Goal: Task Accomplishment & Management: Complete application form

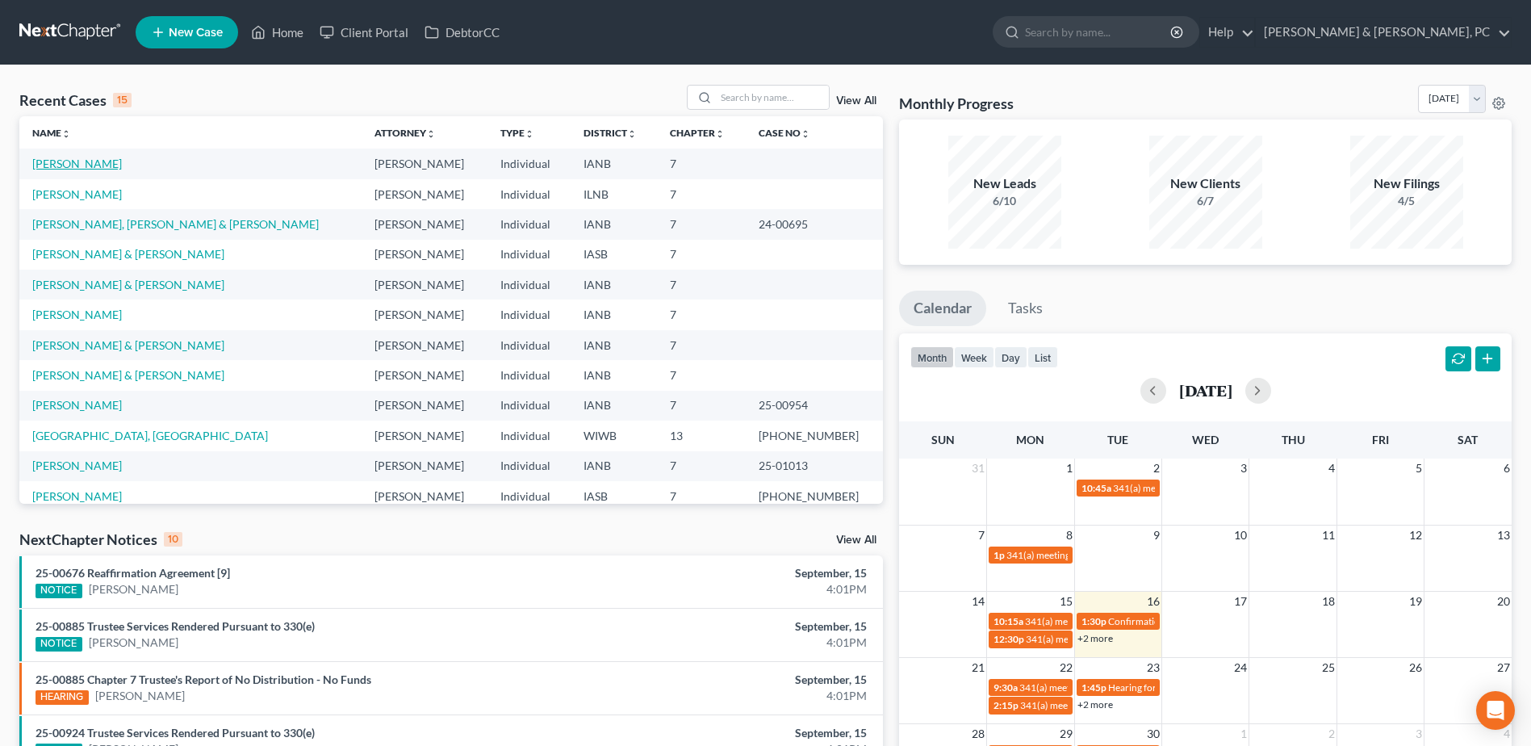
click at [55, 157] on link "[PERSON_NAME]" at bounding box center [77, 164] width 90 height 14
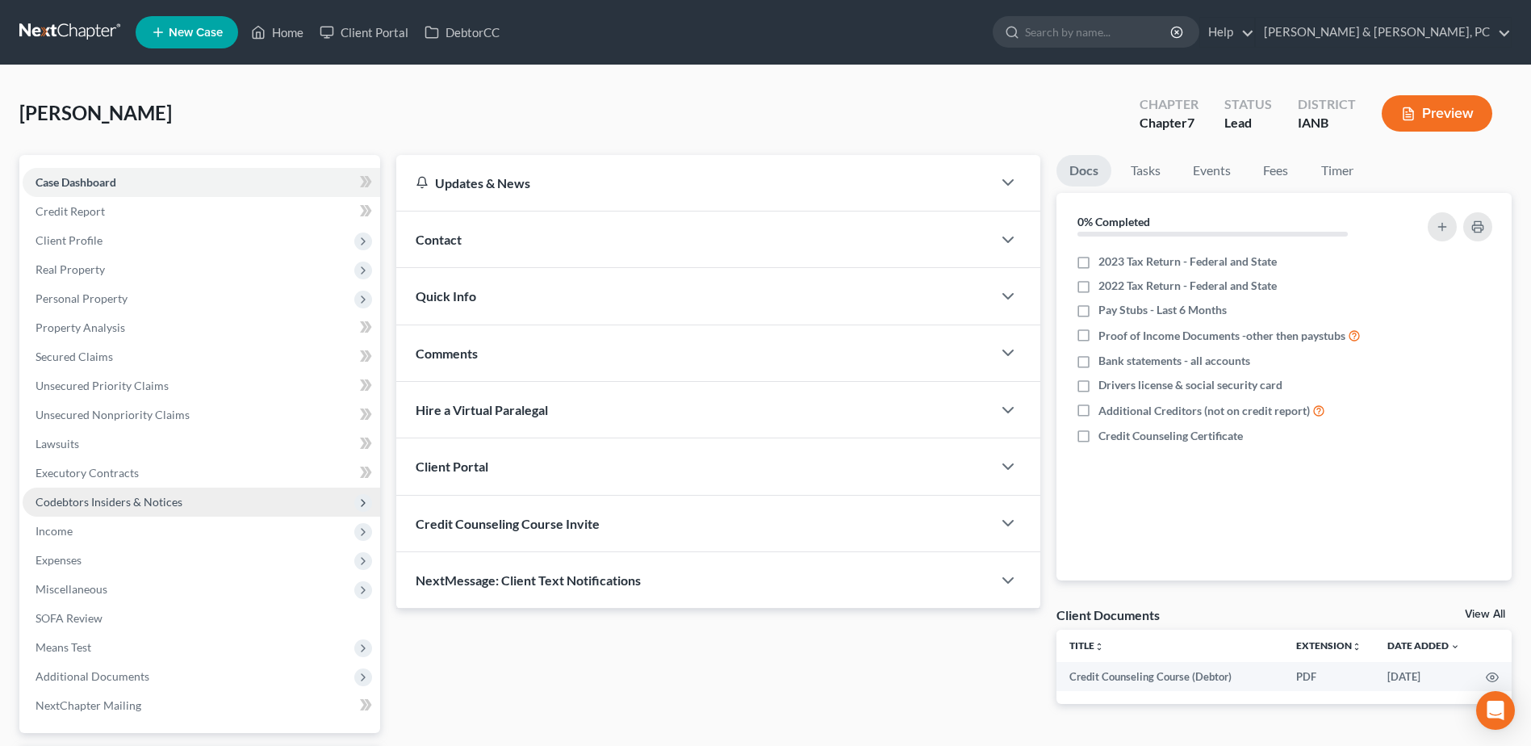
click at [107, 497] on span "Codebtors Insiders & Notices" at bounding box center [109, 502] width 147 height 14
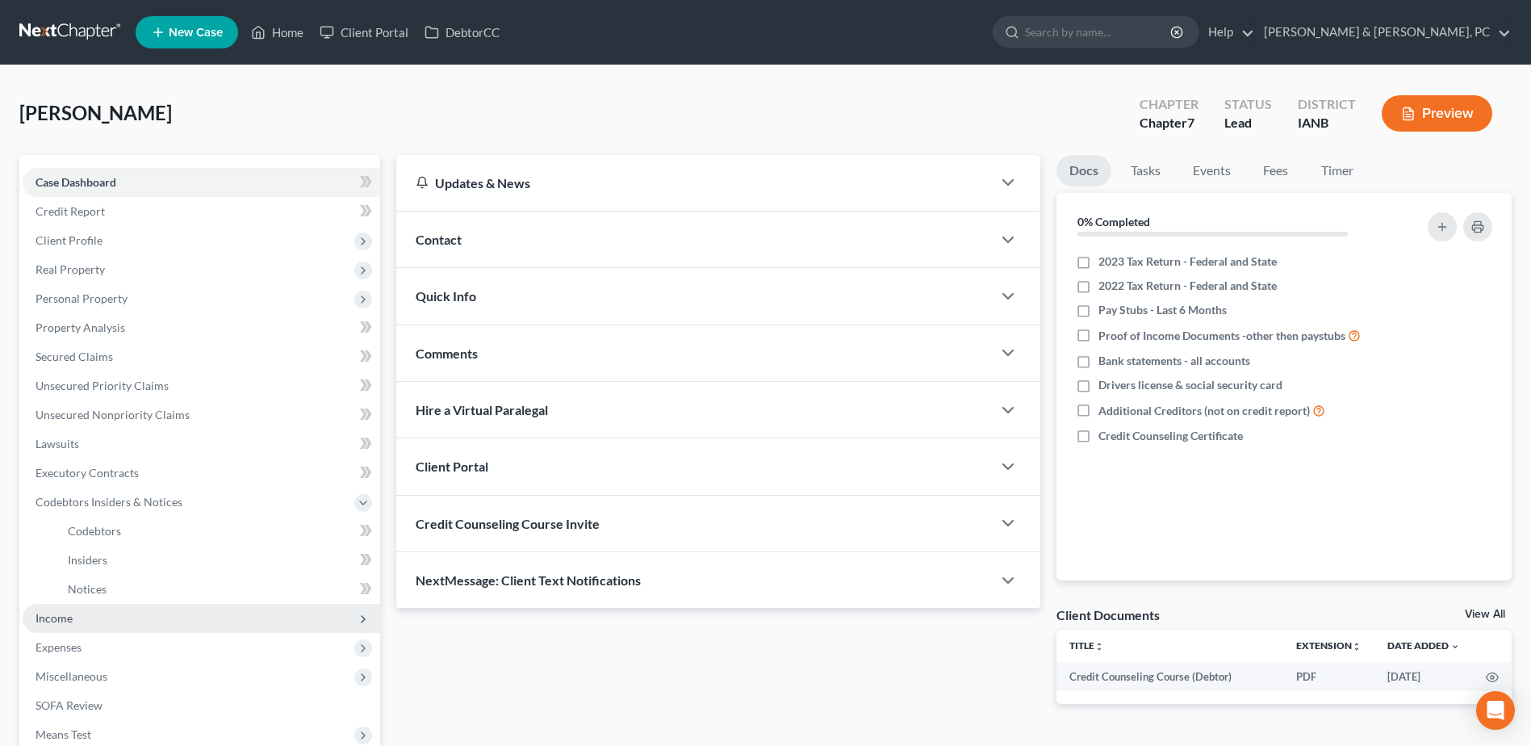
click at [62, 623] on span "Income" at bounding box center [54, 618] width 37 height 14
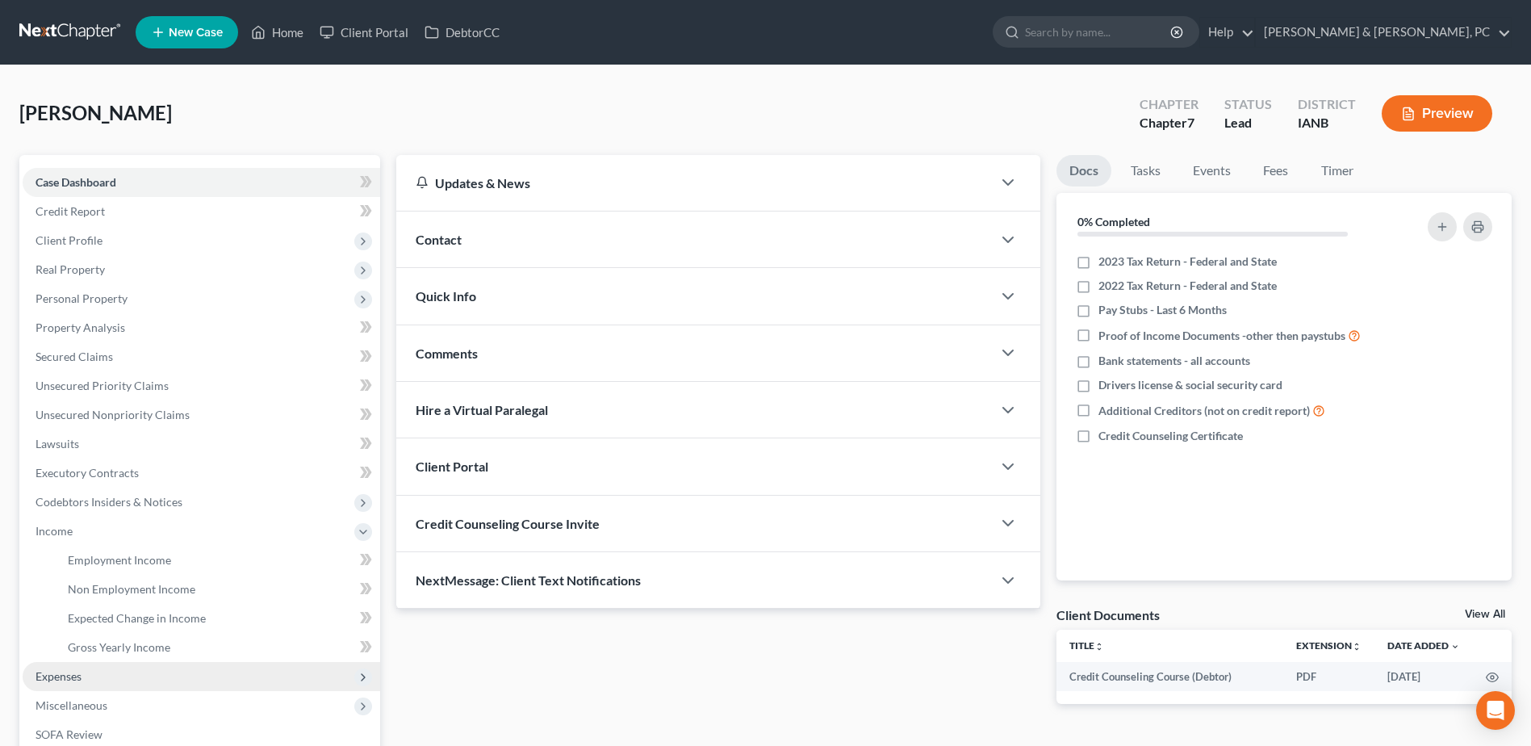
click at [77, 681] on span "Expenses" at bounding box center [59, 676] width 46 height 14
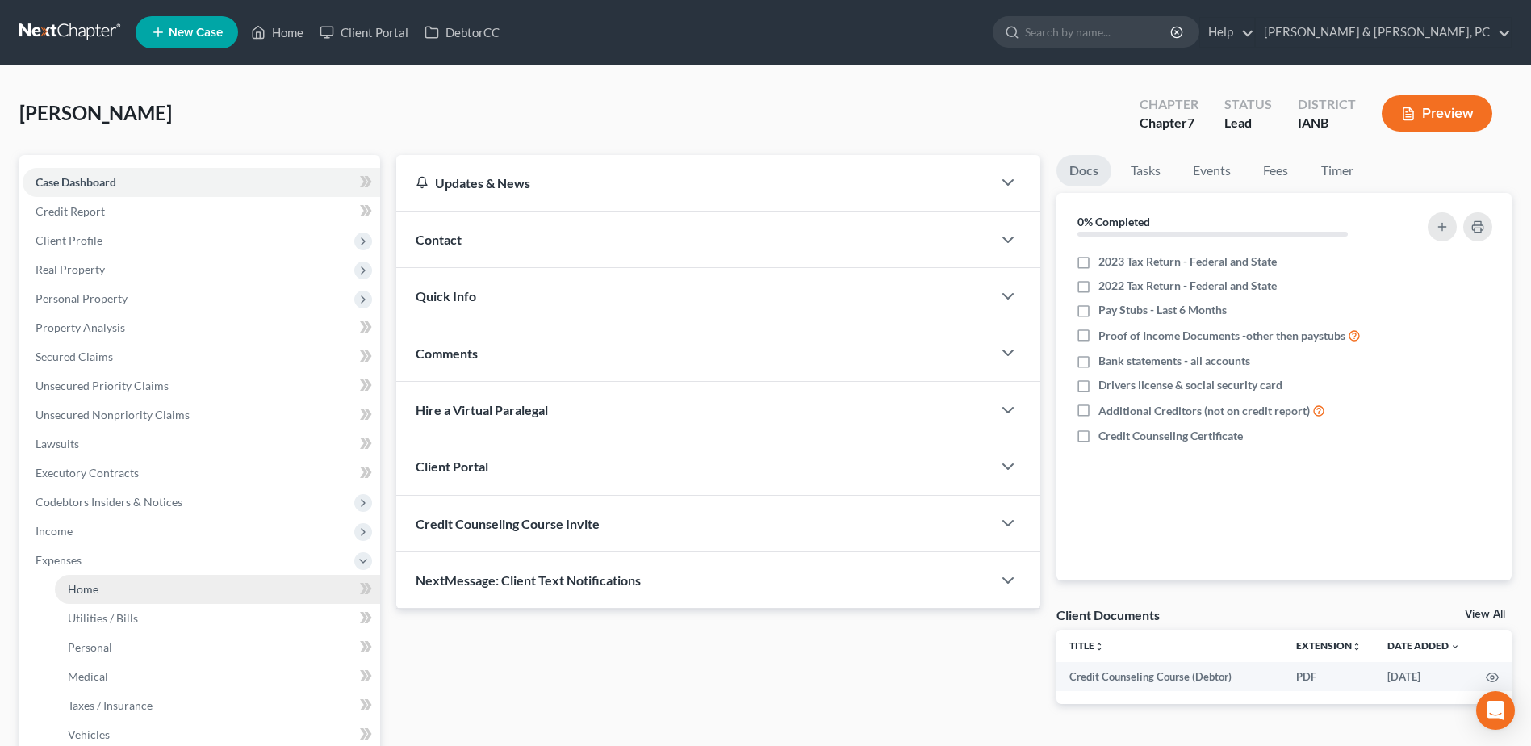
click at [175, 579] on link "Home" at bounding box center [217, 589] width 325 height 29
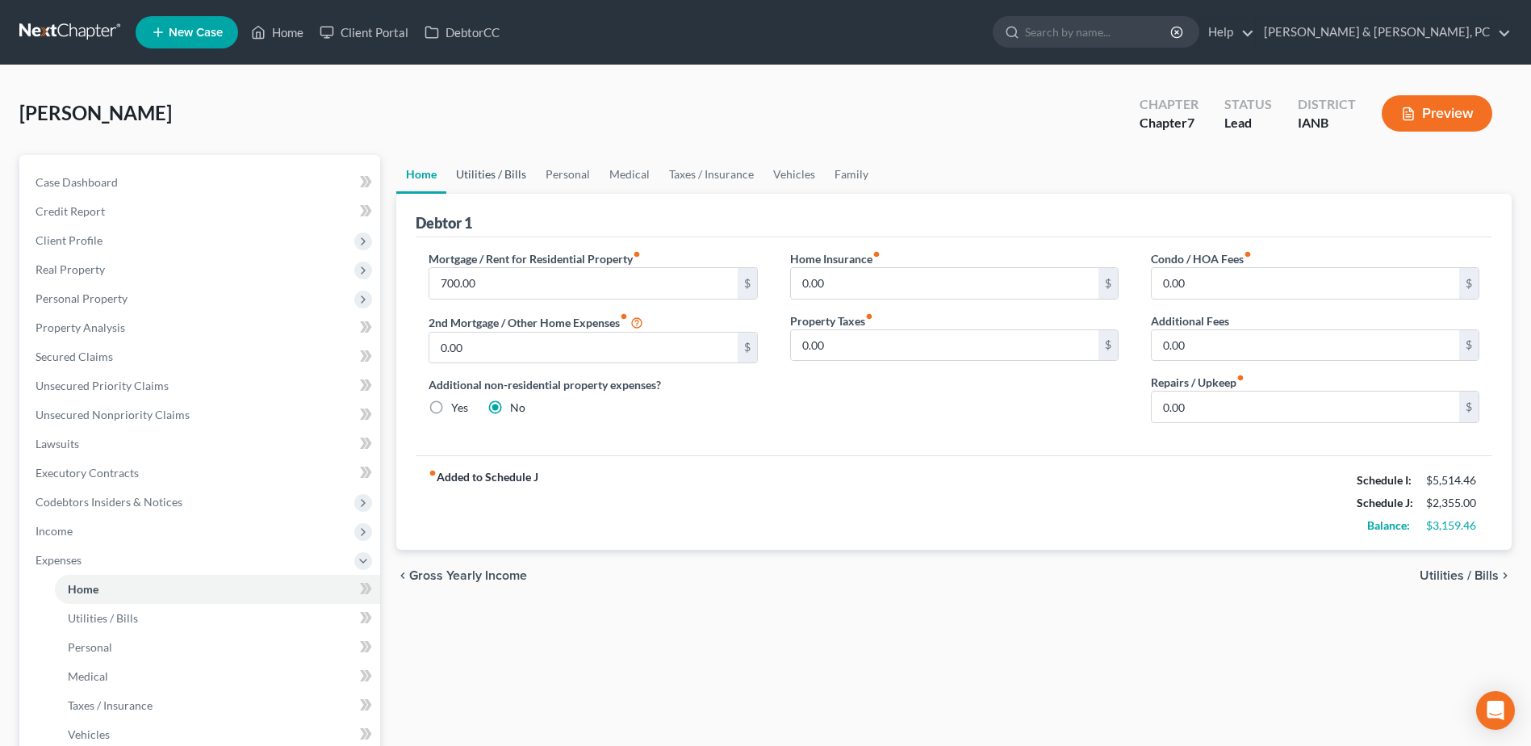
click at [494, 174] on link "Utilities / Bills" at bounding box center [491, 174] width 90 height 39
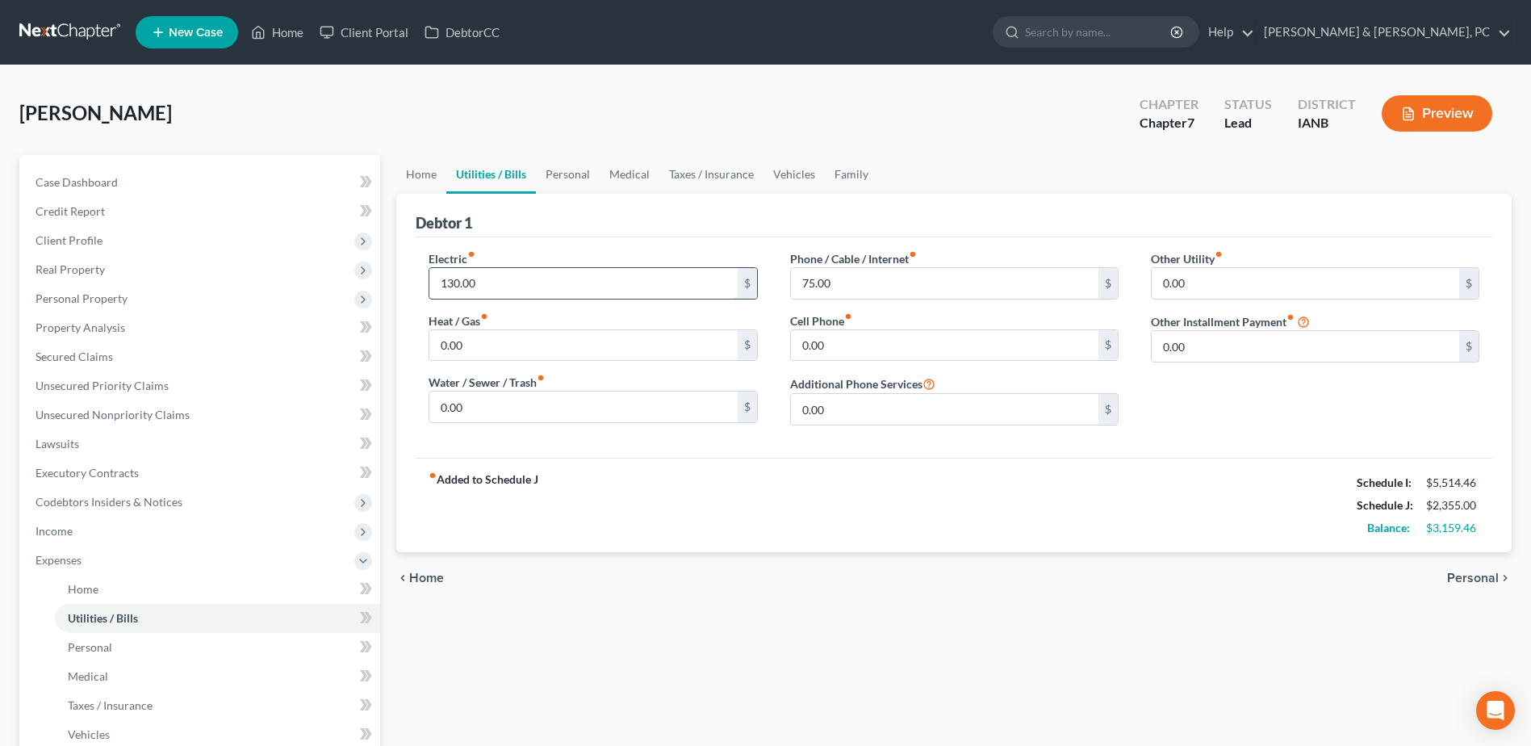
click at [630, 290] on input "130.00" at bounding box center [582, 283] width 307 height 31
type input "150"
click at [879, 278] on input "75.00" at bounding box center [944, 283] width 307 height 31
type input "290"
click at [558, 176] on link "Personal" at bounding box center [568, 174] width 64 height 39
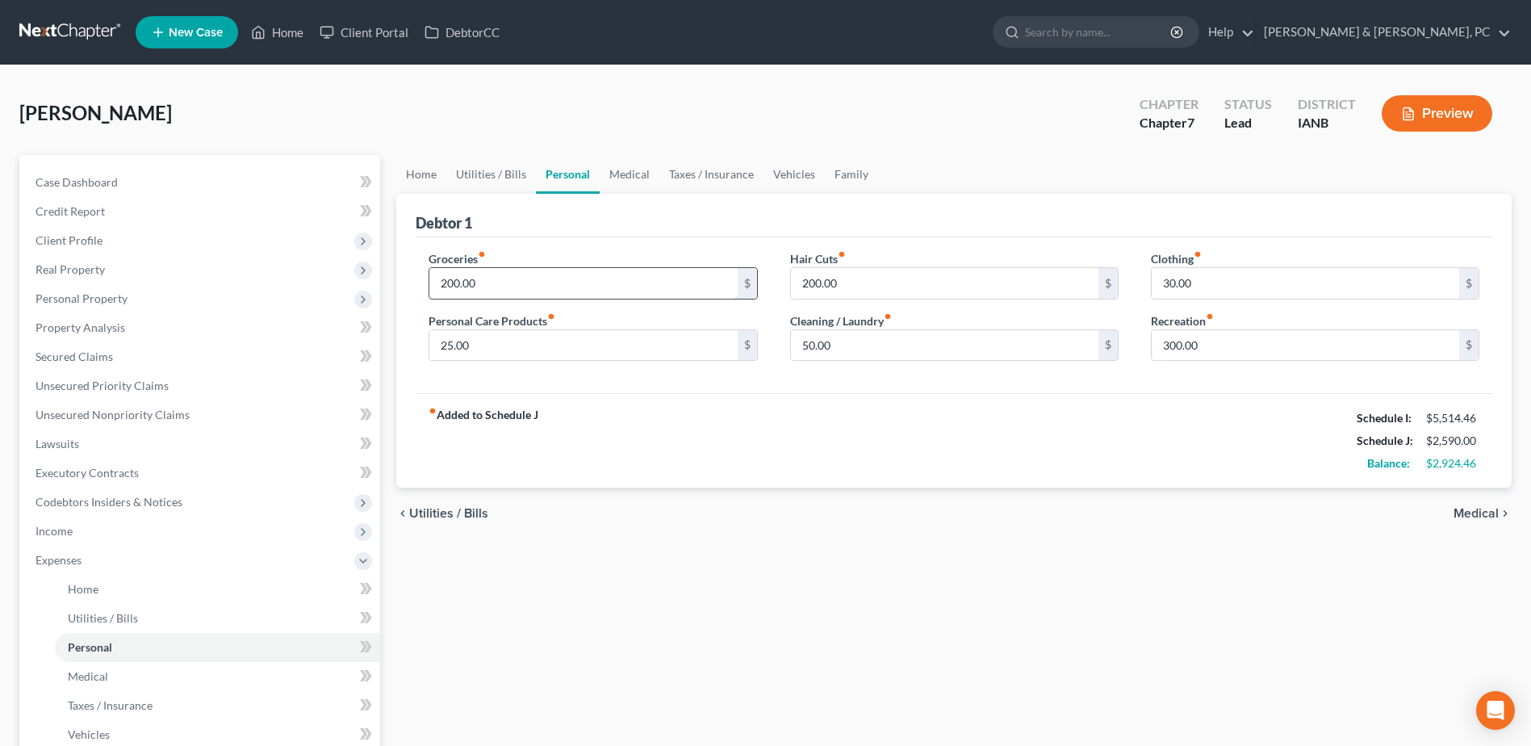
click at [531, 273] on input "200.00" at bounding box center [582, 283] width 307 height 31
type input "1,100"
click at [515, 345] on input "25.00" at bounding box center [582, 345] width 307 height 31
type input "200"
click at [842, 278] on input "200.00" at bounding box center [944, 283] width 307 height 31
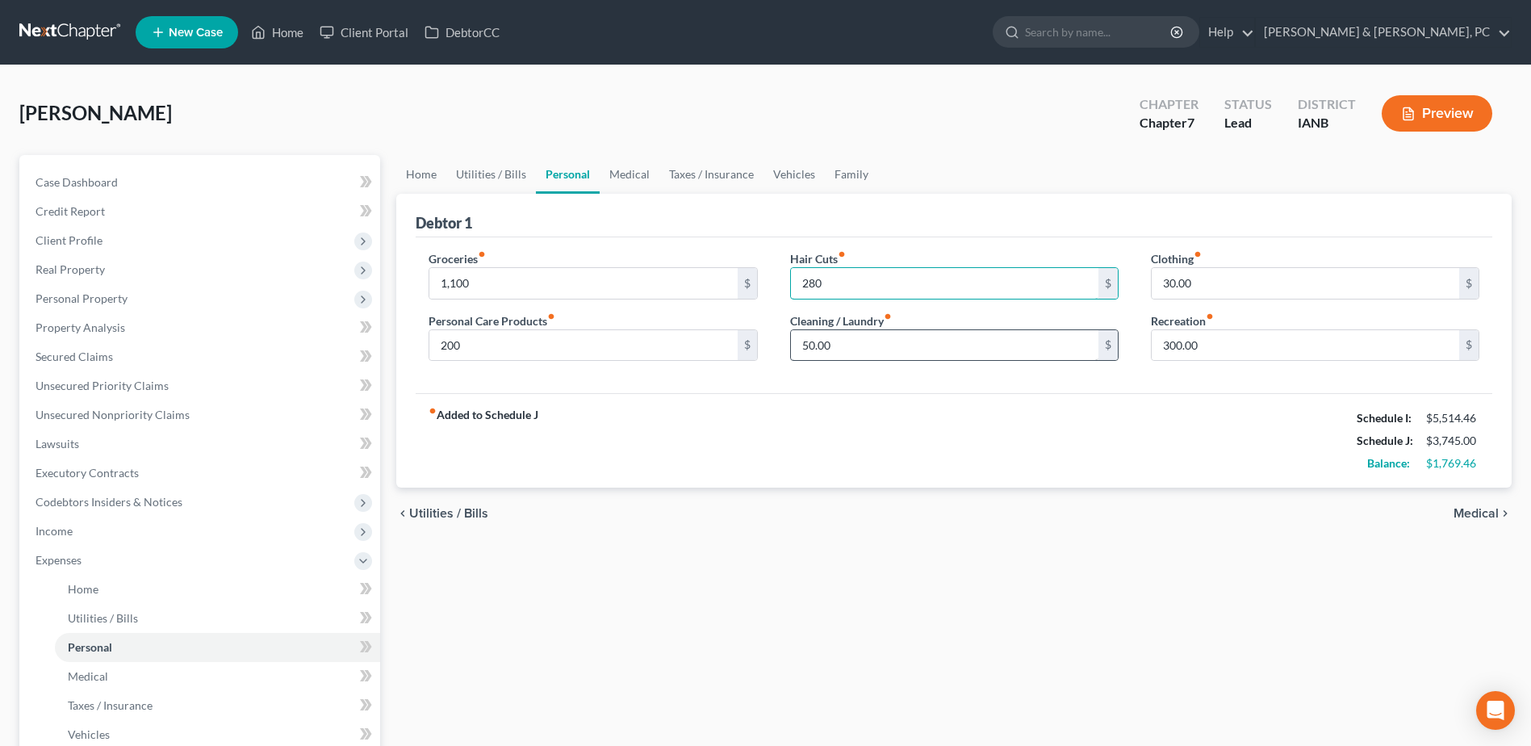
type input "280"
click at [889, 336] on input "50.00" at bounding box center [944, 345] width 307 height 31
type input "50"
click at [1244, 283] on input "30.00" at bounding box center [1305, 283] width 307 height 31
type input "60"
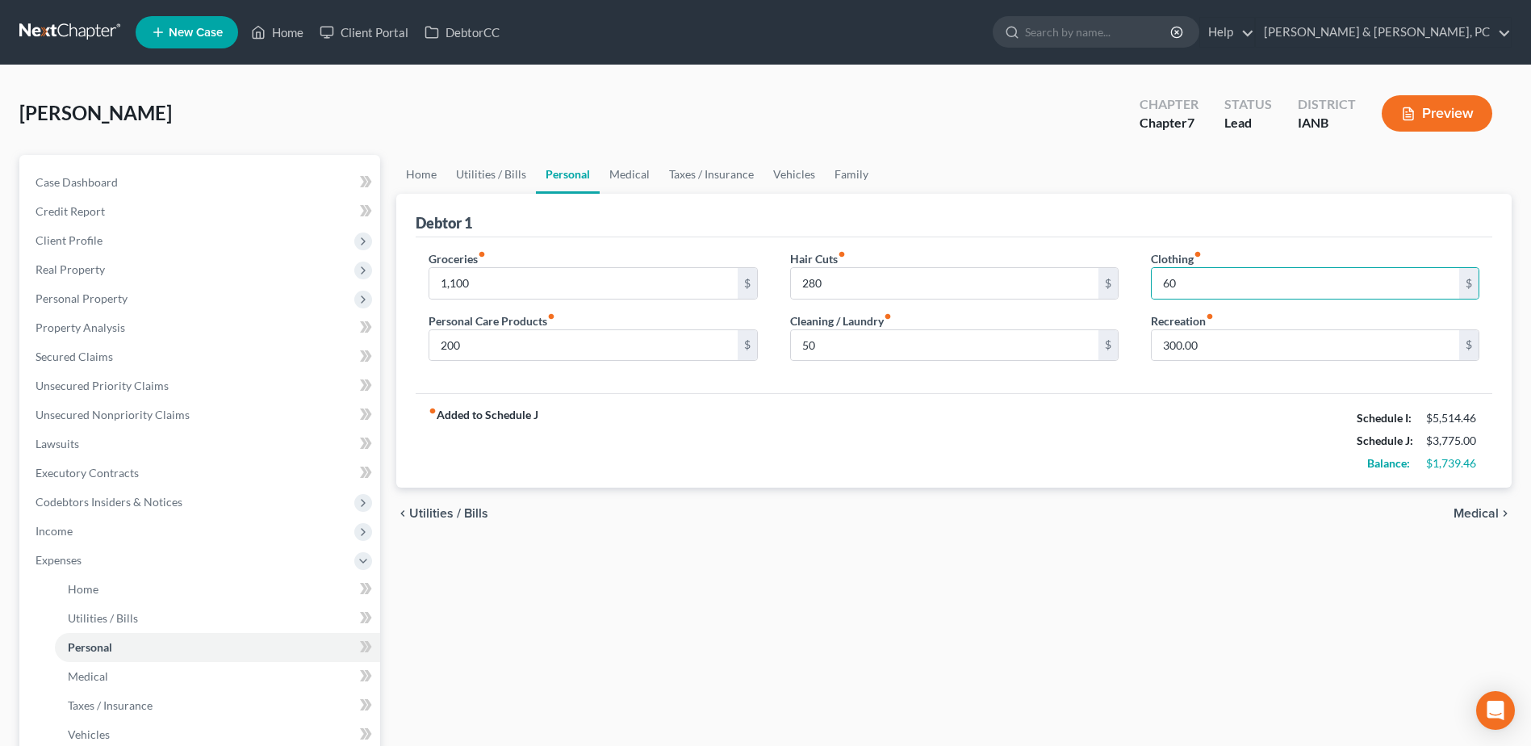
drag, startPoint x: 1123, startPoint y: 407, endPoint x: 1135, endPoint y: 399, distance: 13.9
click at [1123, 407] on div "fiber_manual_record Added to Schedule J Schedule I: $5,514.46 Schedule J: $3,77…" at bounding box center [954, 440] width 1077 height 94
click at [1186, 347] on input "300.00" at bounding box center [1305, 345] width 307 height 31
type input "500"
click at [989, 485] on div "fiber_manual_record Added to Schedule J Schedule I: $5,514.46 Schedule J: $3,97…" at bounding box center [954, 440] width 1077 height 94
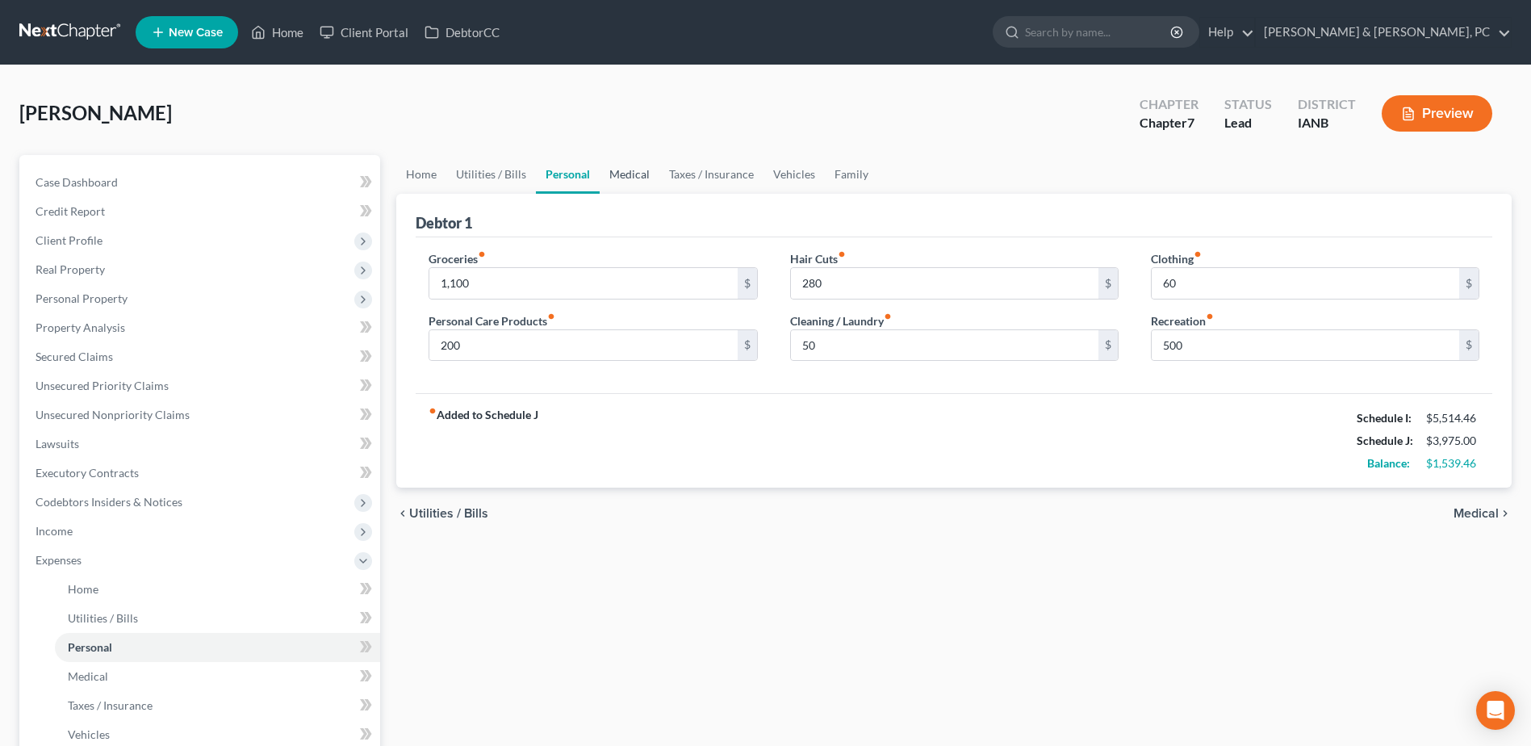
click at [634, 172] on link "Medical" at bounding box center [630, 174] width 60 height 39
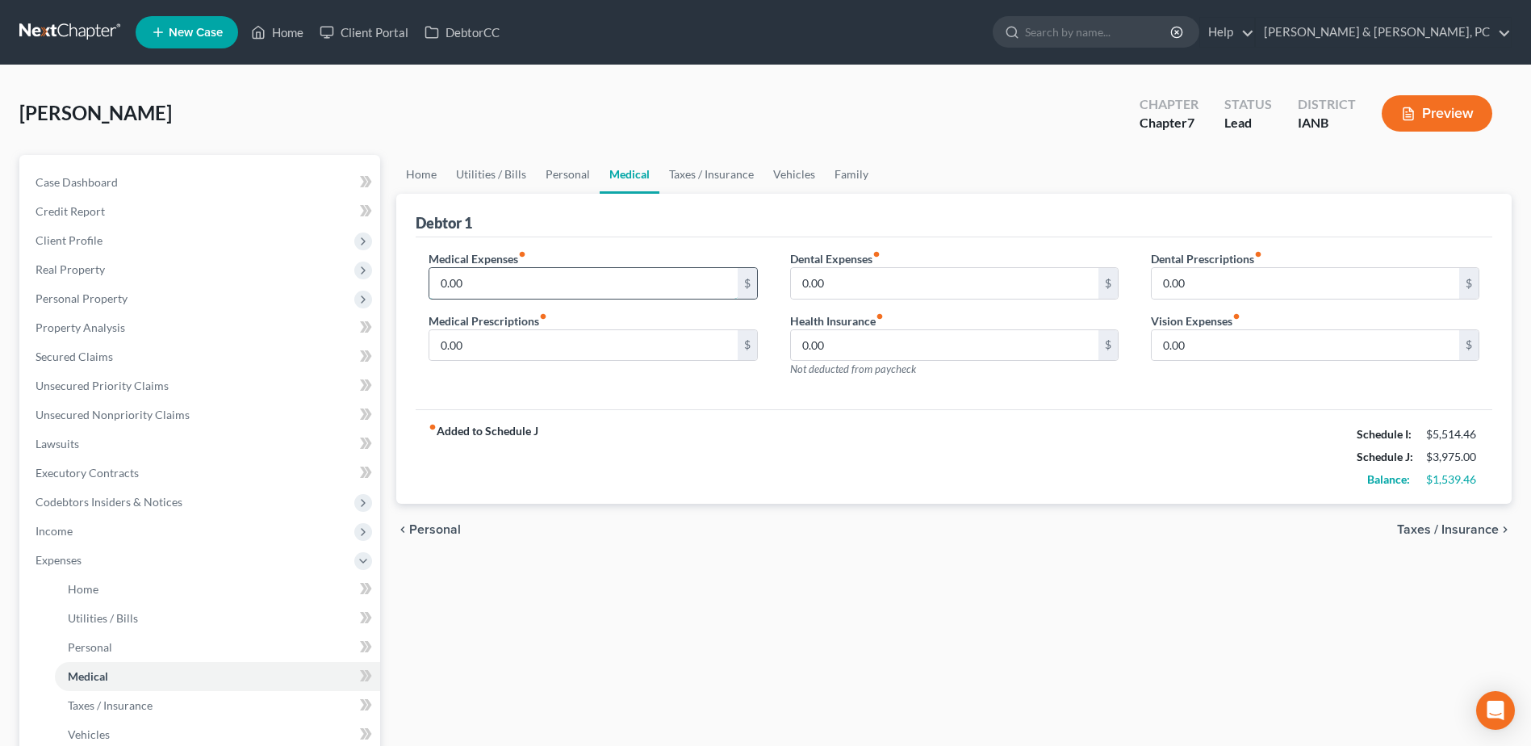
click at [552, 290] on input "0.00" at bounding box center [582, 283] width 307 height 31
click at [516, 347] on input "0.00" at bounding box center [582, 345] width 307 height 31
type input "60"
type input "100"
click at [688, 167] on link "Taxes / Insurance" at bounding box center [711, 174] width 104 height 39
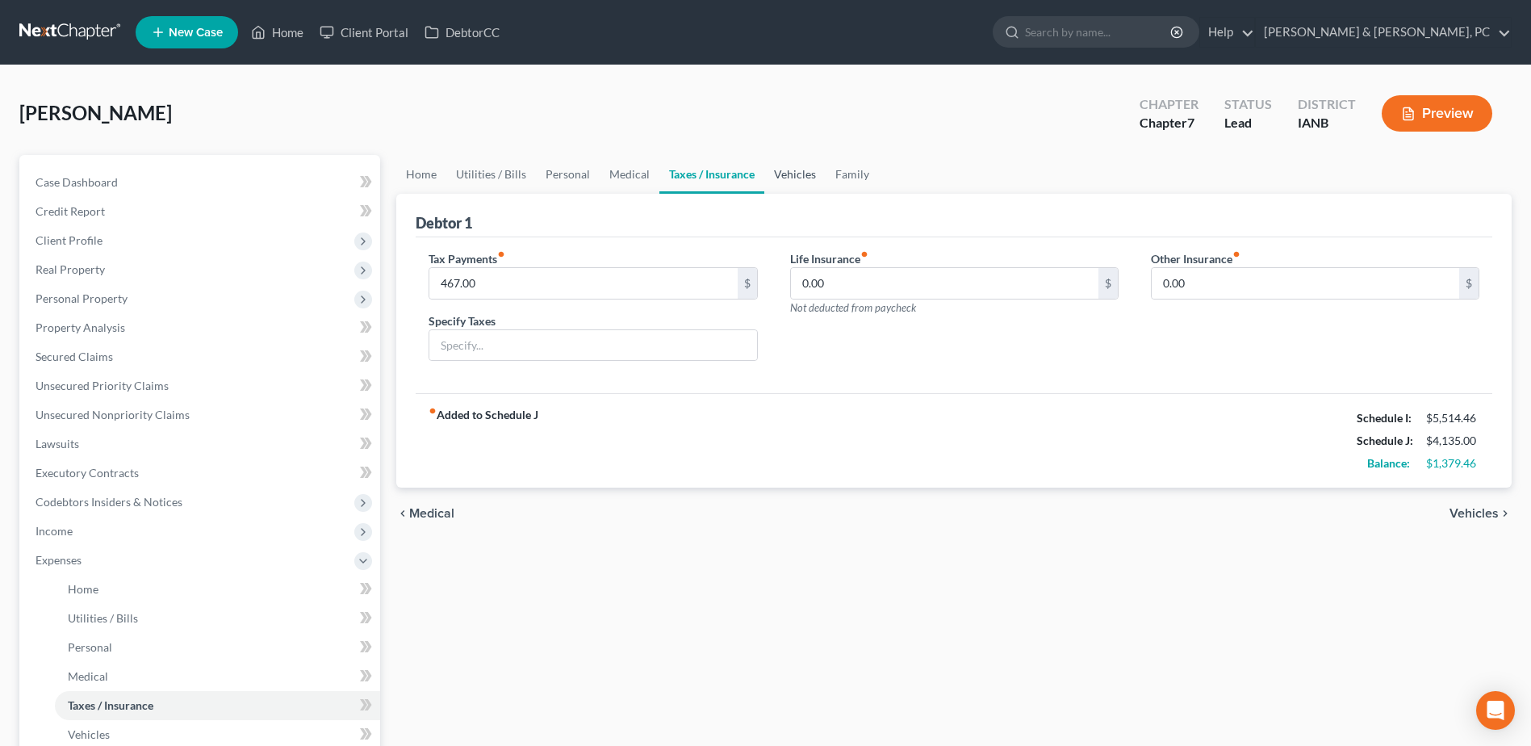
click at [784, 179] on link "Vehicles" at bounding box center [794, 174] width 61 height 39
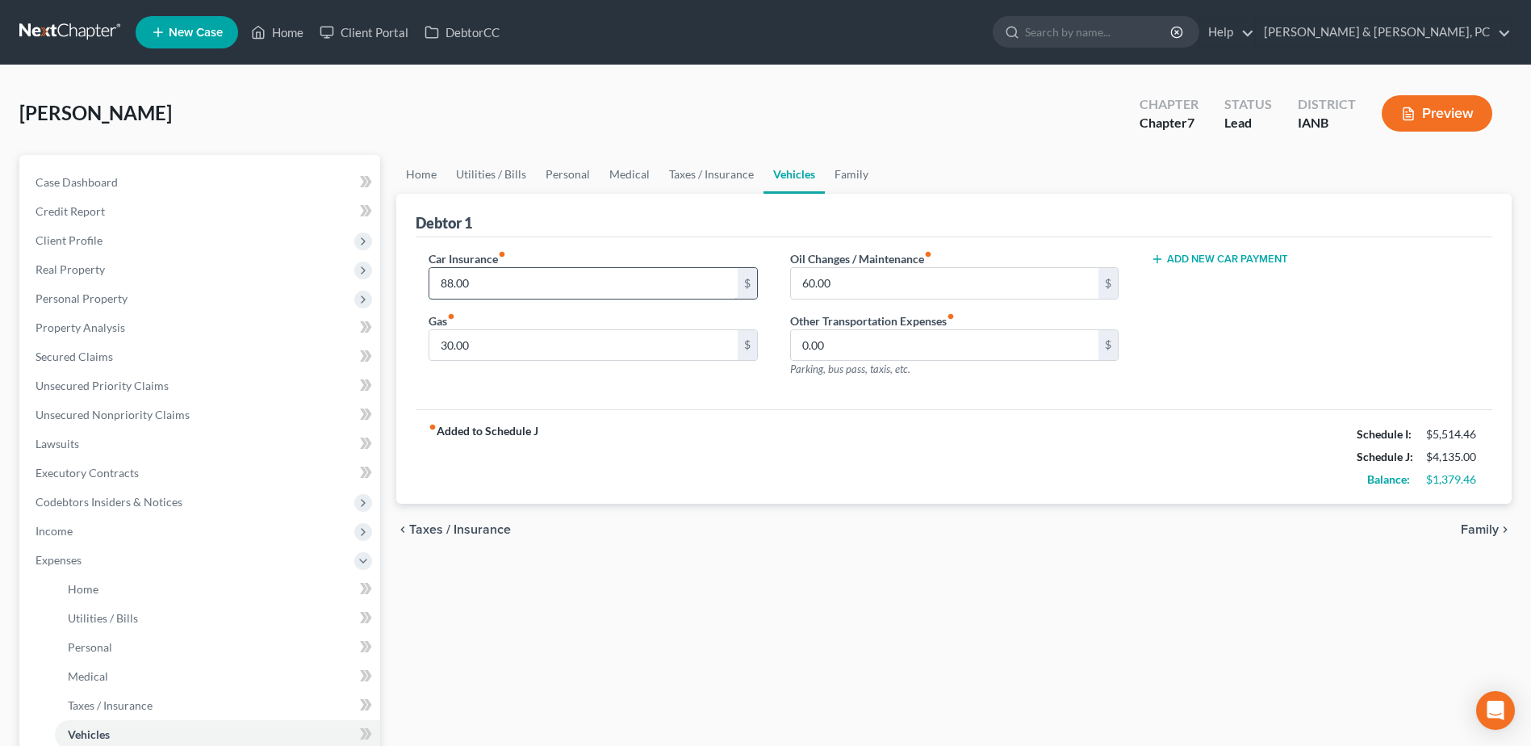
click at [621, 272] on input "88.00" at bounding box center [582, 283] width 307 height 31
type input "254"
type input "120"
type input "250"
click at [831, 169] on link "Family" at bounding box center [851, 174] width 53 height 39
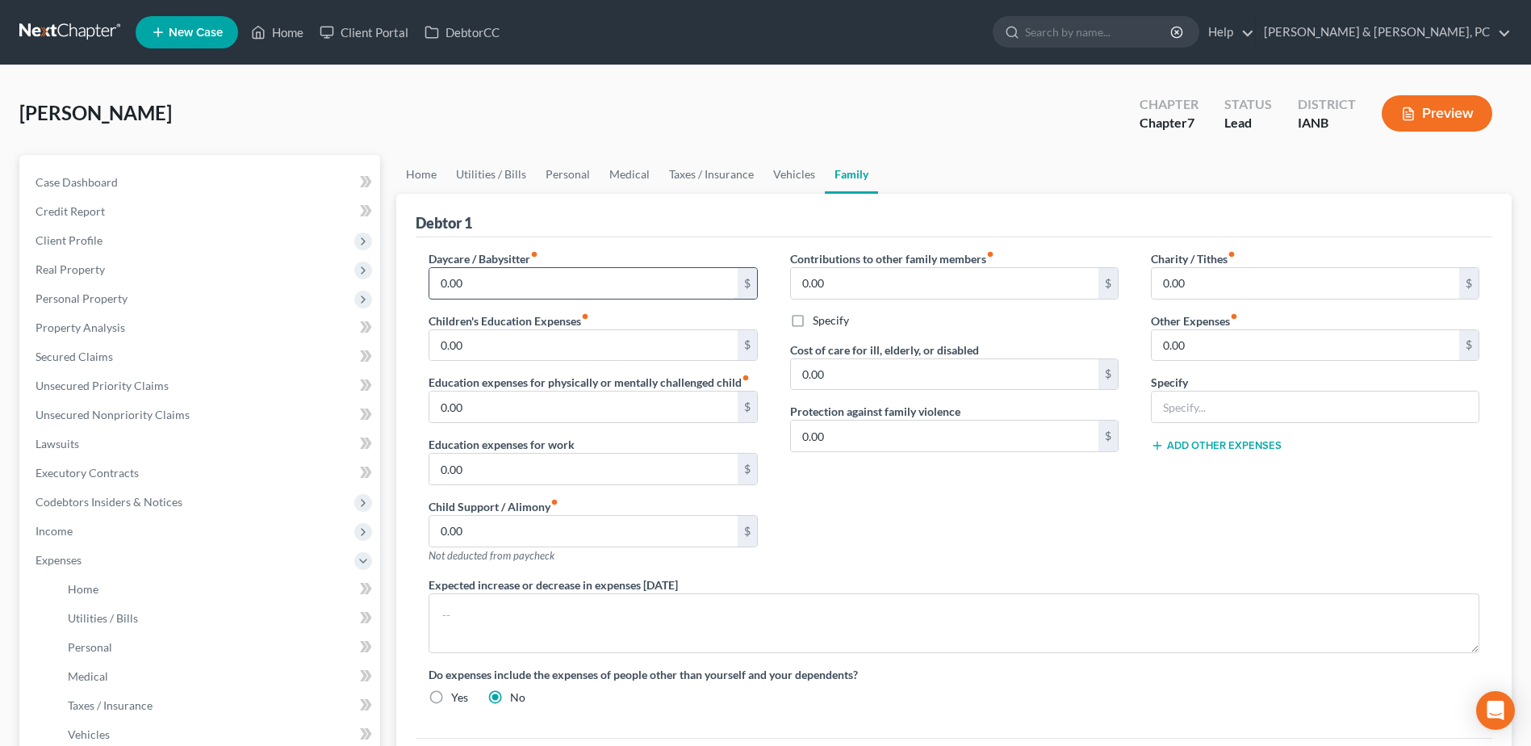
click at [617, 274] on input "0.00" at bounding box center [582, 283] width 307 height 31
type input "300"
click at [957, 487] on div "Contributions to other family members fiber_manual_record 0.00 $ Specify Cost o…" at bounding box center [954, 413] width 361 height 326
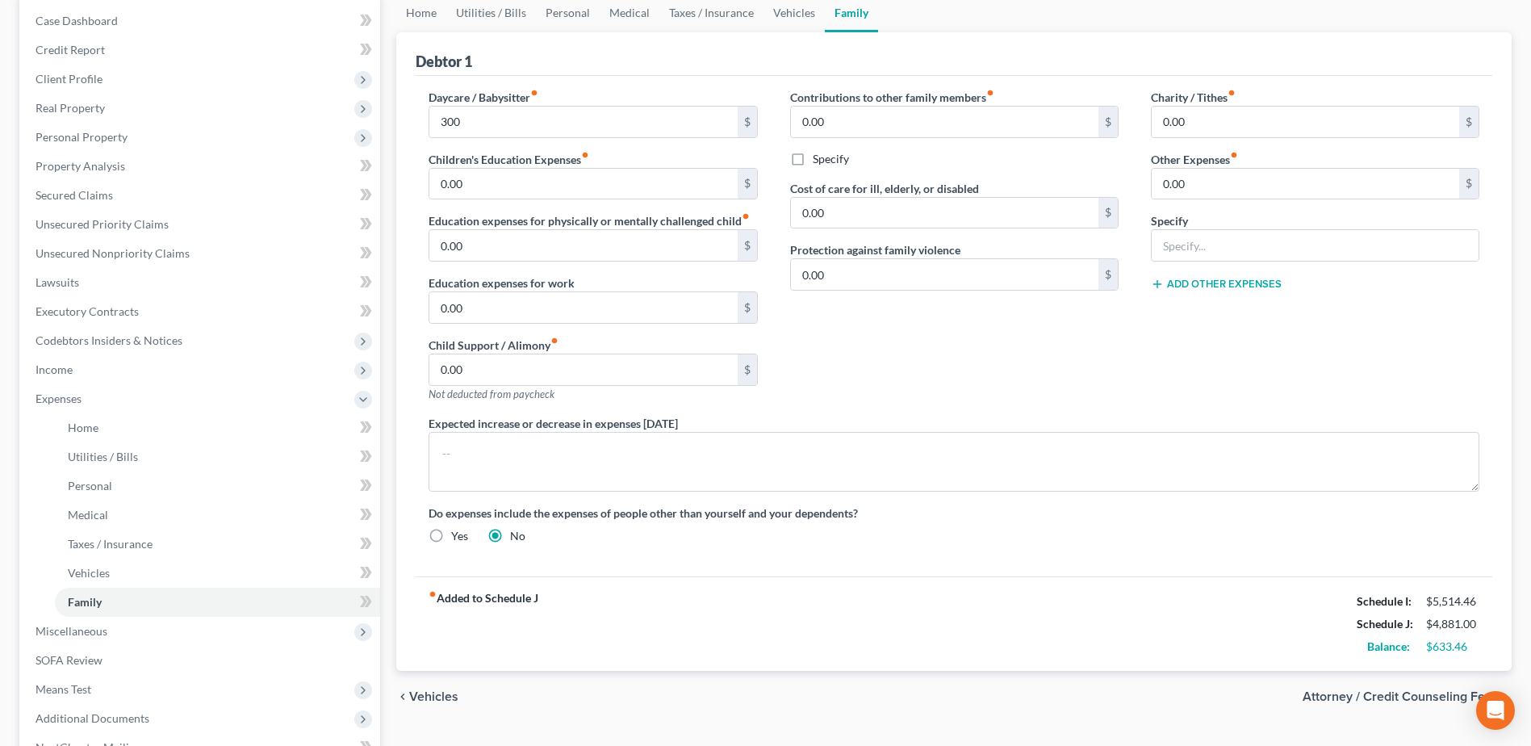
scroll to position [81, 0]
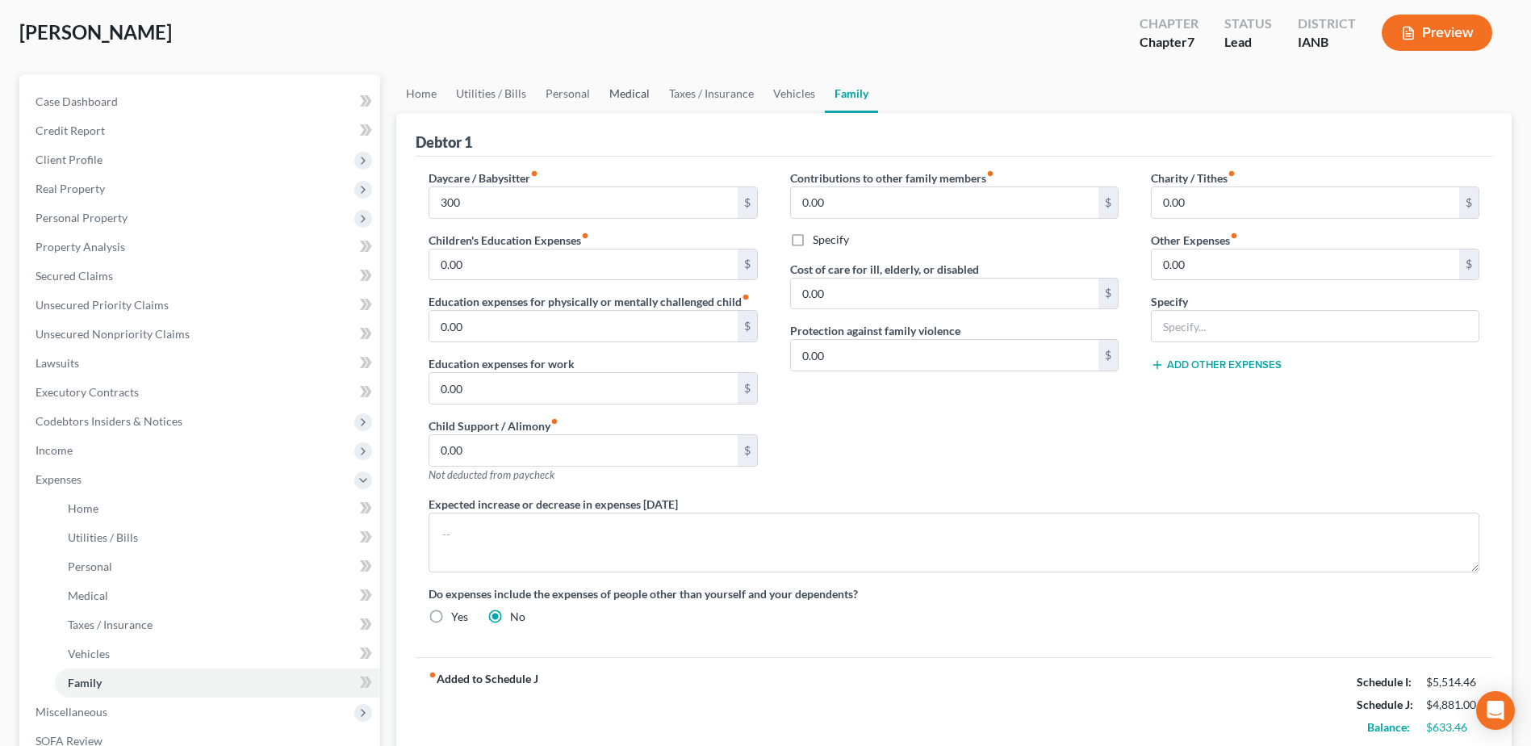
click at [625, 92] on link "Medical" at bounding box center [630, 93] width 60 height 39
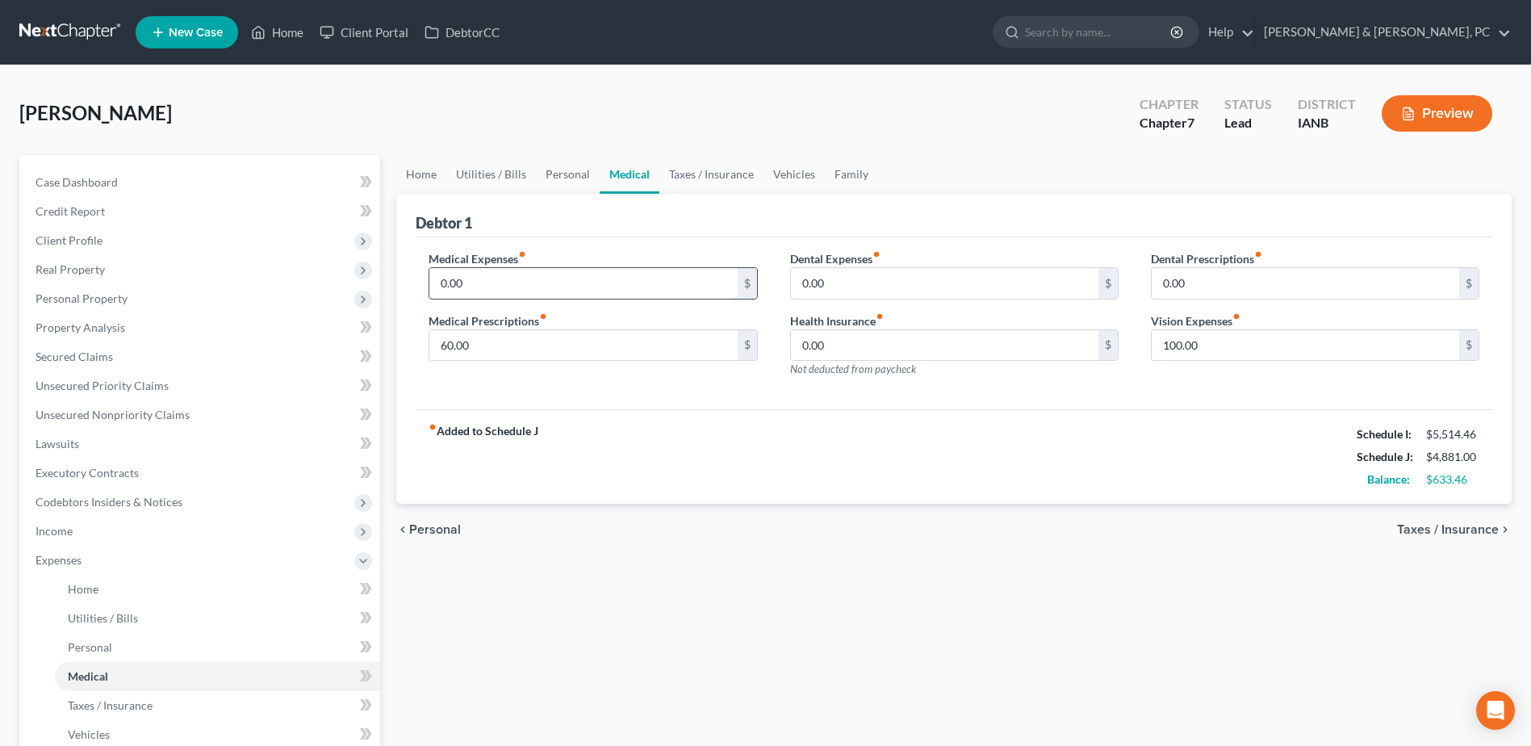
click at [524, 286] on input "0.00" at bounding box center [582, 283] width 307 height 31
type input "300"
click at [800, 174] on link "Vehicles" at bounding box center [793, 174] width 61 height 39
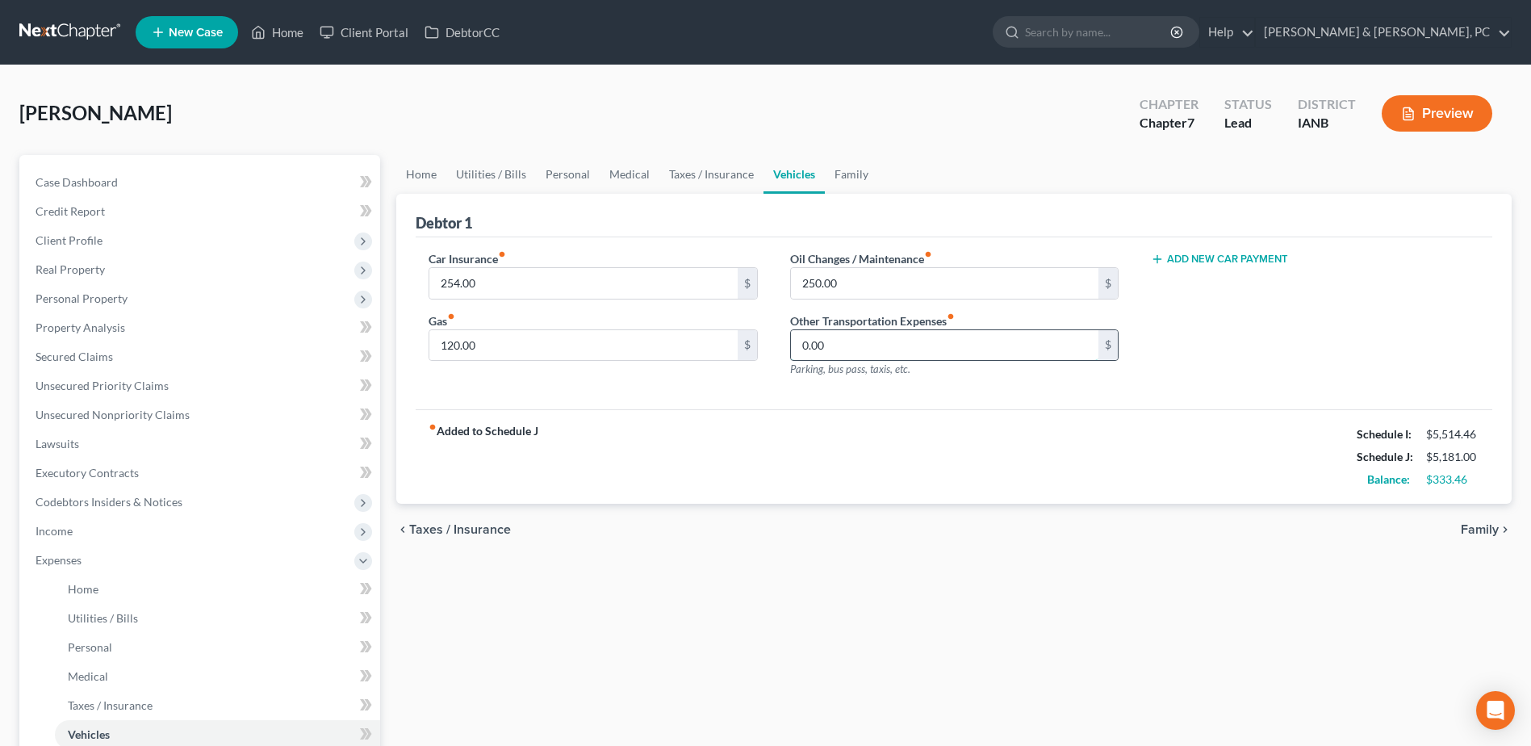
click at [1014, 338] on input "0.00" at bounding box center [944, 345] width 307 height 31
type input "41"
click at [899, 515] on div "chevron_left Taxes / Insurance Family chevron_right" at bounding box center [953, 530] width 1115 height 52
click at [542, 171] on link "Personal" at bounding box center [568, 174] width 64 height 39
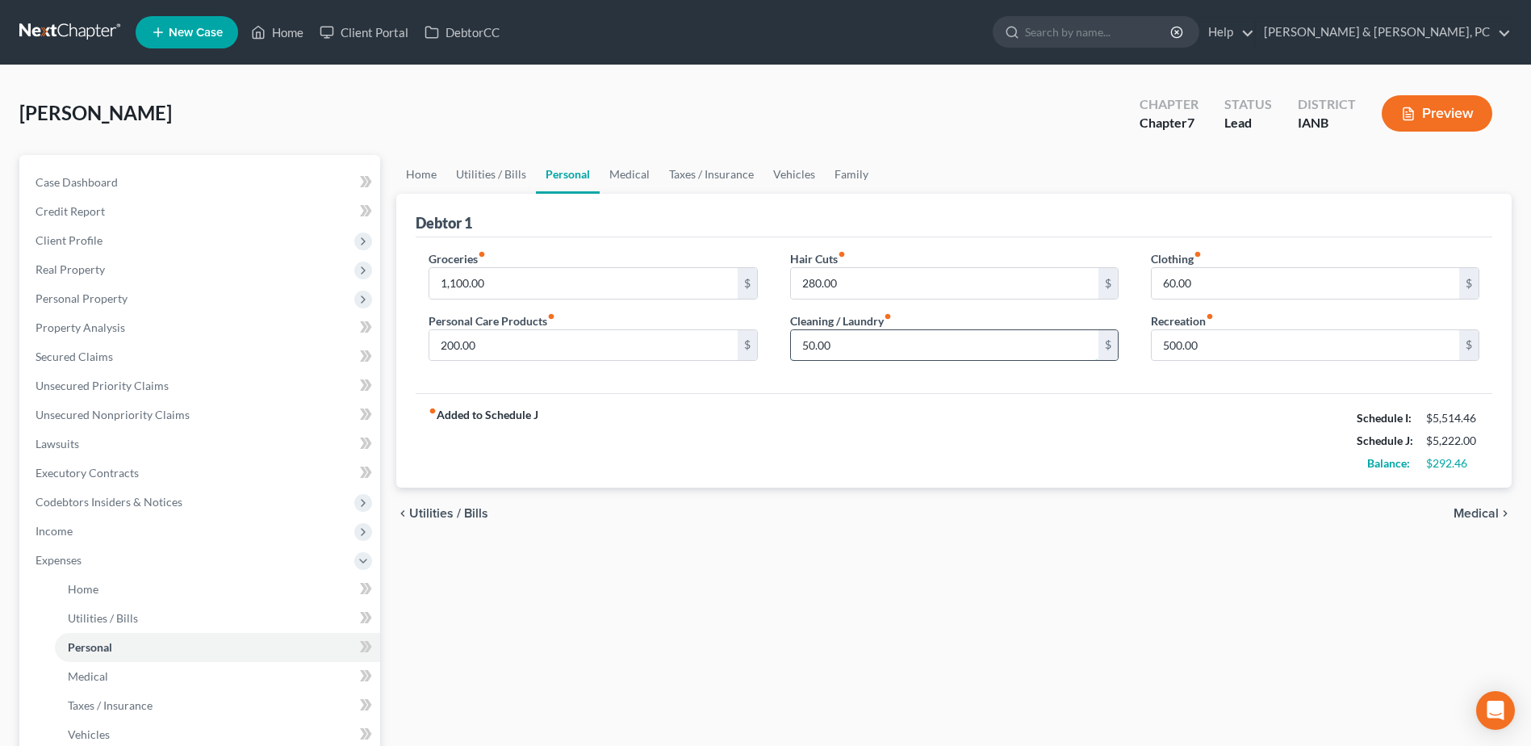
click at [885, 339] on input "50.00" at bounding box center [944, 345] width 307 height 31
click at [1240, 290] on input "60.00" at bounding box center [1305, 283] width 307 height 31
type input "6"
type input "276"
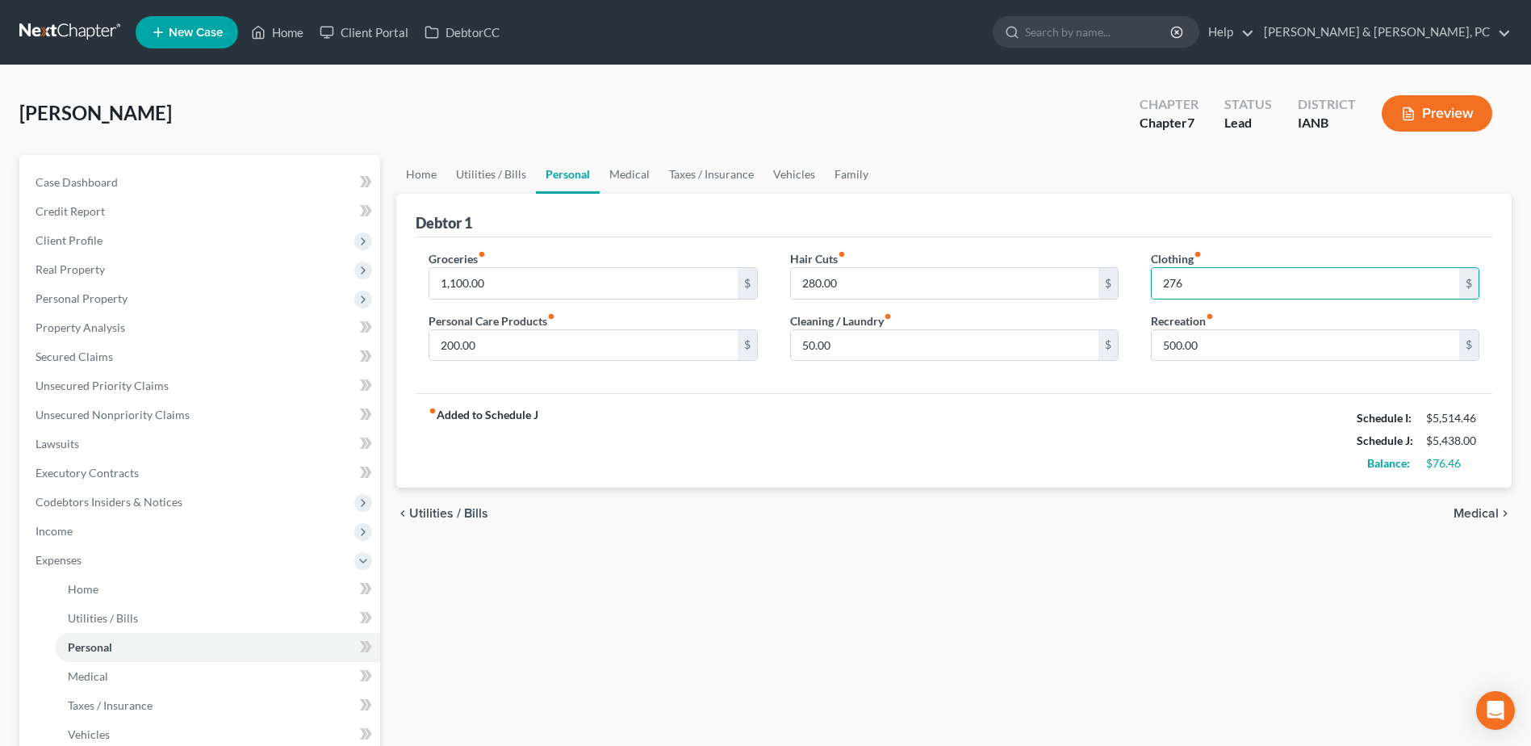
click at [1009, 579] on div "Home Utilities / Bills Personal Medical Taxes / Insurance Vehicles Family Debto…" at bounding box center [953, 592] width 1131 height 874
click at [875, 345] on input "50.00" at bounding box center [944, 345] width 307 height 31
click at [772, 462] on div "fiber_manual_record Added to Schedule J Schedule I: $5,514.46 Schedule J: $5,47…" at bounding box center [954, 440] width 1077 height 94
click at [108, 531] on span "Income" at bounding box center [202, 530] width 358 height 29
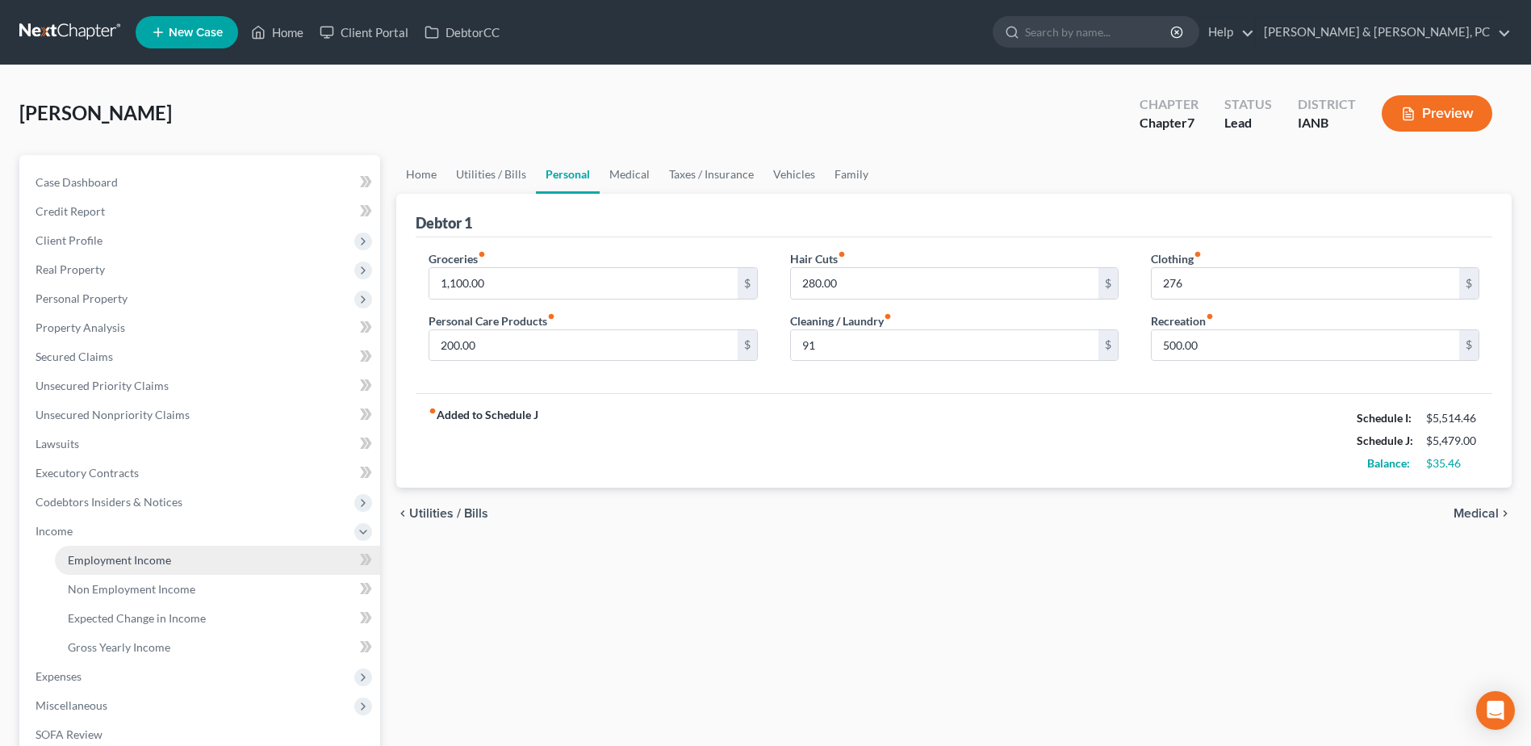
click at [128, 562] on span "Employment Income" at bounding box center [119, 560] width 103 height 14
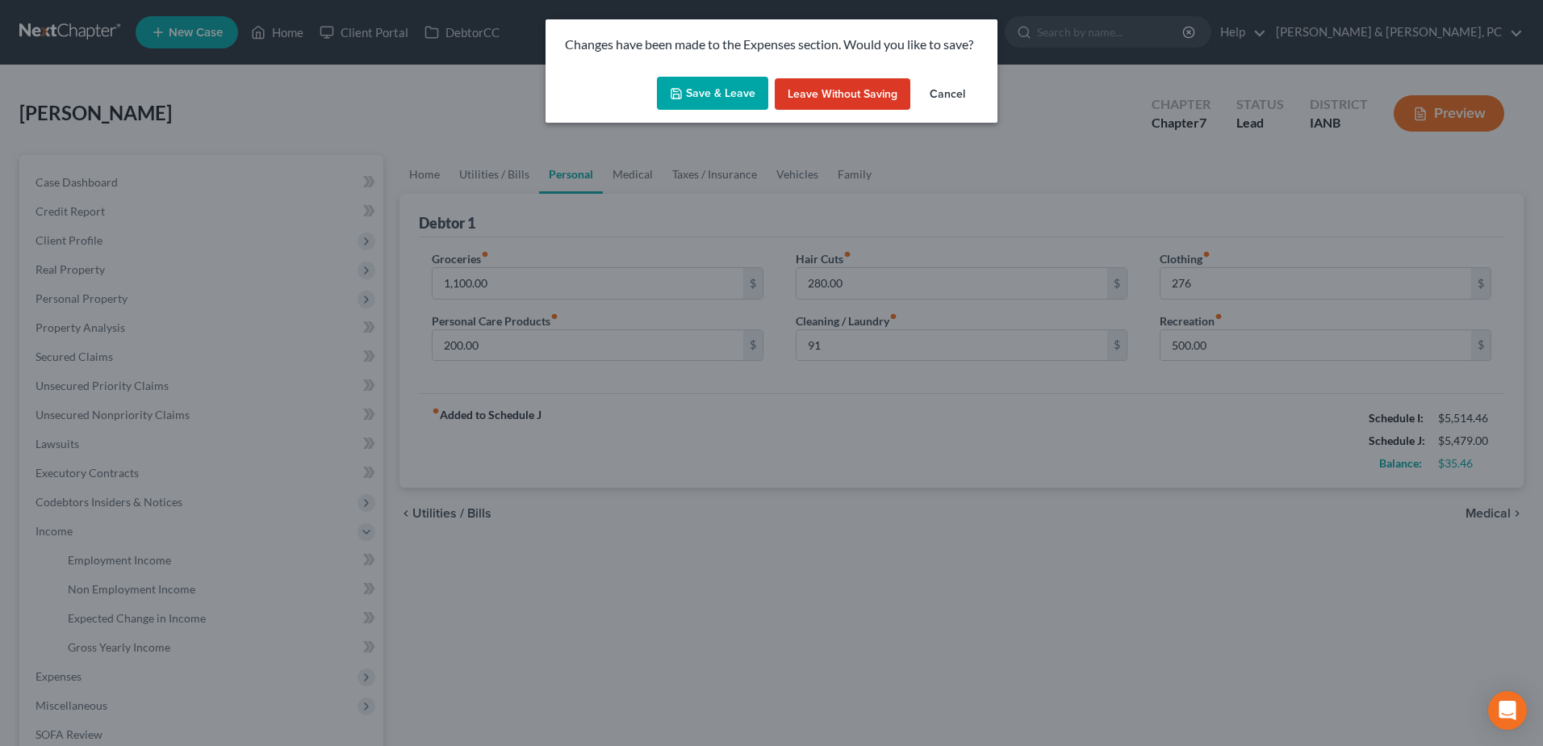
click at [705, 102] on button "Save & Leave" at bounding box center [712, 94] width 111 height 34
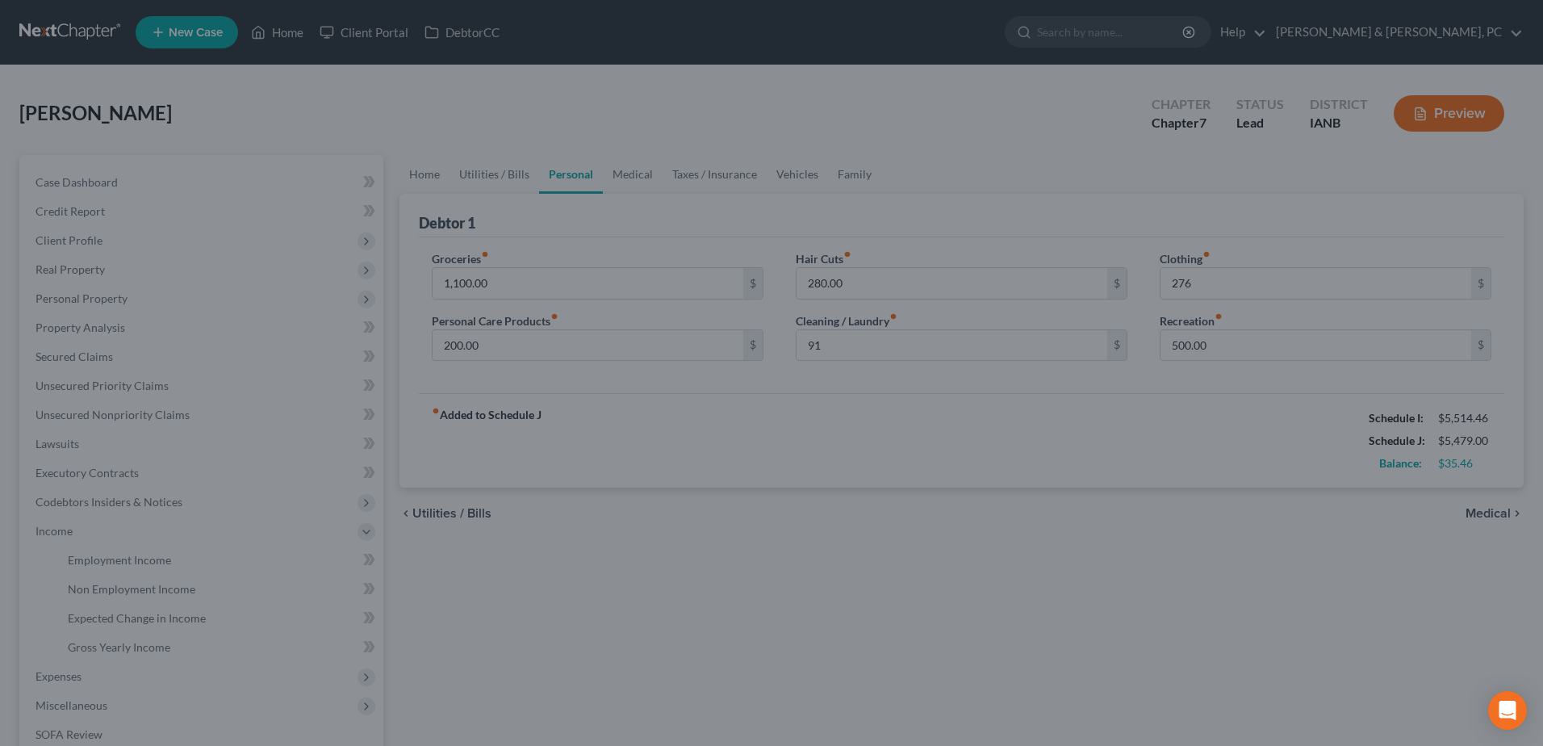
type input "91.00"
type input "276.00"
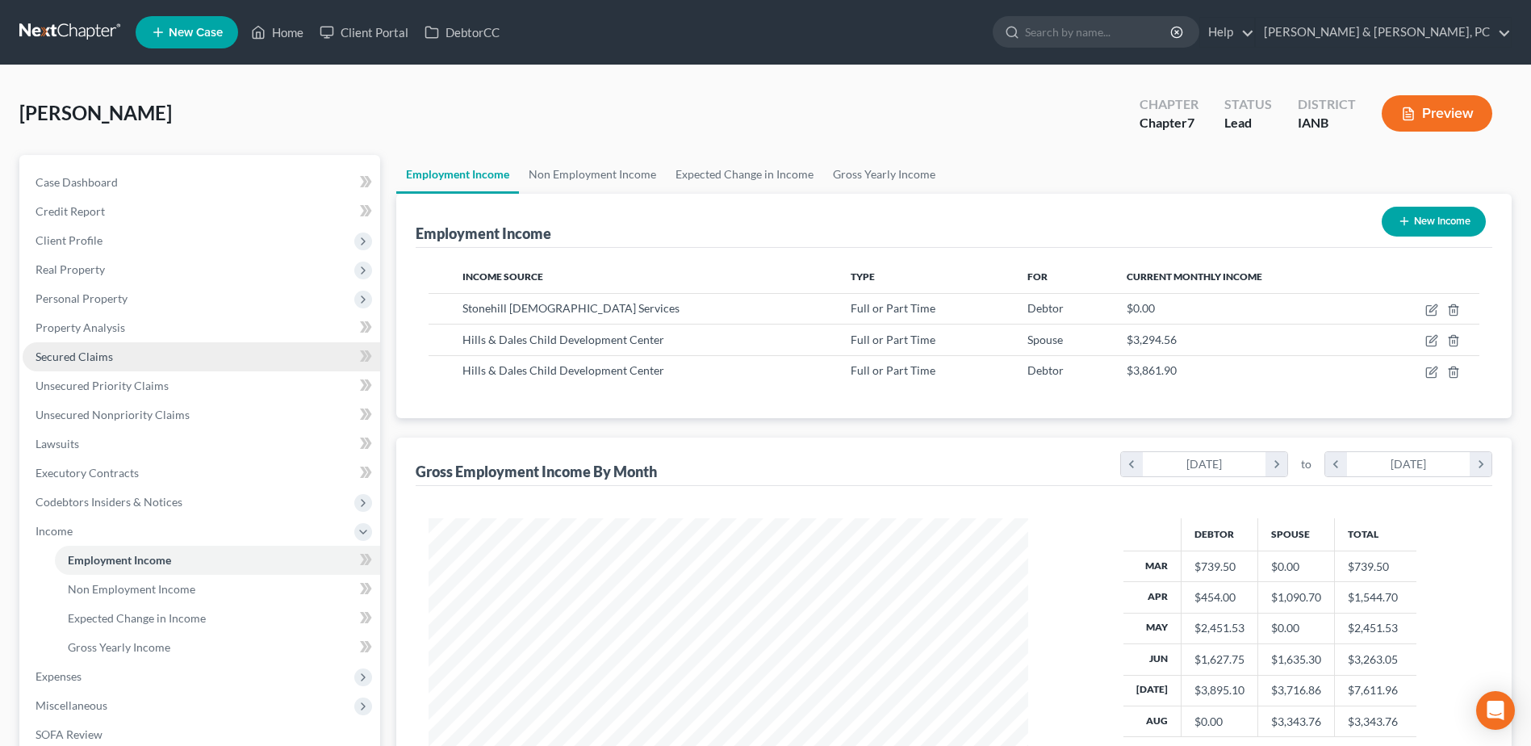
scroll to position [299, 631]
drag, startPoint x: 177, startPoint y: 586, endPoint x: 171, endPoint y: 599, distance: 14.1
click at [177, 586] on span "Non Employment Income" at bounding box center [132, 589] width 128 height 14
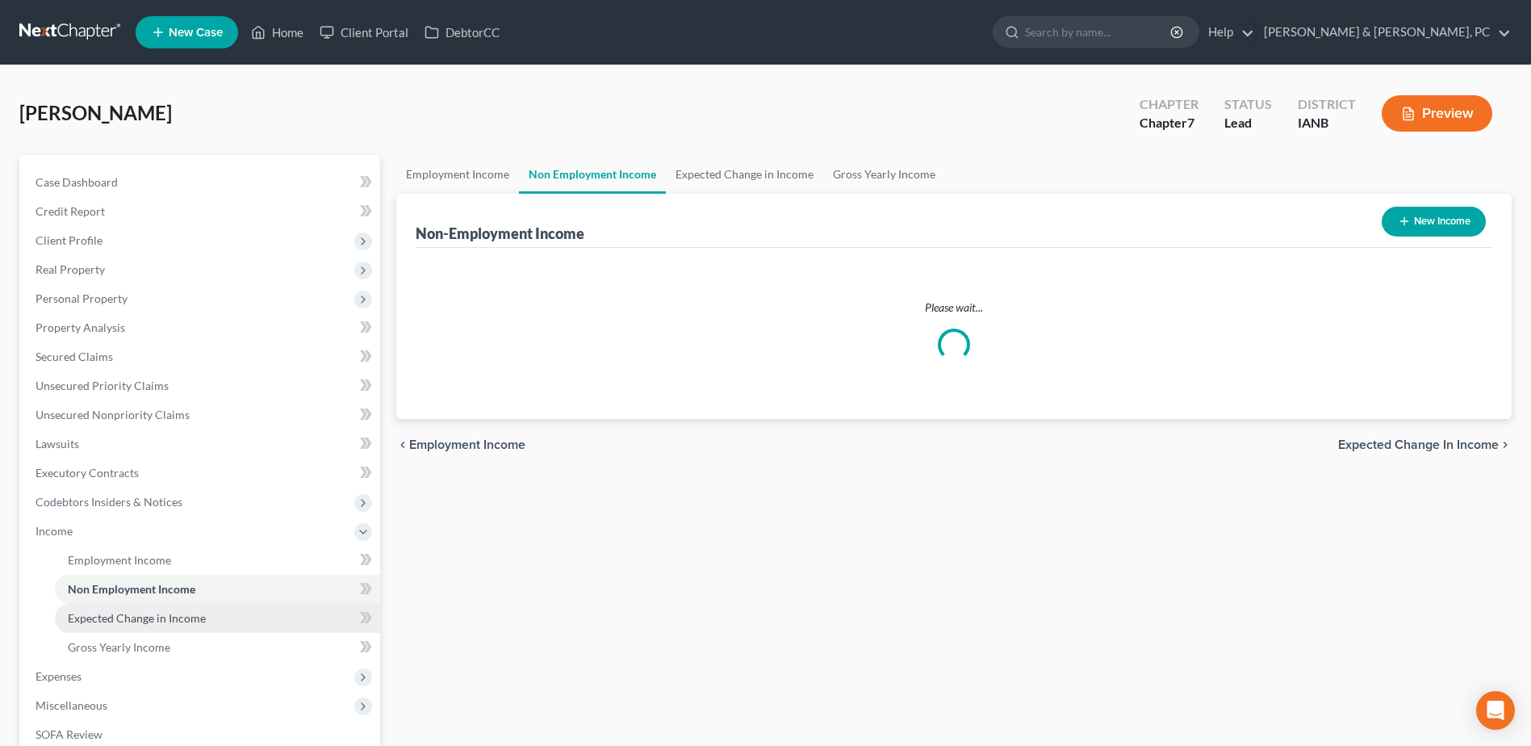
click at [164, 614] on span "Expected Change in Income" at bounding box center [137, 618] width 138 height 14
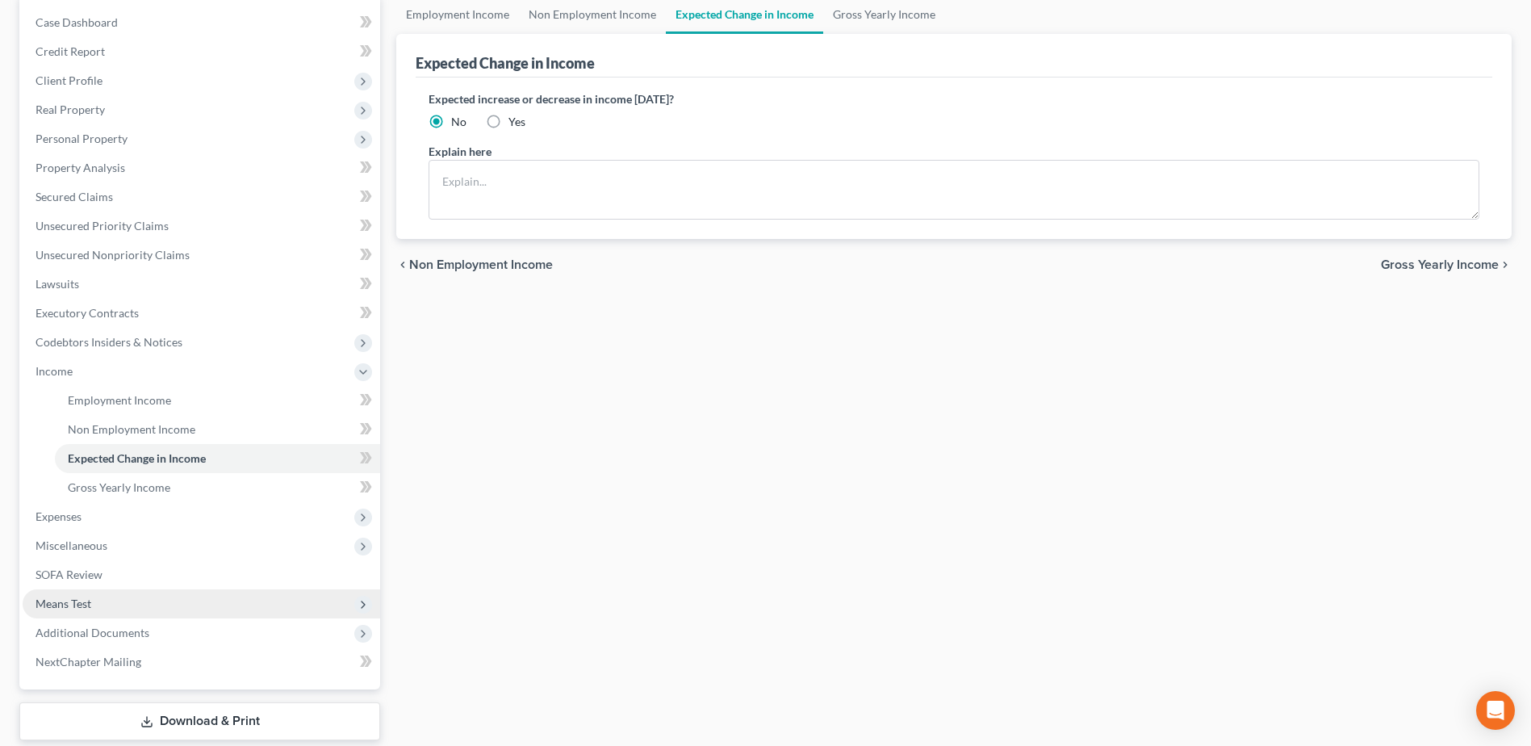
scroll to position [161, 0]
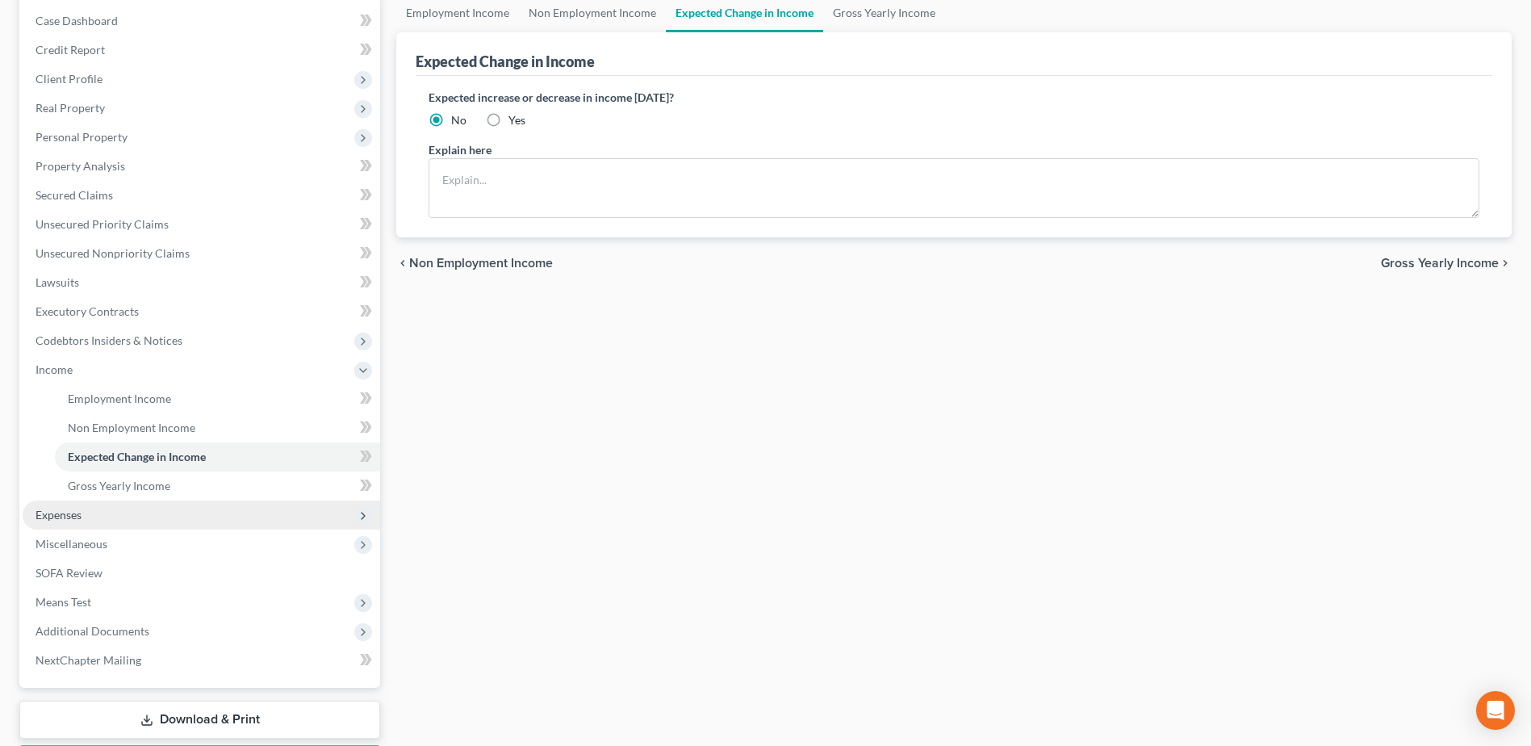
click at [80, 517] on span "Expenses" at bounding box center [59, 515] width 46 height 14
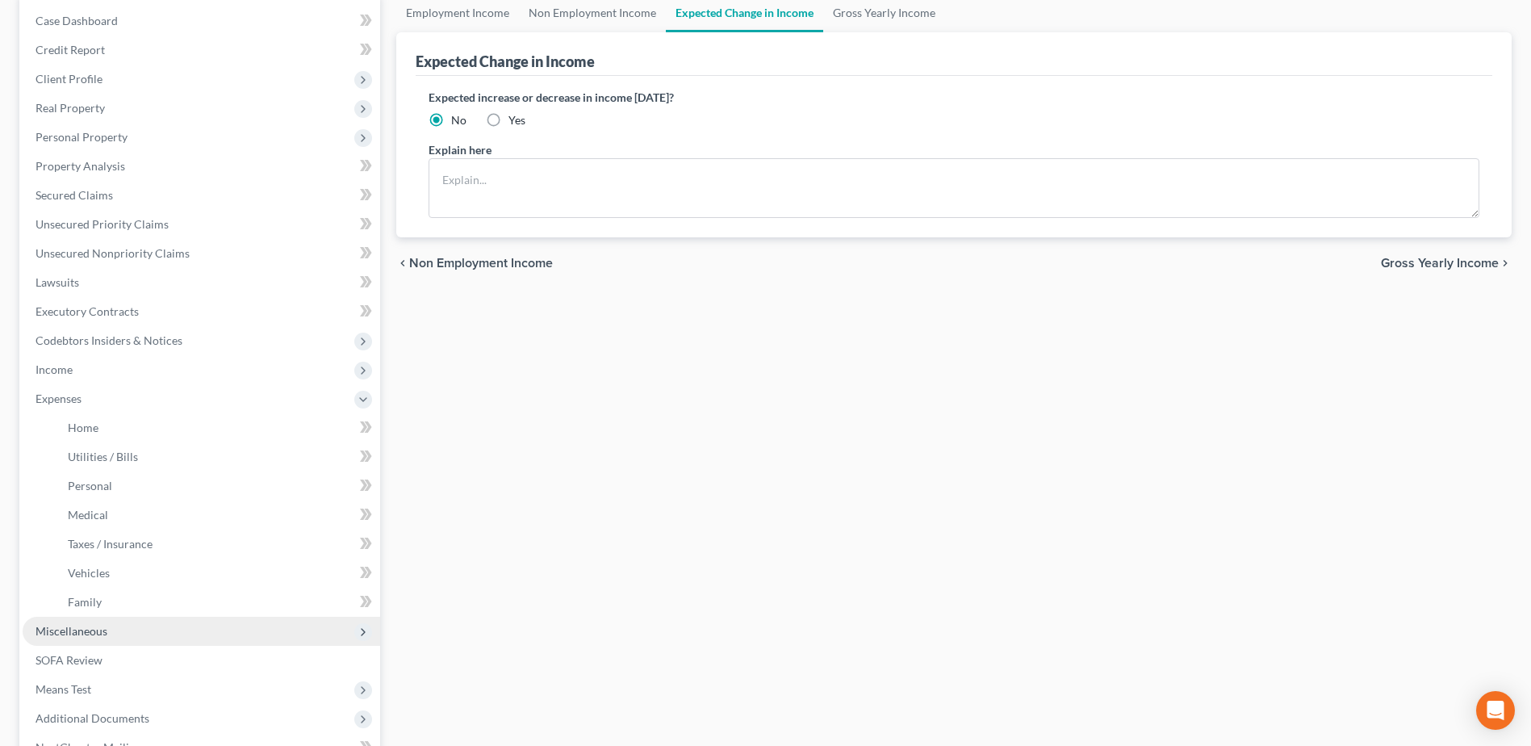
click at [92, 635] on span "Miscellaneous" at bounding box center [72, 631] width 72 height 14
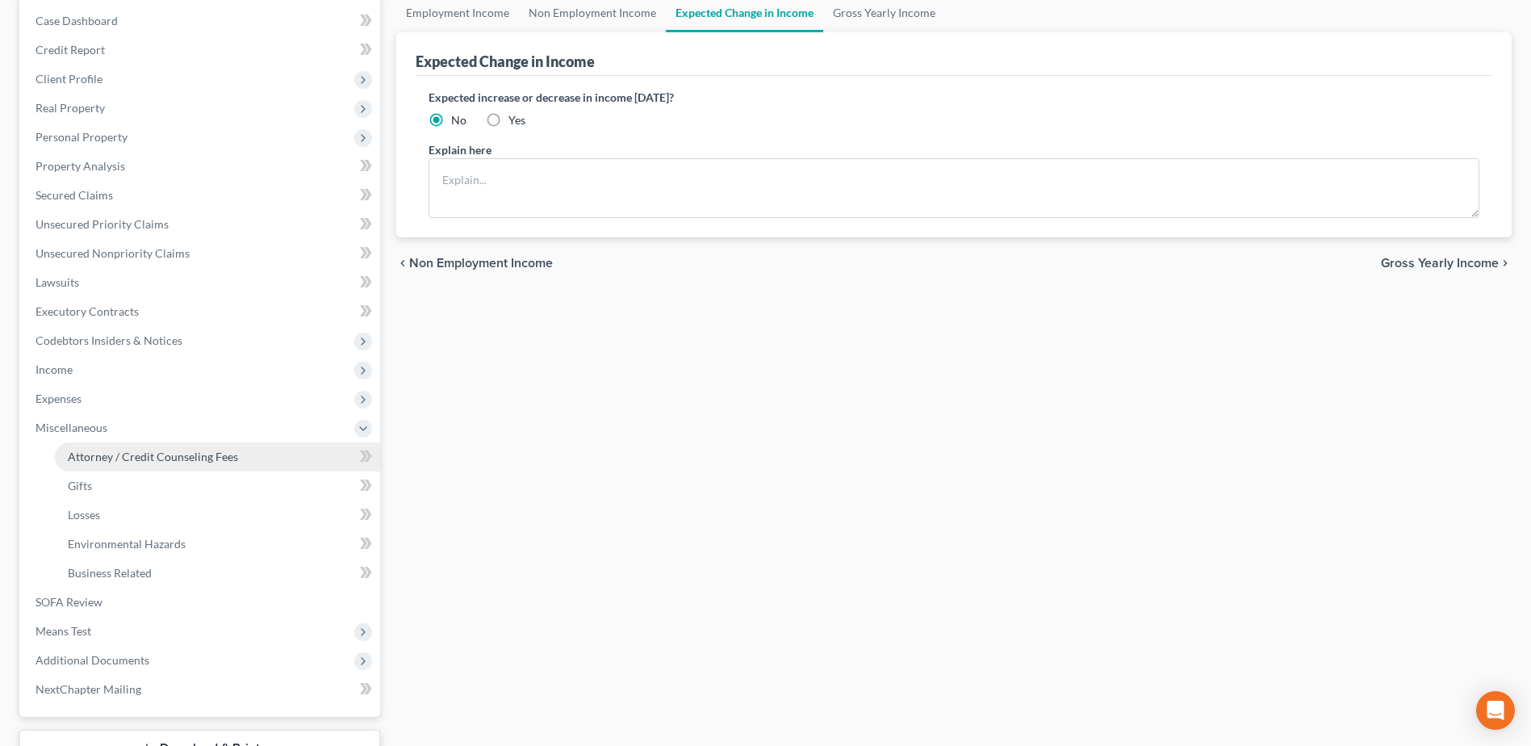
click at [136, 453] on span "Attorney / Credit Counseling Fees" at bounding box center [153, 457] width 170 height 14
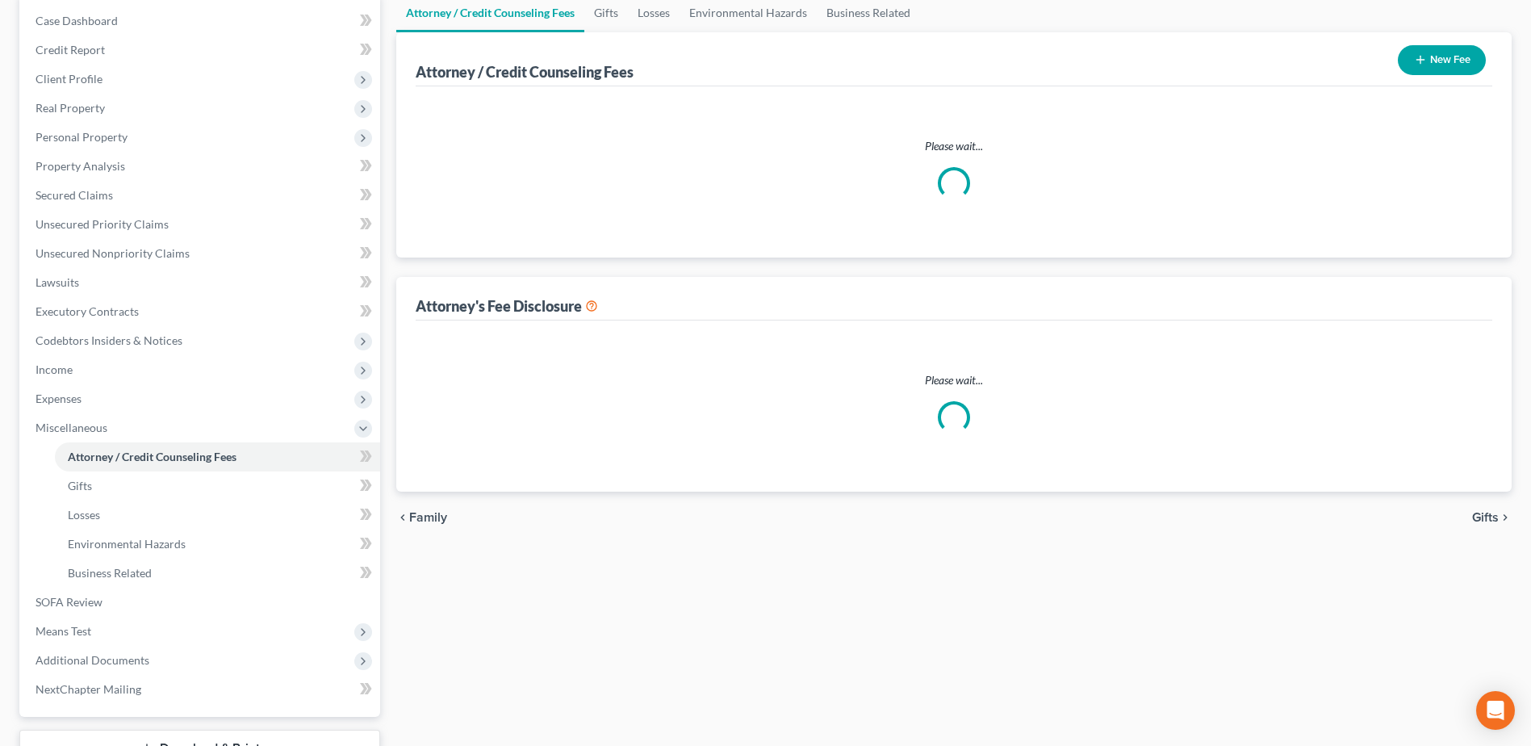
select select "0"
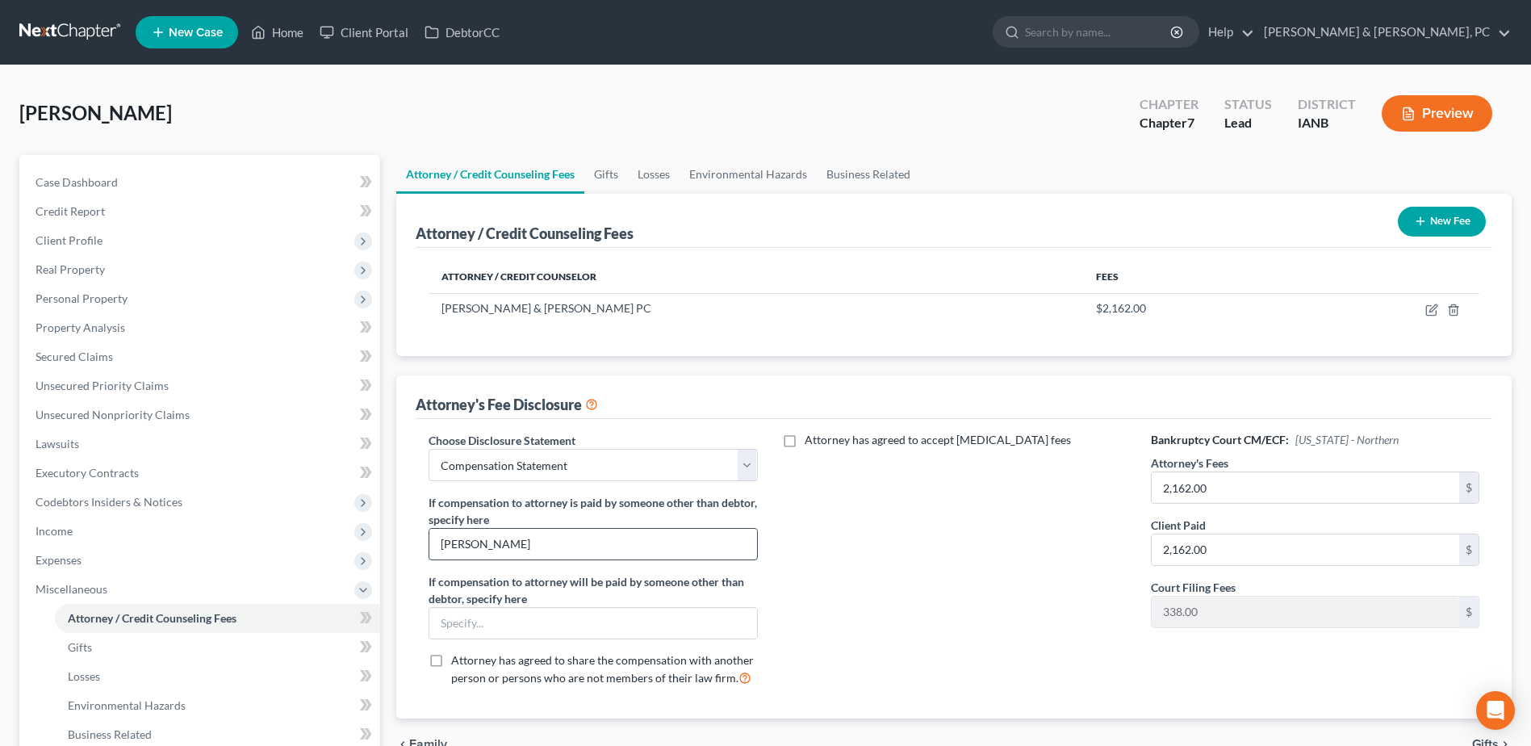
click at [700, 533] on input "Sam Wemmer" at bounding box center [592, 544] width 327 height 31
type input "Sam Wemmer paid $1,700"
click at [194, 639] on link "Gifts" at bounding box center [217, 647] width 325 height 29
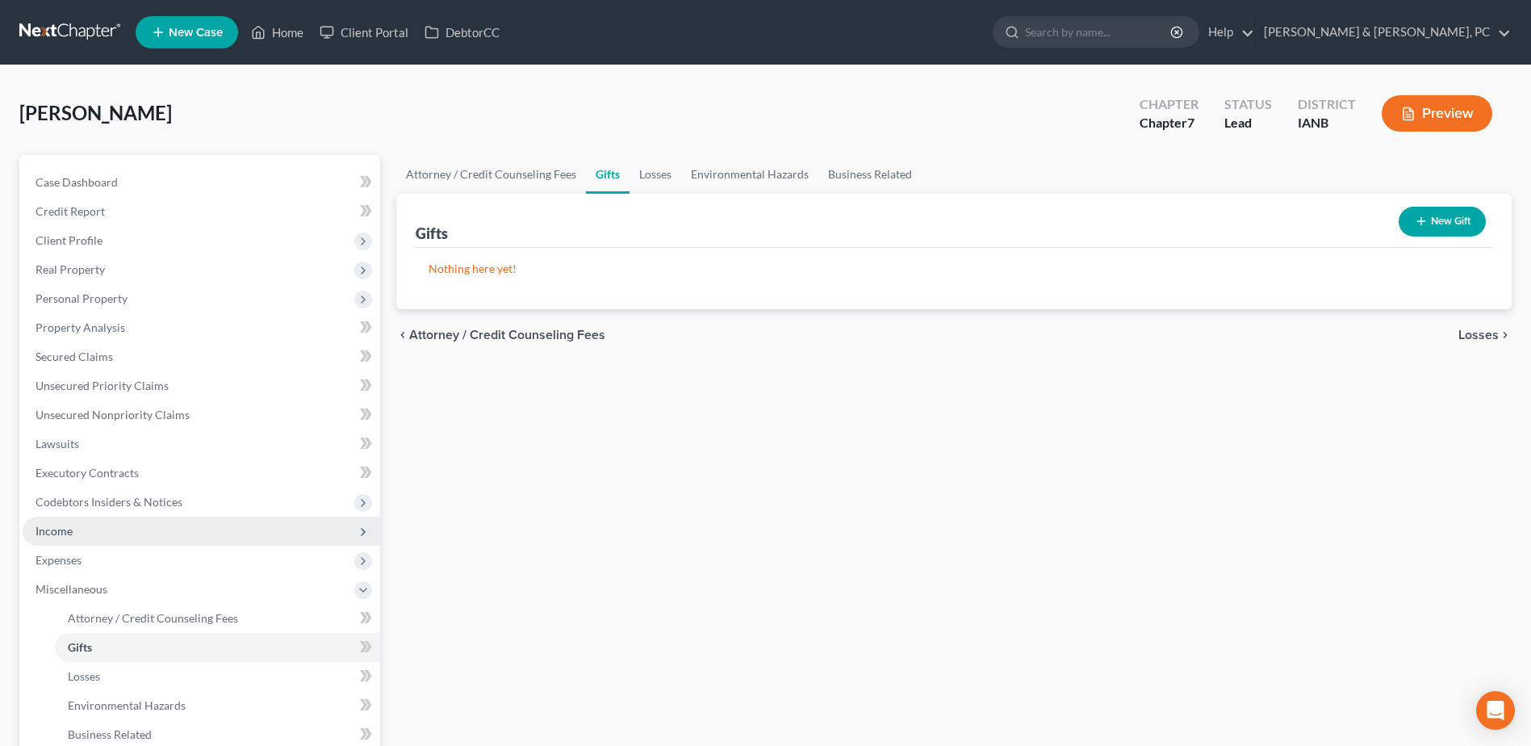
click at [90, 524] on span "Income" at bounding box center [202, 530] width 358 height 29
click at [97, 541] on span "Income" at bounding box center [202, 530] width 358 height 29
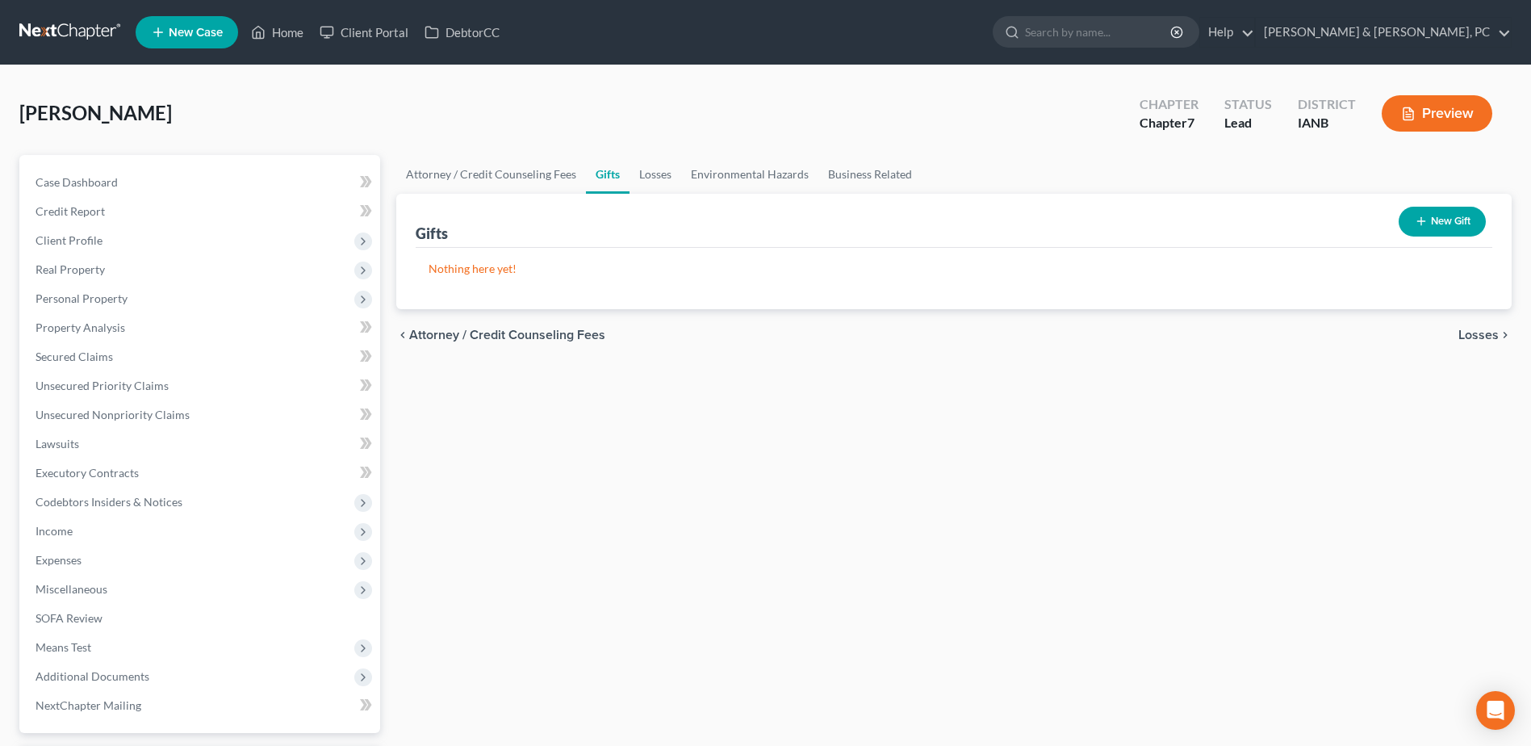
click at [102, 555] on ul "Case Dashboard Payments Invoices Payments Payments Credit Report Client Profile" at bounding box center [202, 444] width 358 height 552
click at [226, 524] on span "Income" at bounding box center [202, 530] width 358 height 29
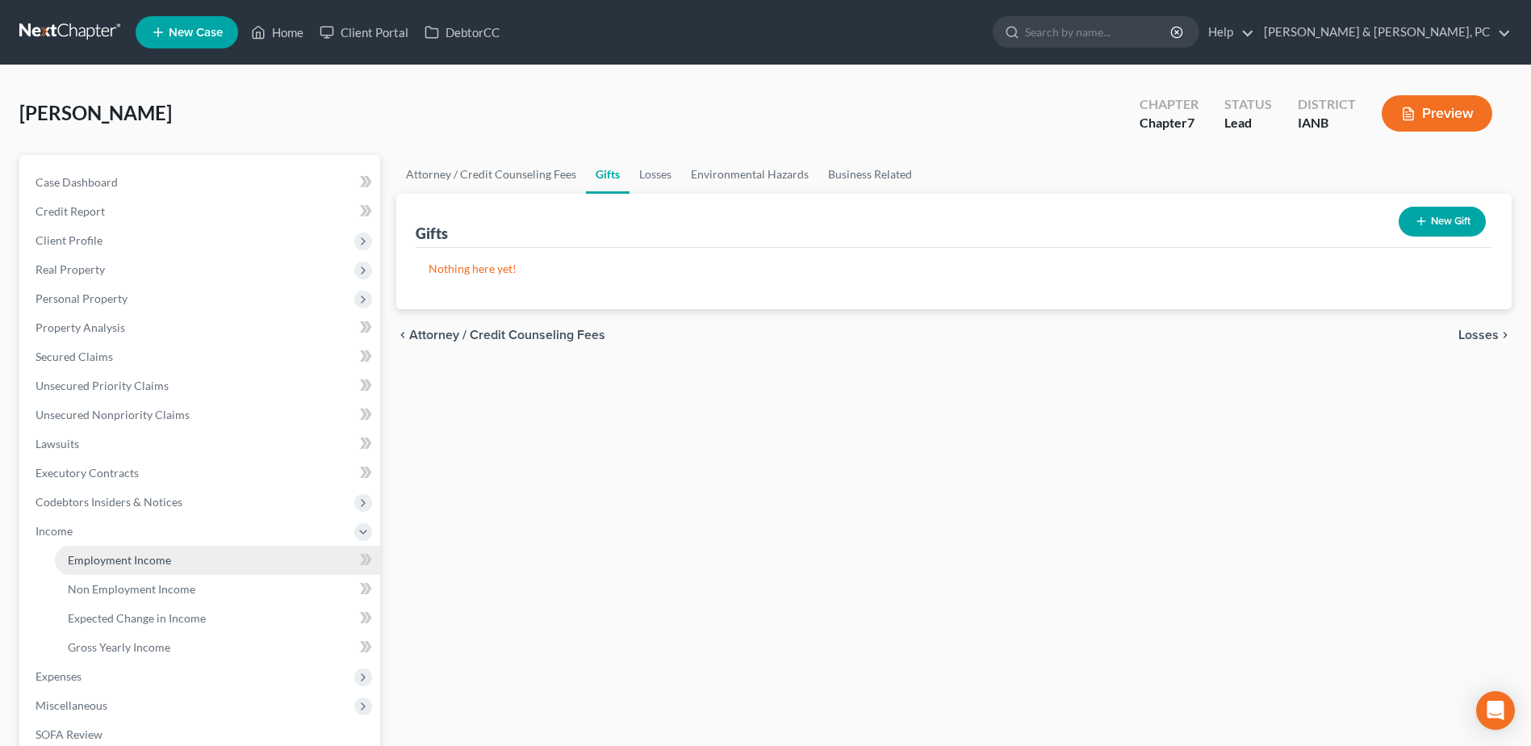
click at [210, 554] on link "Employment Income" at bounding box center [217, 560] width 325 height 29
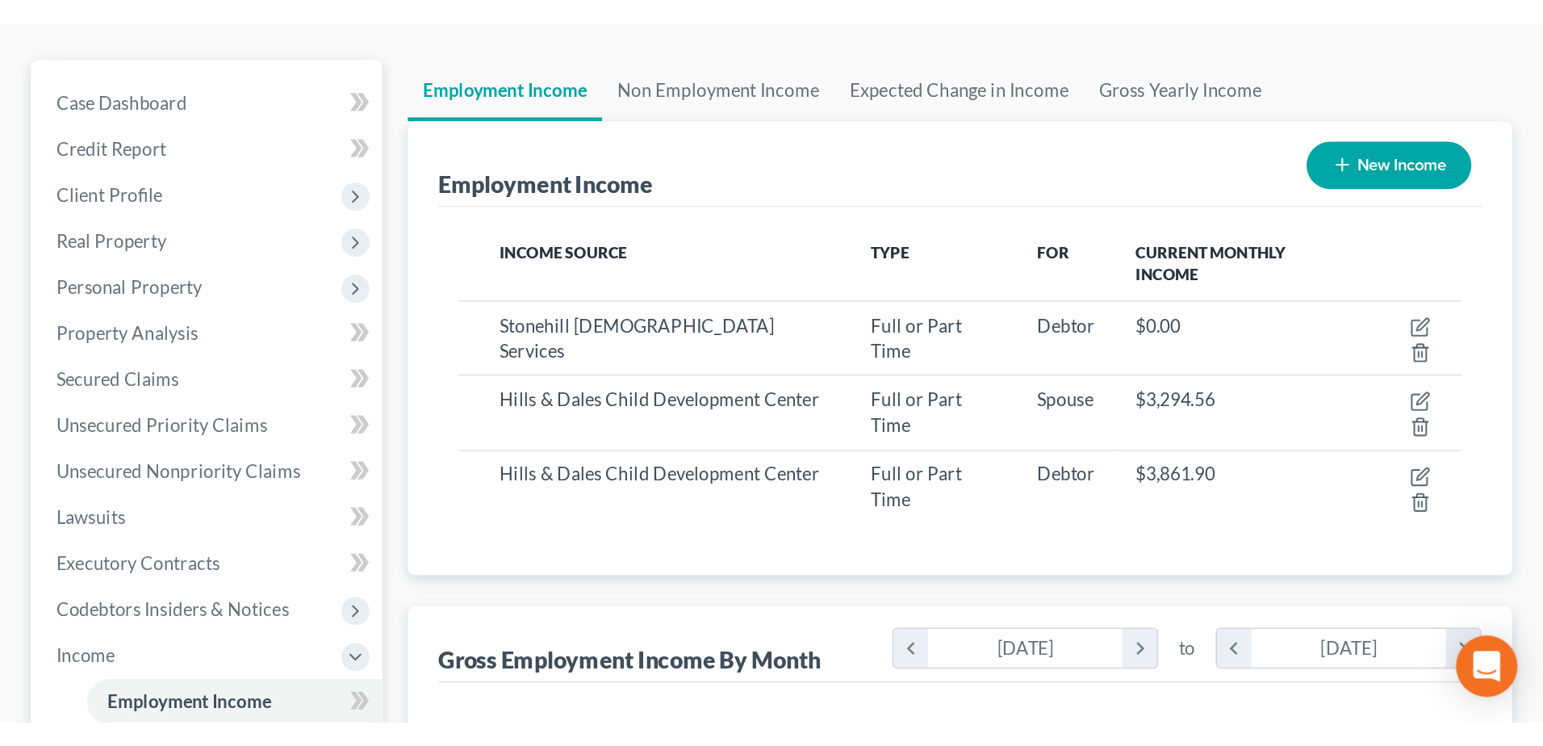
scroll to position [299, 631]
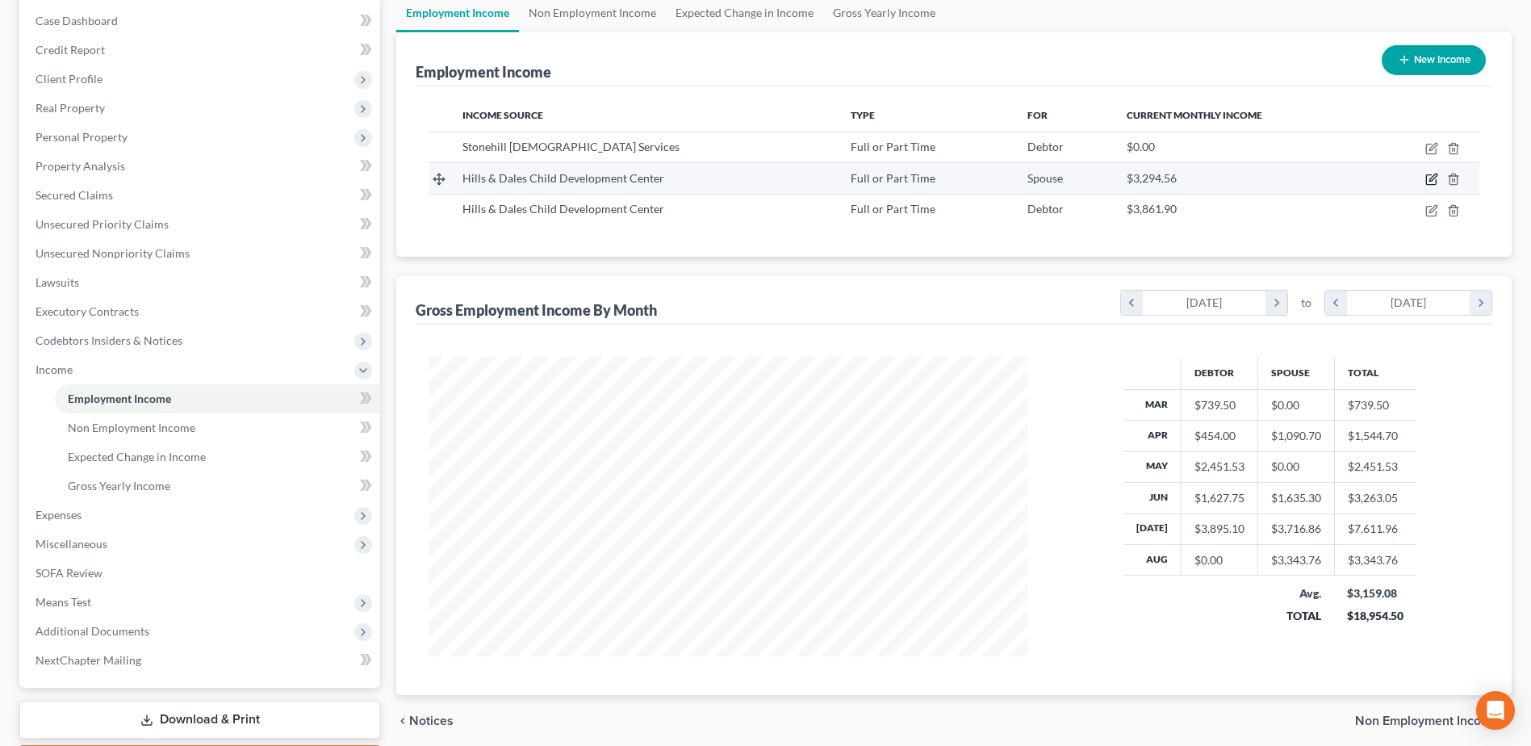
click at [1431, 174] on icon "button" at bounding box center [1431, 179] width 13 height 13
select select "0"
select select "16"
select select "1"
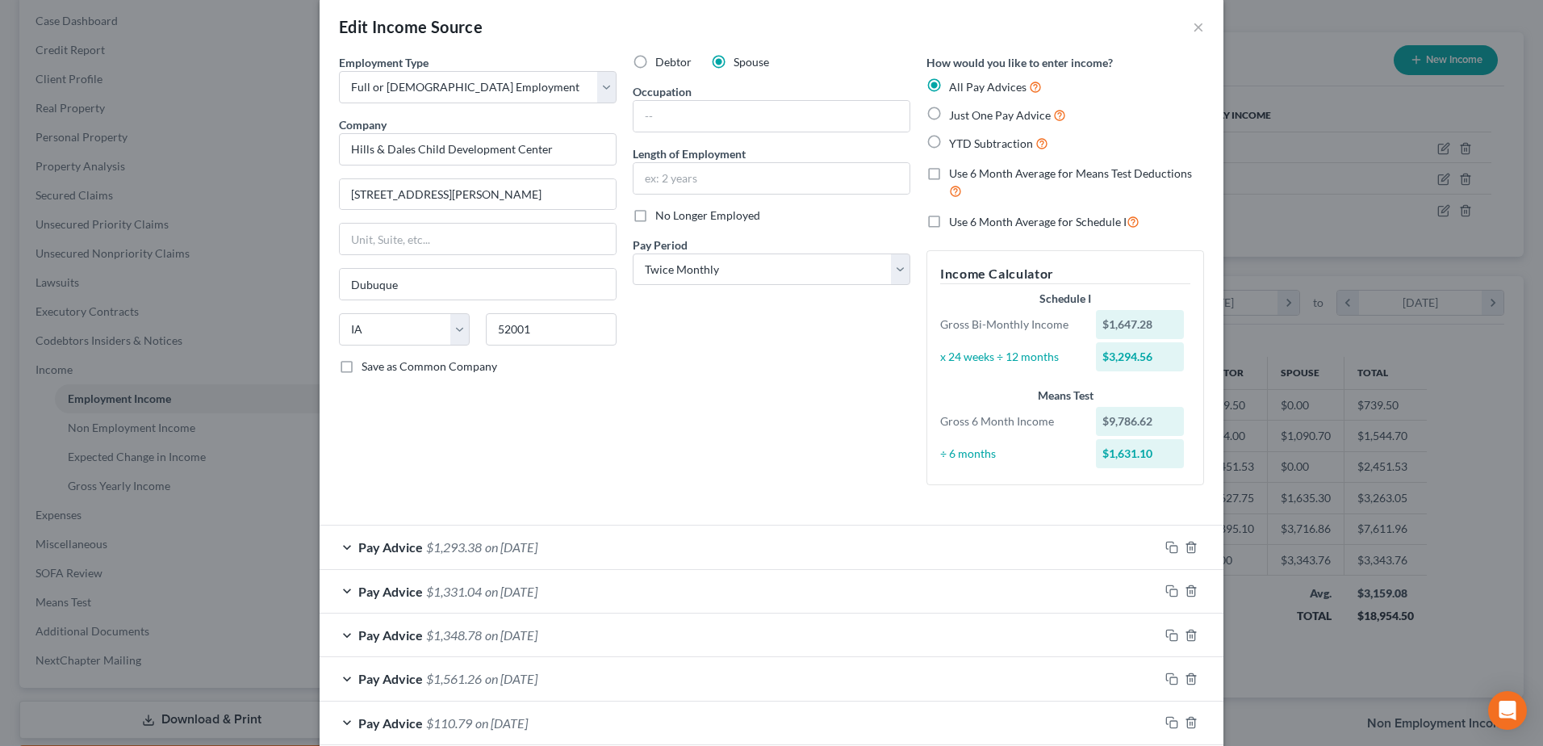
scroll to position [195, 0]
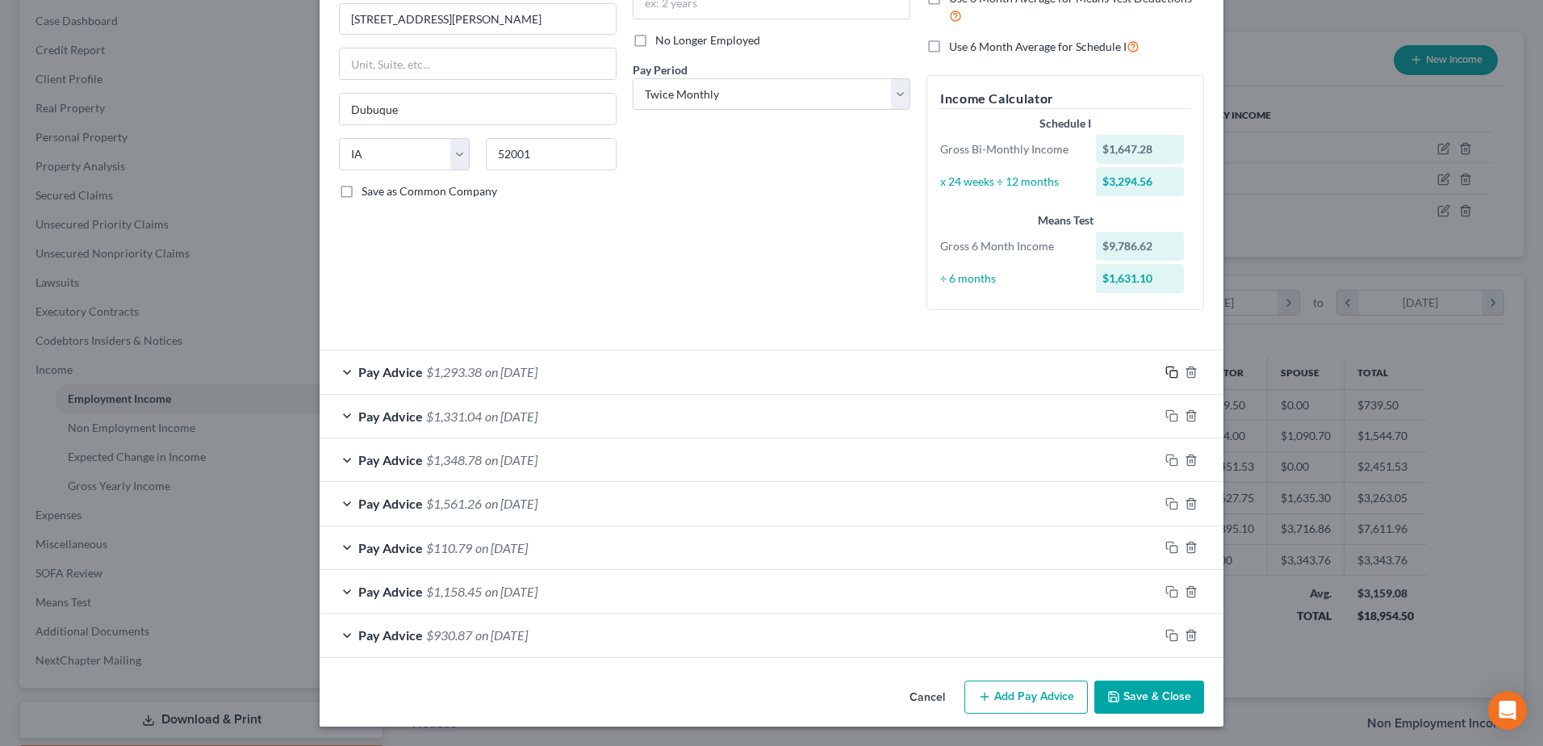
click at [1165, 370] on icon "button" at bounding box center [1171, 372] width 13 height 13
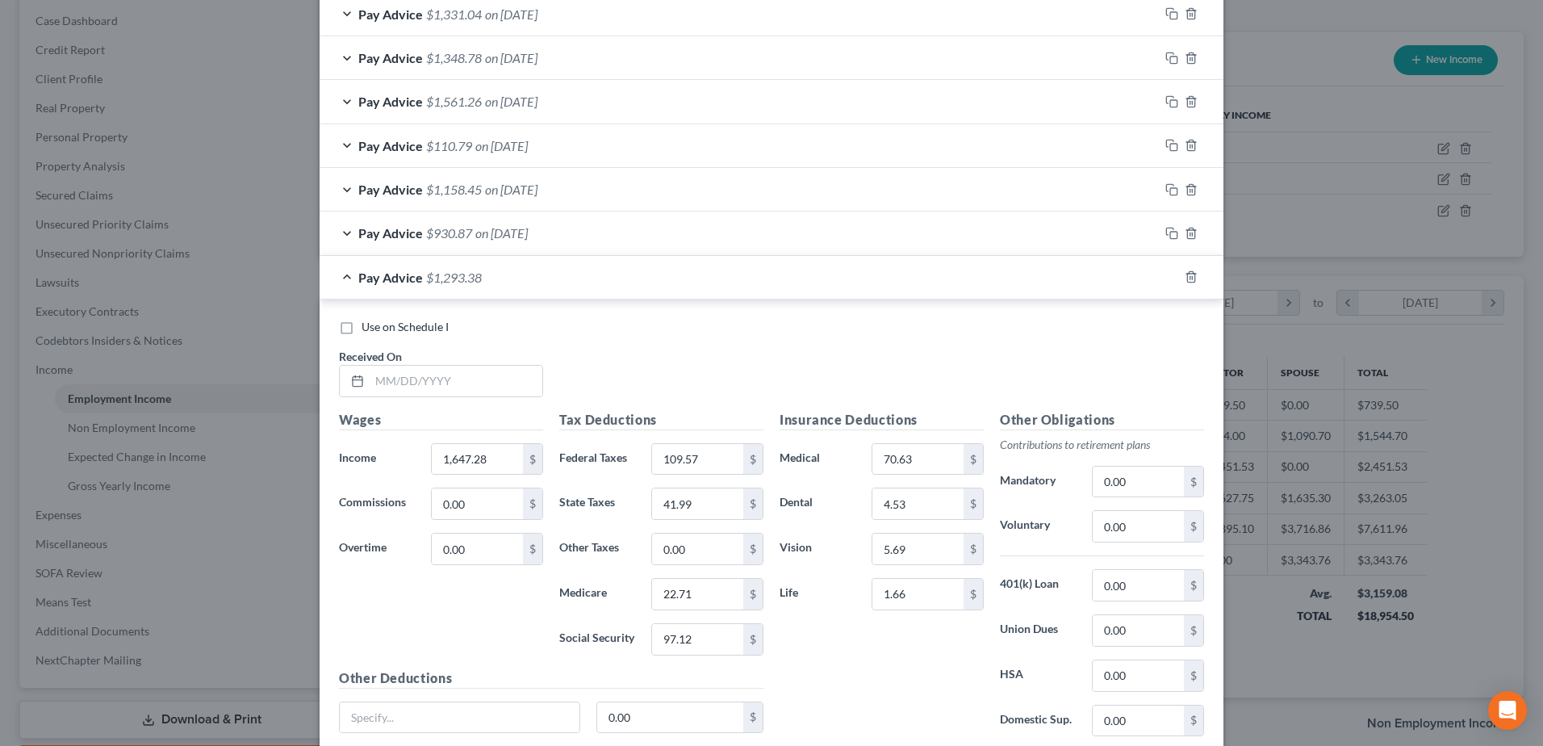
scroll to position [725, 0]
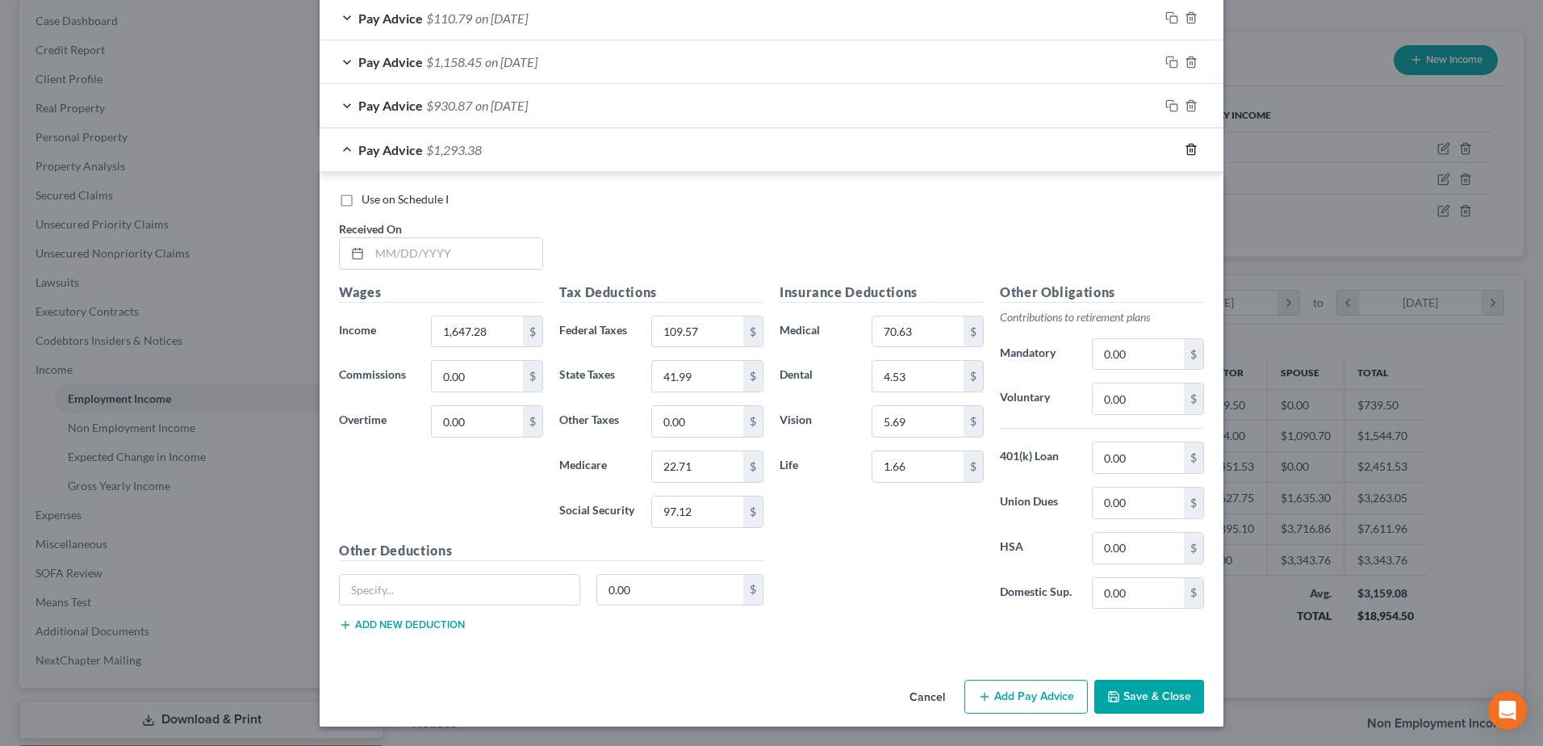
click at [1191, 150] on icon "button" at bounding box center [1191, 149] width 13 height 13
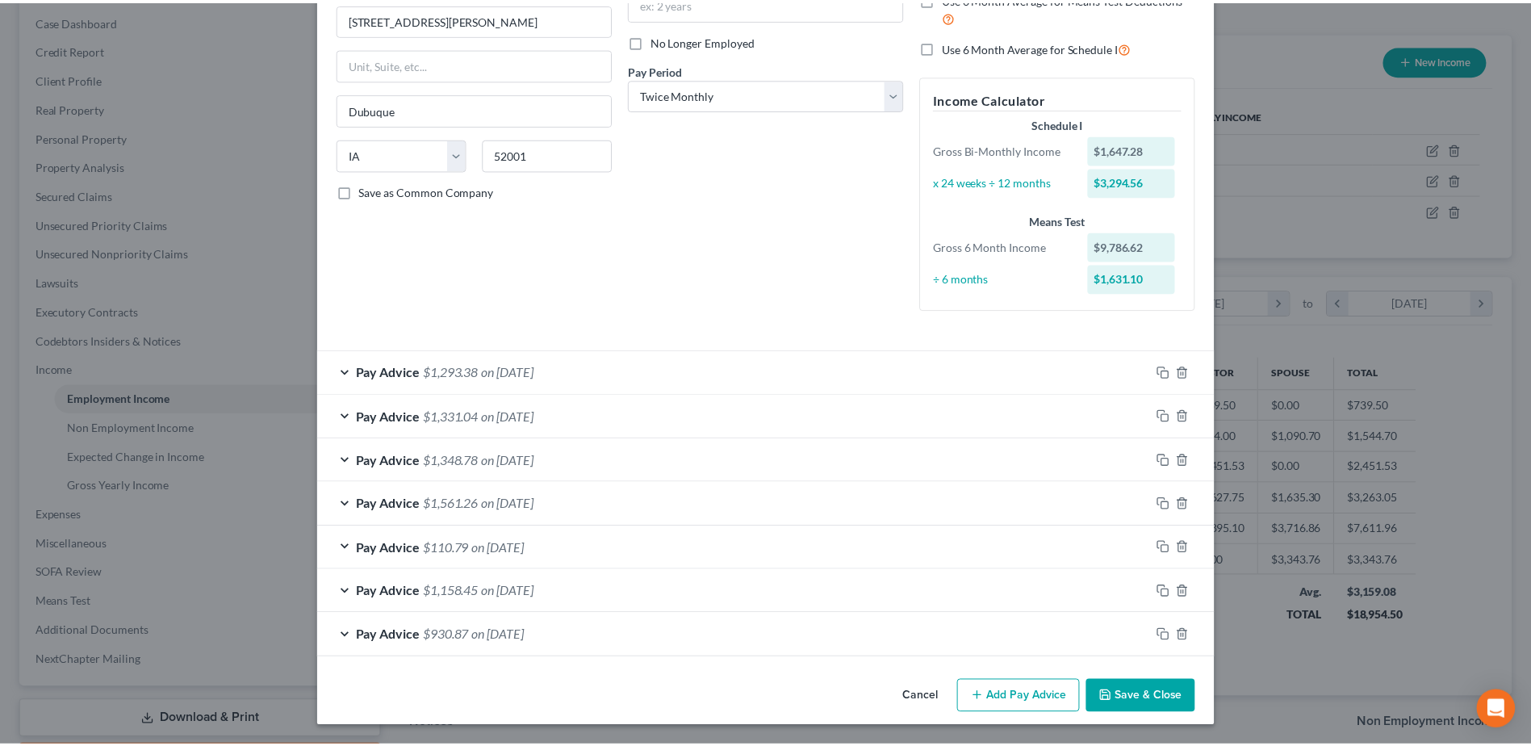
scroll to position [195, 0]
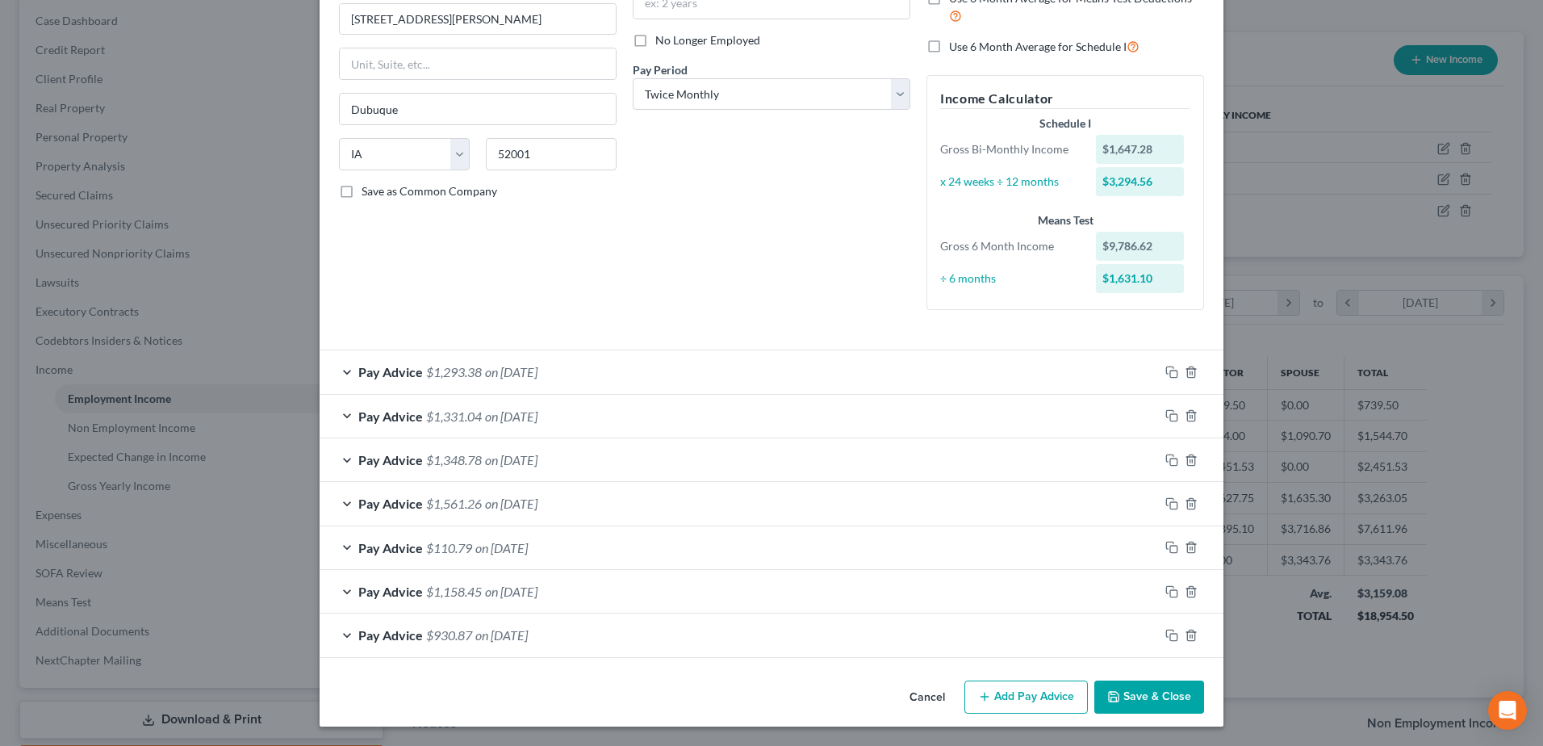
click at [1164, 701] on button "Save & Close" at bounding box center [1149, 697] width 110 height 34
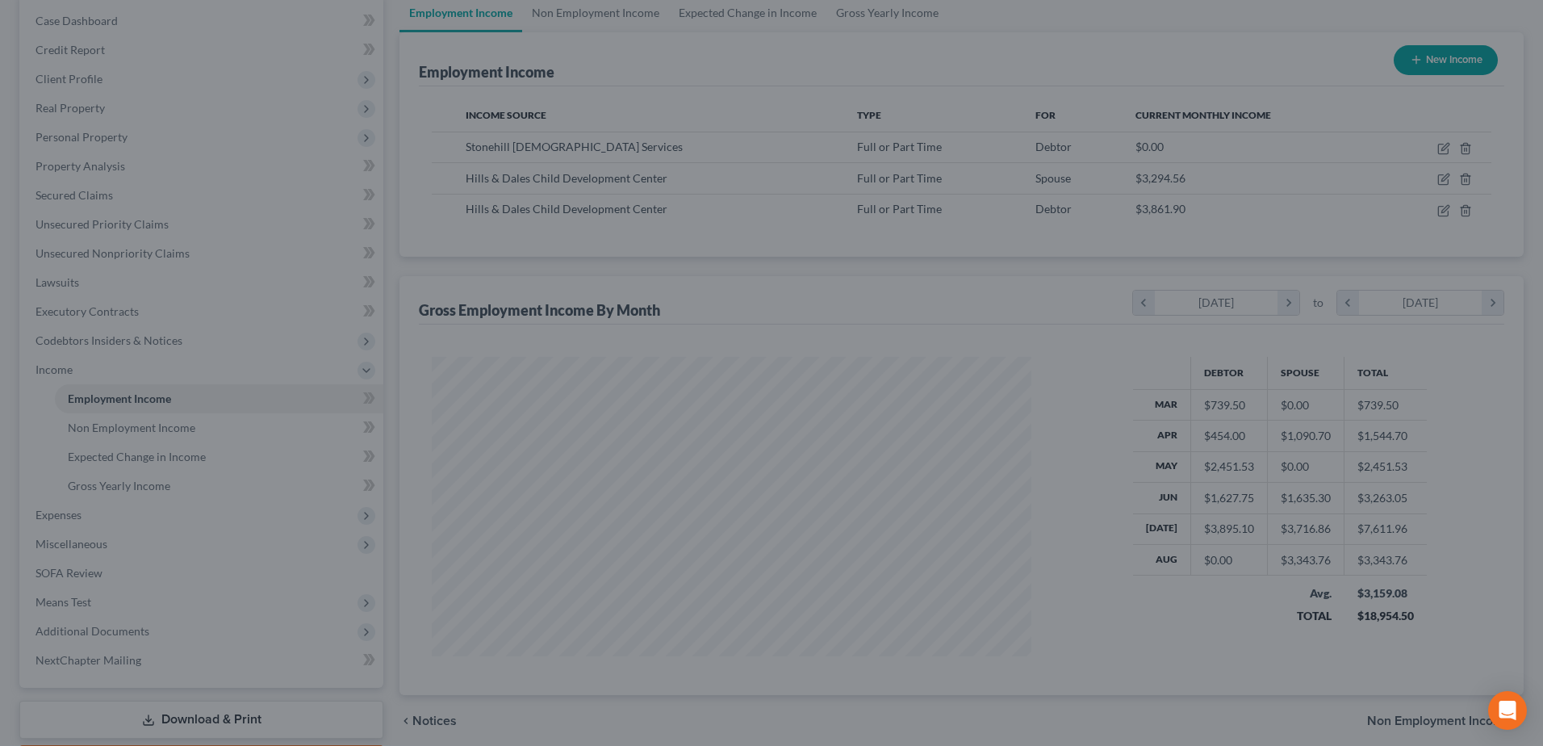
scroll to position [806726, 806394]
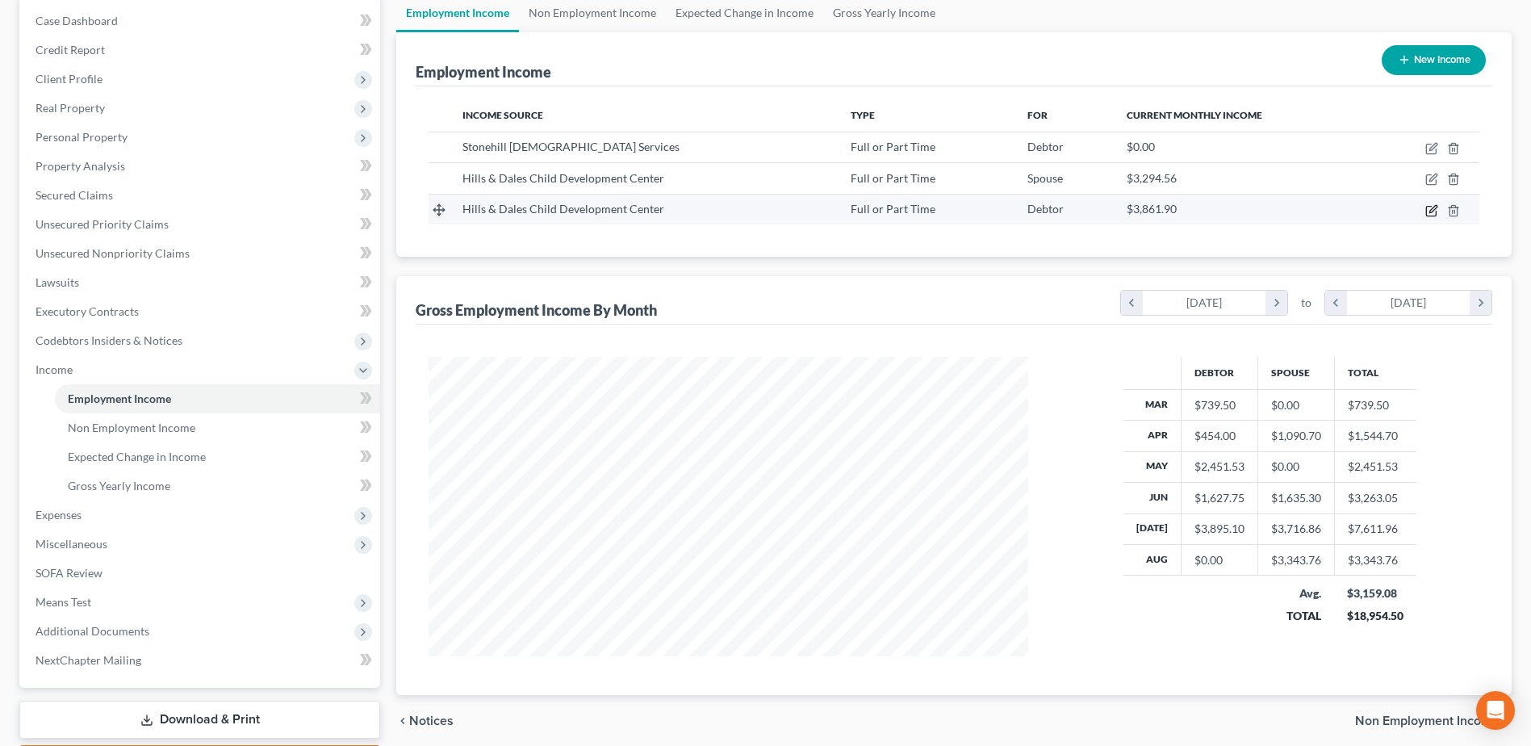
click at [1433, 206] on icon "button" at bounding box center [1431, 210] width 13 height 13
select select "0"
select select "16"
select select "1"
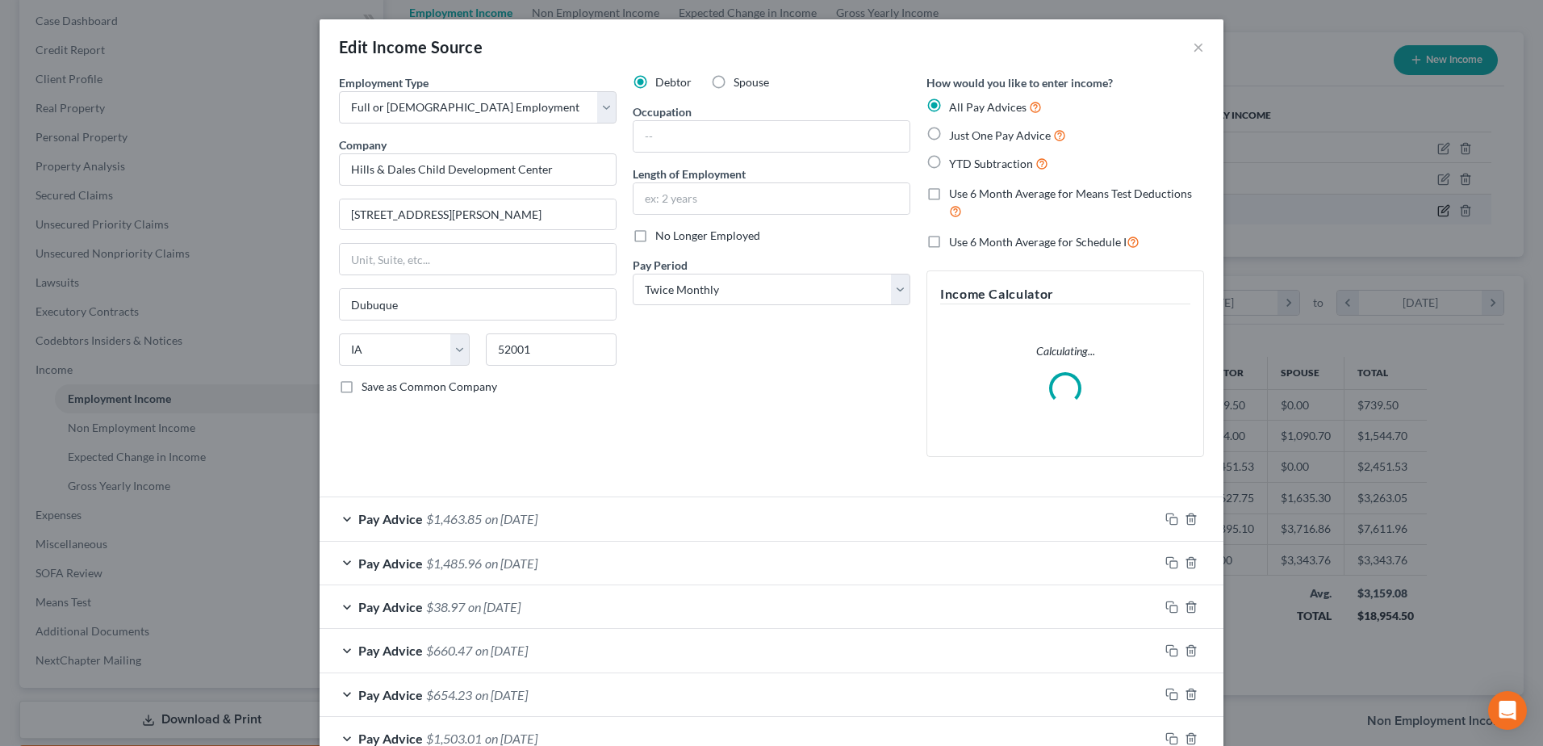
scroll to position [302, 638]
click at [1165, 517] on icon "button" at bounding box center [1171, 518] width 13 height 13
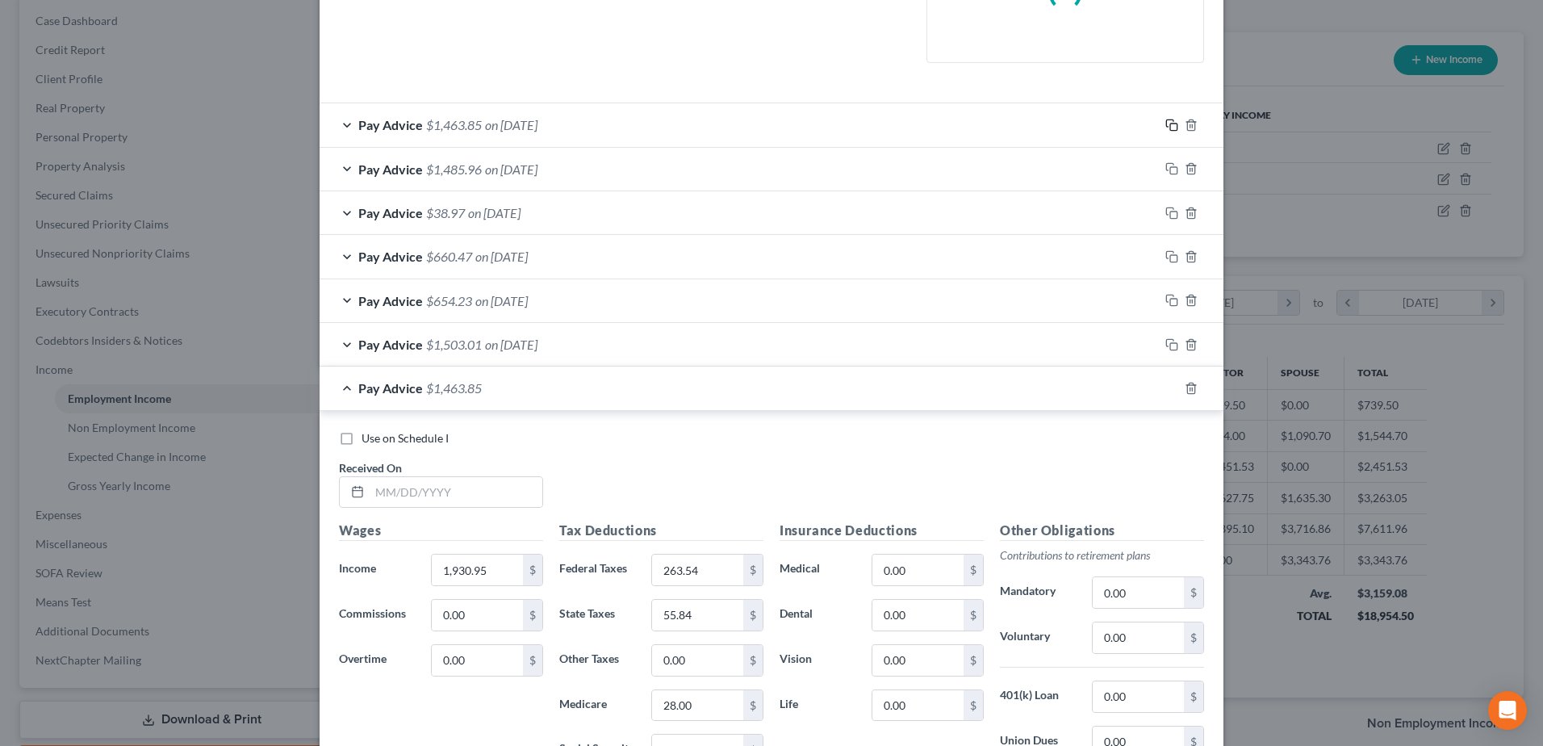
scroll to position [633, 0]
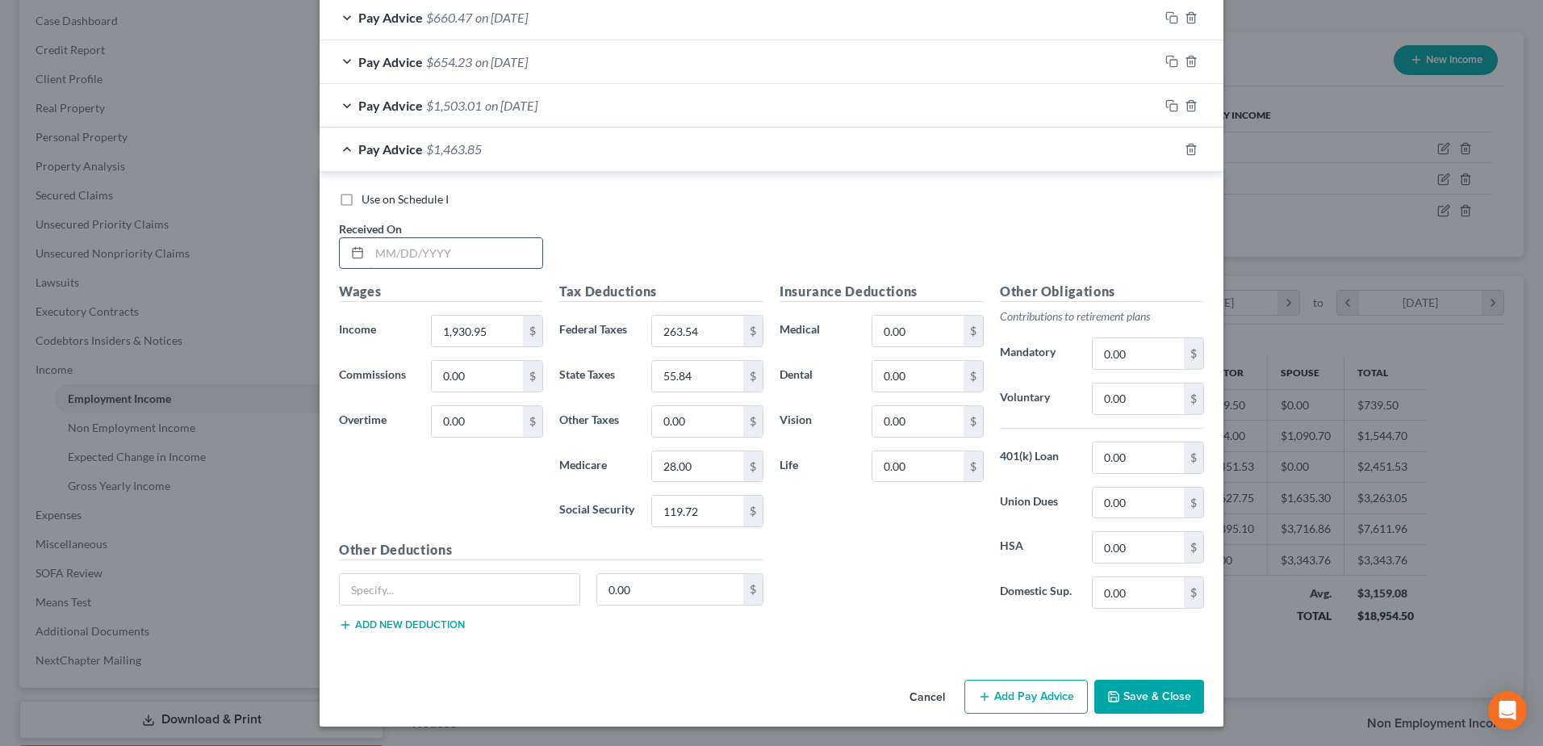
click at [445, 250] on input "text" at bounding box center [456, 253] width 173 height 31
type input "09/05/2025"
click at [507, 337] on input "1,930.95" at bounding box center [477, 331] width 91 height 31
type input "1,720.78"
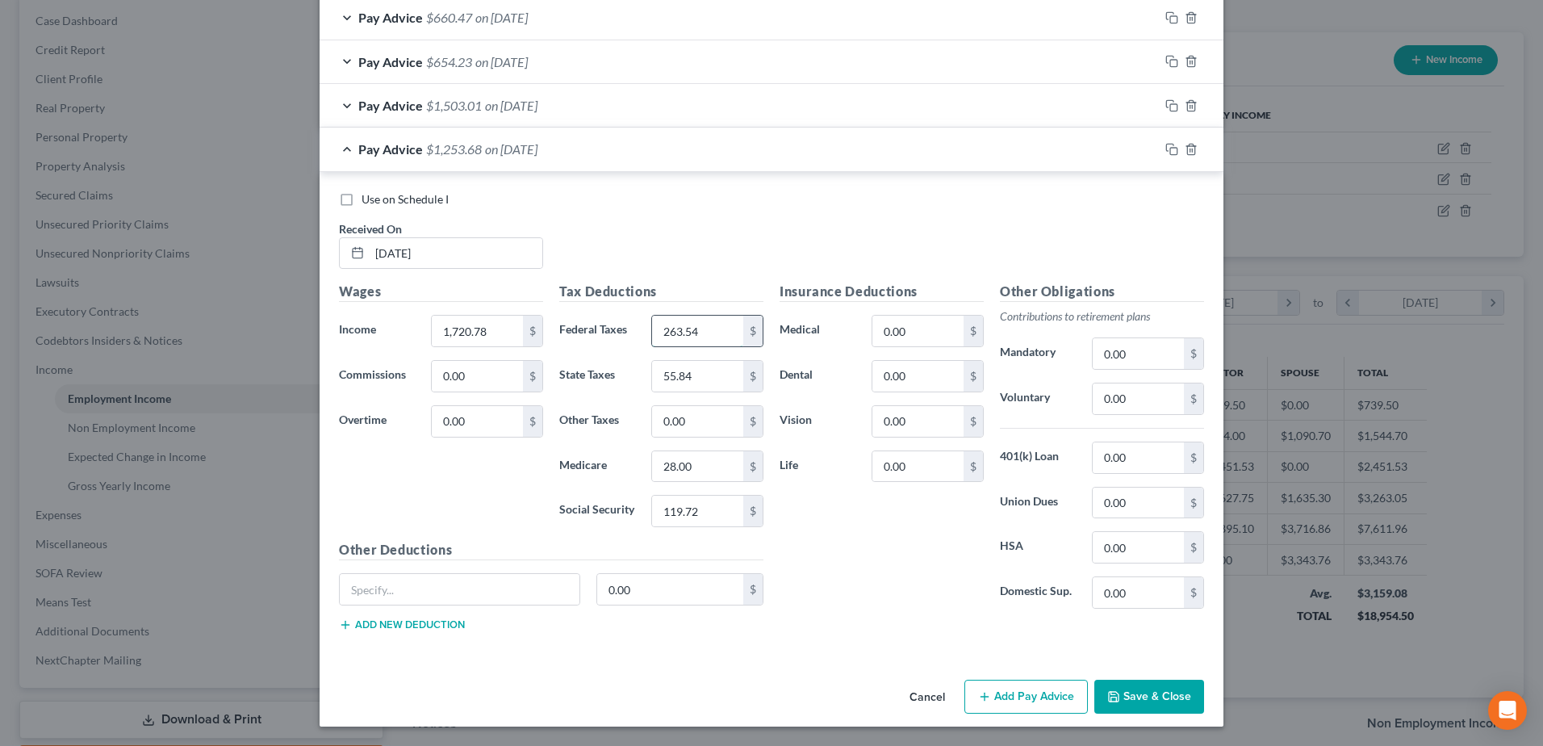
click at [731, 329] on input "263.54" at bounding box center [697, 331] width 91 height 31
type input "118.39"
type input "44.78"
type input "23.78"
type input "101.68"
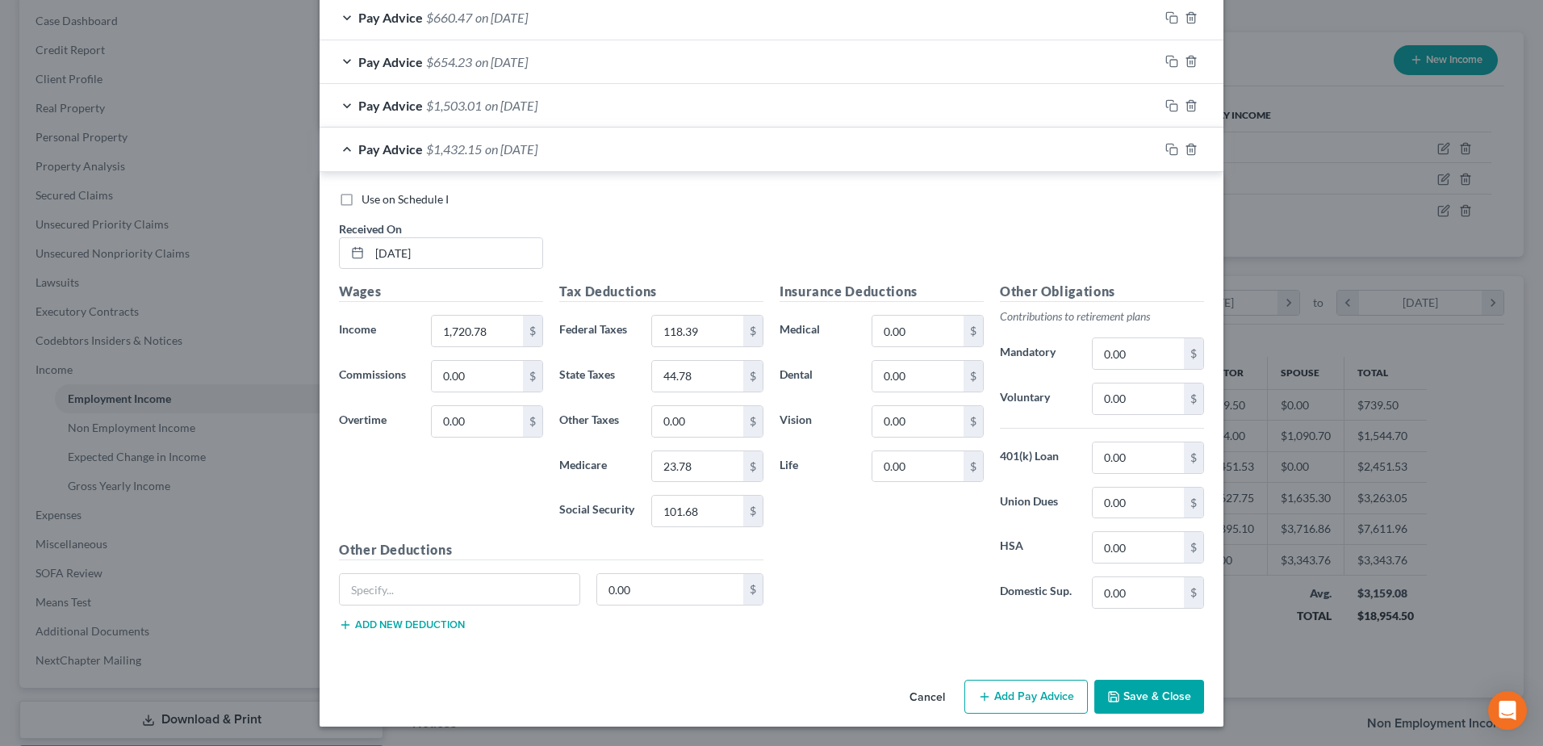
click at [900, 585] on div "Insurance Deductions Medical 0.00 $ Dental 0.00 $ Vision 0.00 $ Life 0.00 $" at bounding box center [882, 452] width 220 height 340
click at [926, 328] on input "0.00" at bounding box center [917, 331] width 91 height 31
type input "70"
type input "4.53"
type input "5.69"
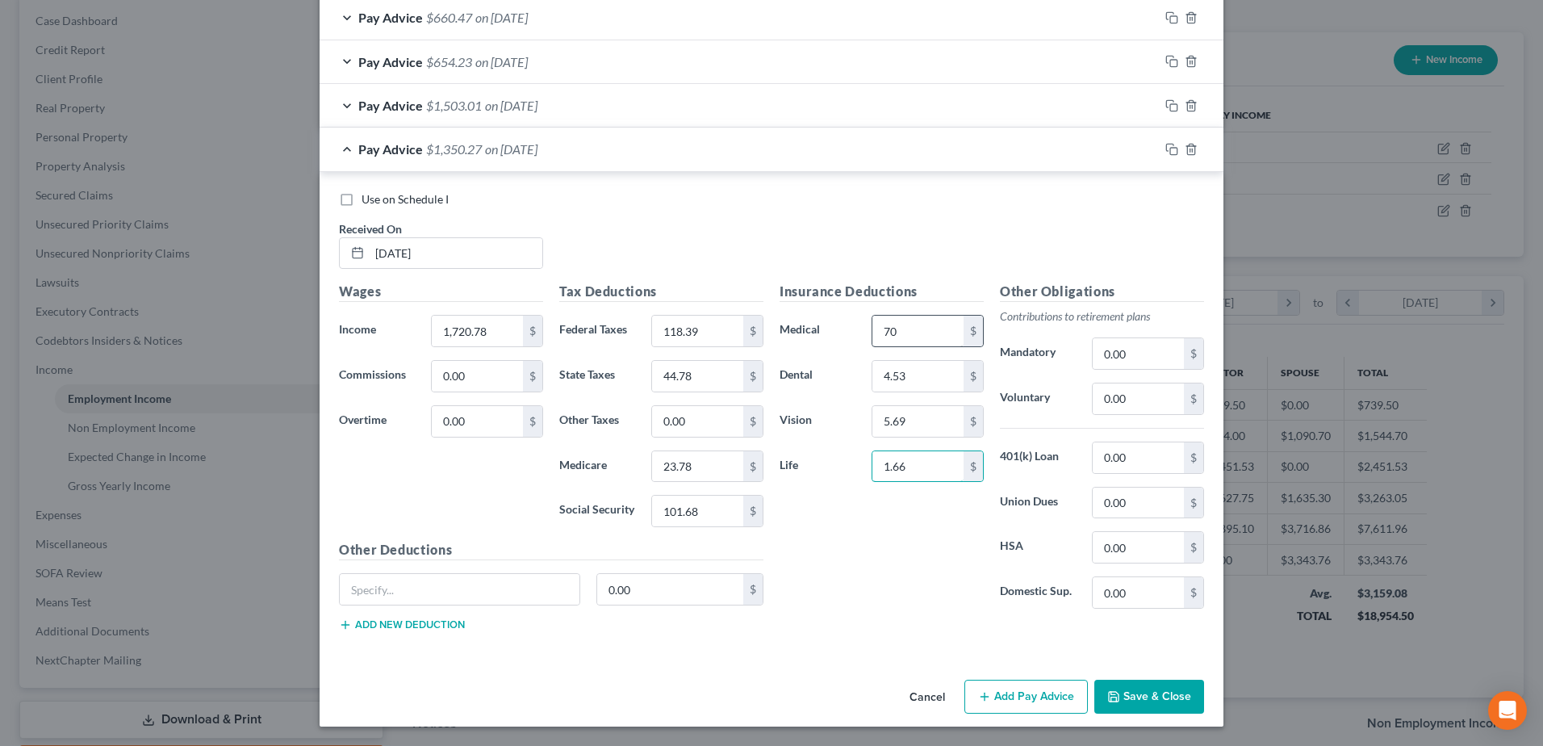
type input "1.66"
click at [930, 329] on input "70" at bounding box center [917, 331] width 91 height 31
type input "70.63"
click at [905, 522] on div "Insurance Deductions Medical 70.63 $ Dental 4.53 $ Vision 5.69 $ Life 1.66 $" at bounding box center [882, 452] width 220 height 340
click at [1131, 699] on button "Save & Close" at bounding box center [1149, 697] width 110 height 34
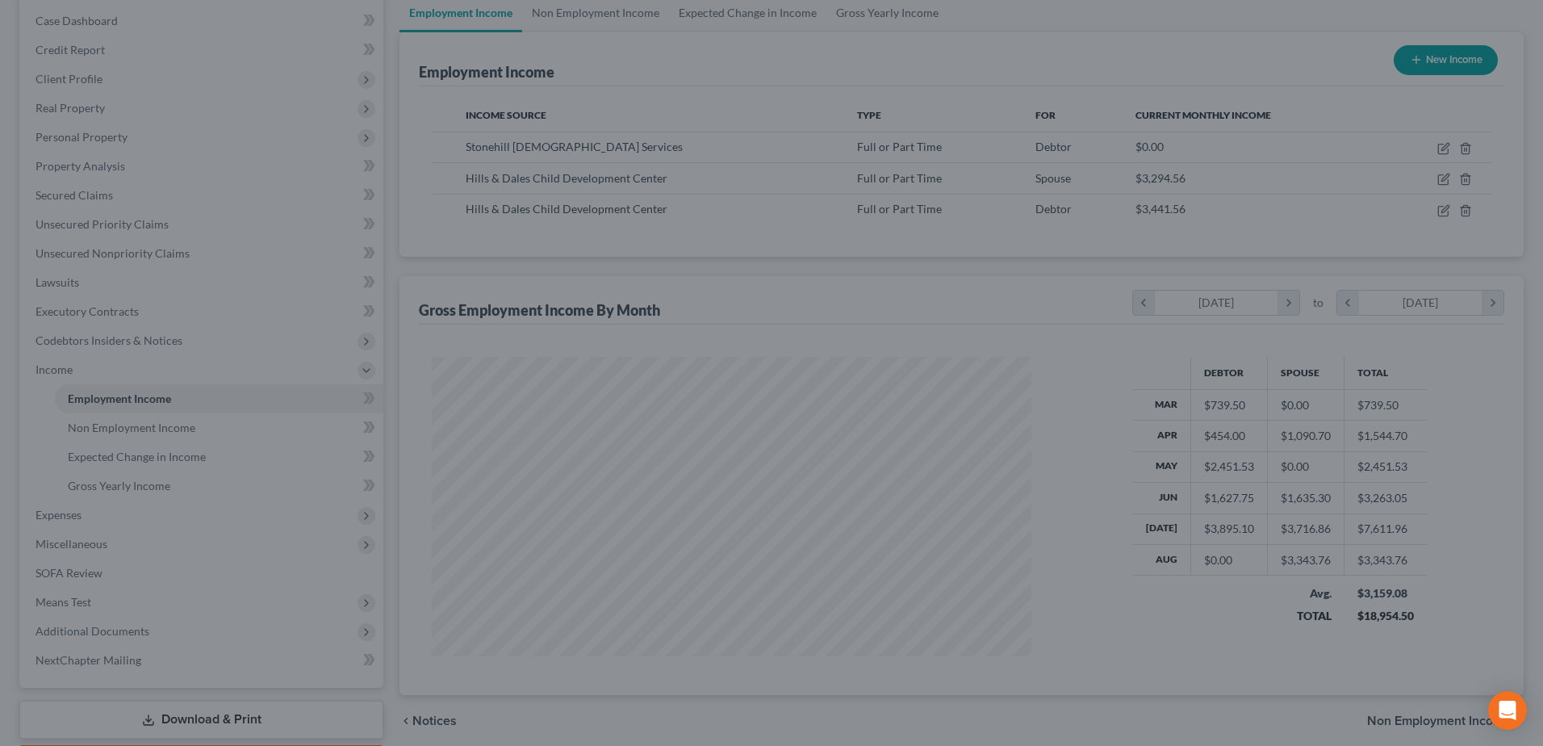
scroll to position [806726, 806394]
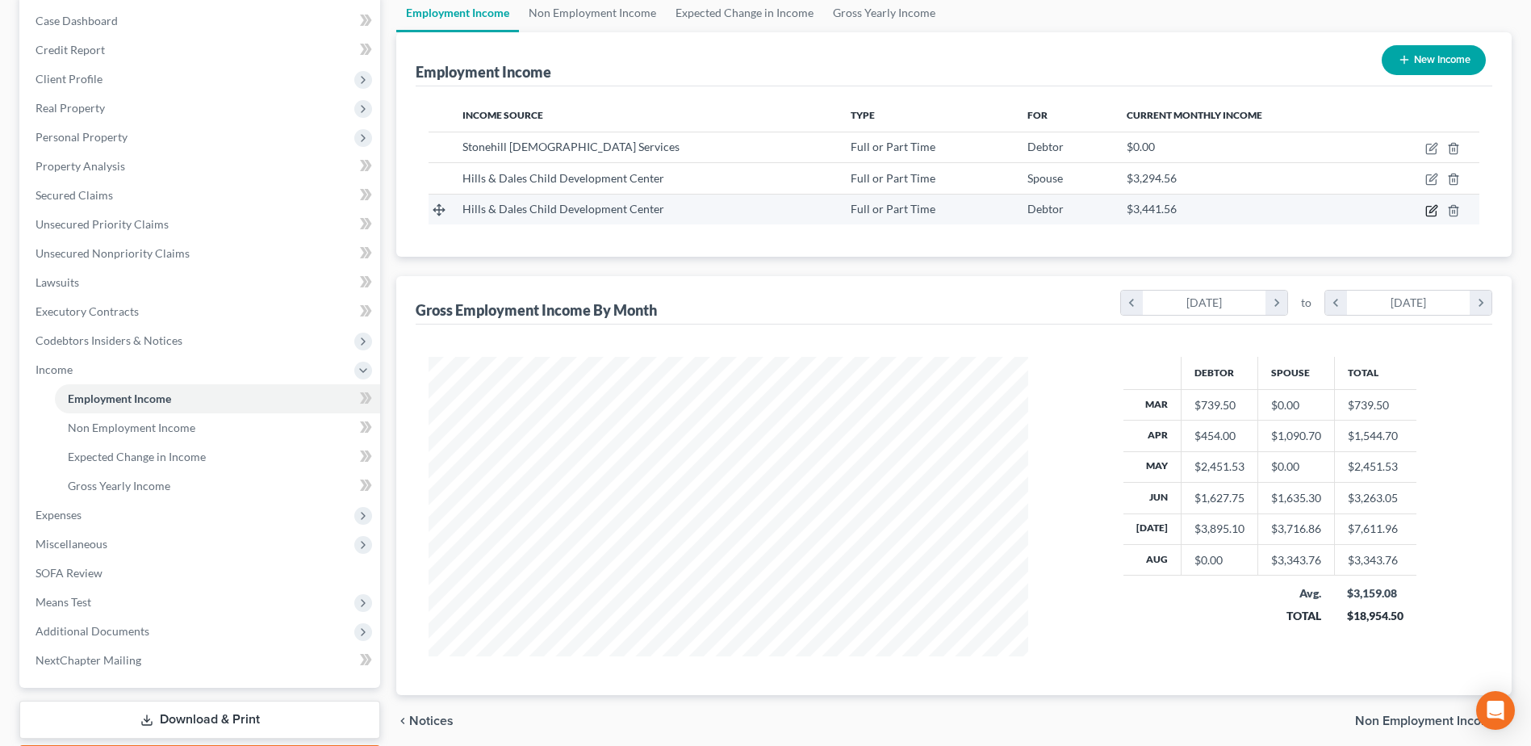
click at [1433, 212] on icon "button" at bounding box center [1431, 210] width 13 height 13
select select "0"
select select "16"
select select "1"
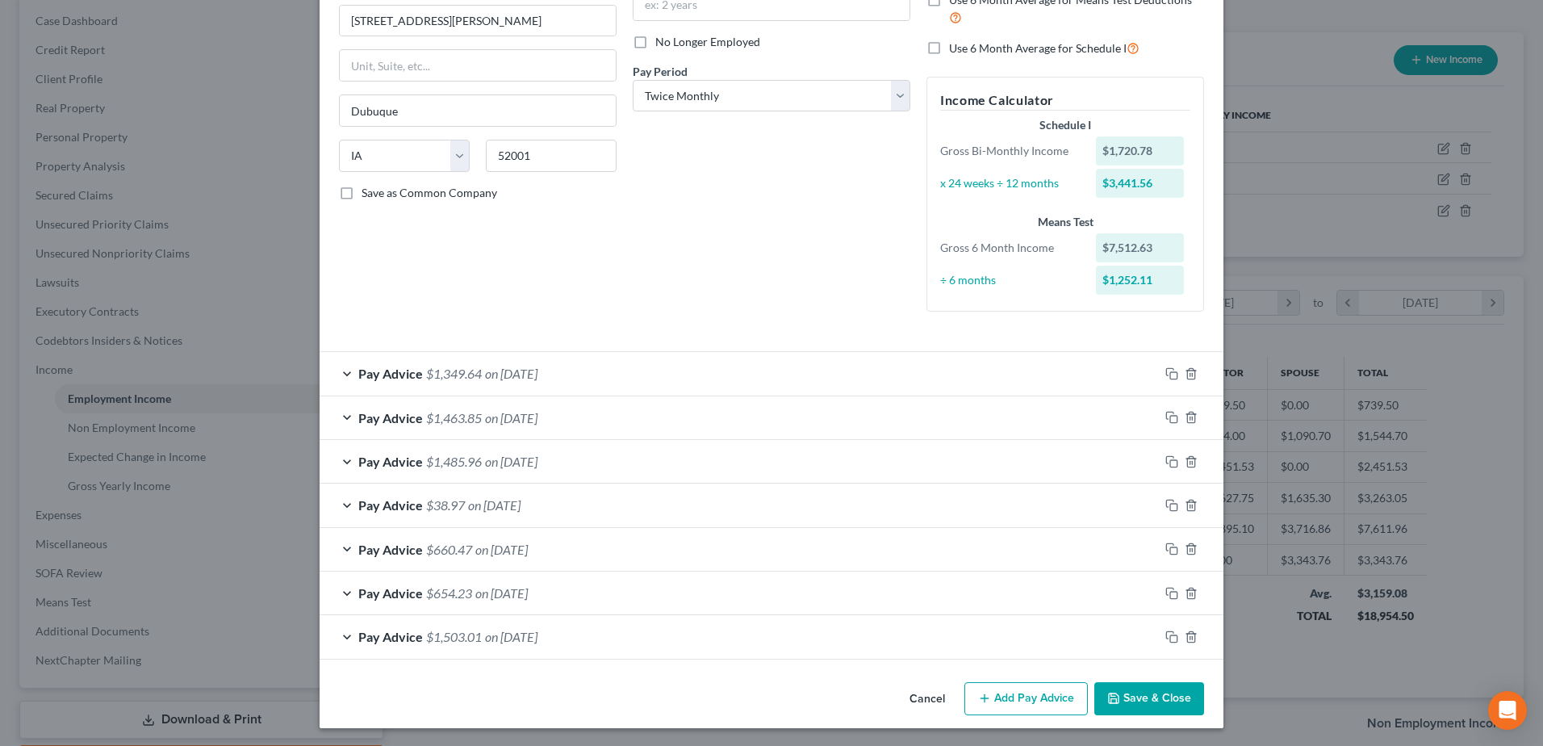
scroll to position [195, 0]
click at [1028, 698] on button "Add Pay Advice" at bounding box center [1025, 697] width 123 height 34
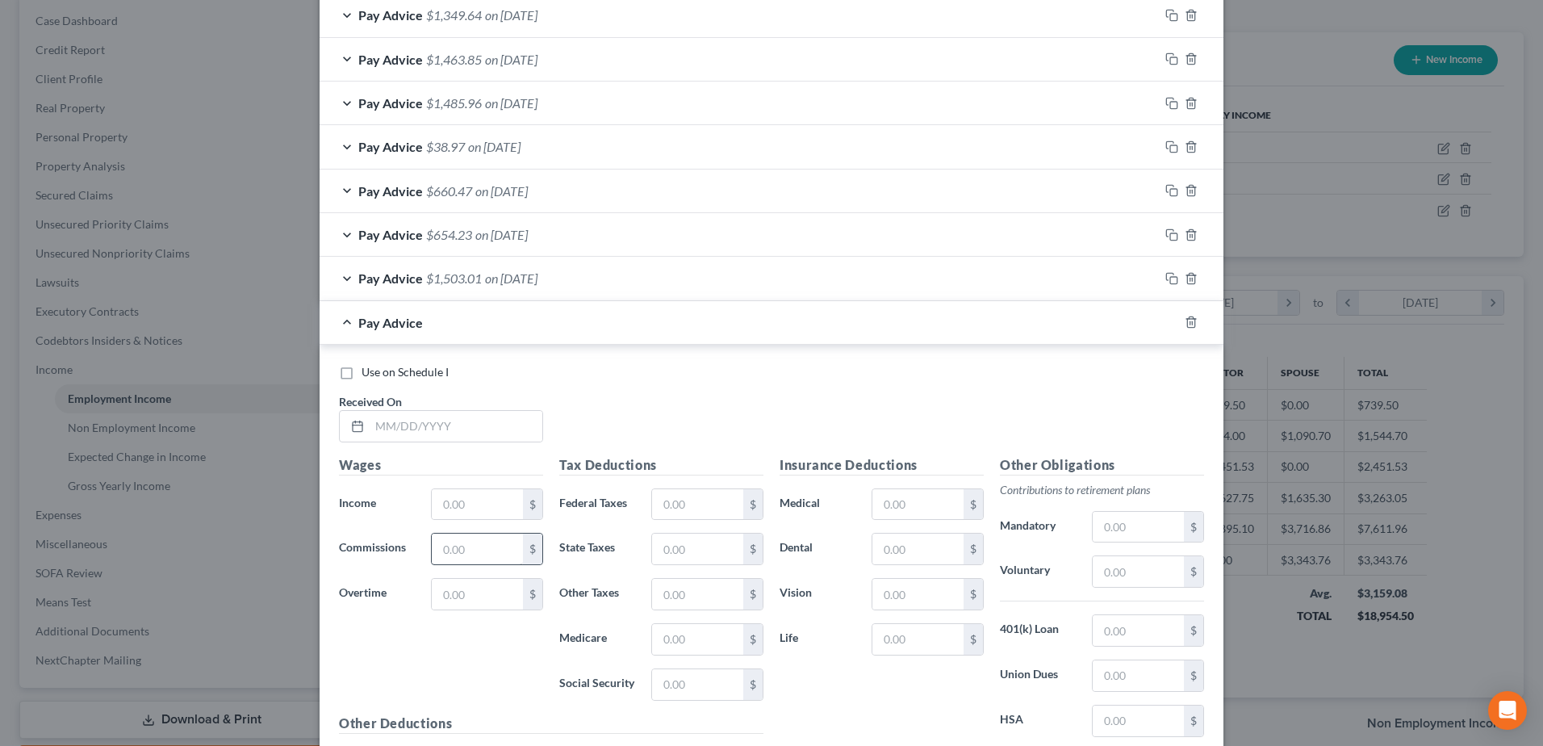
scroll to position [599, 0]
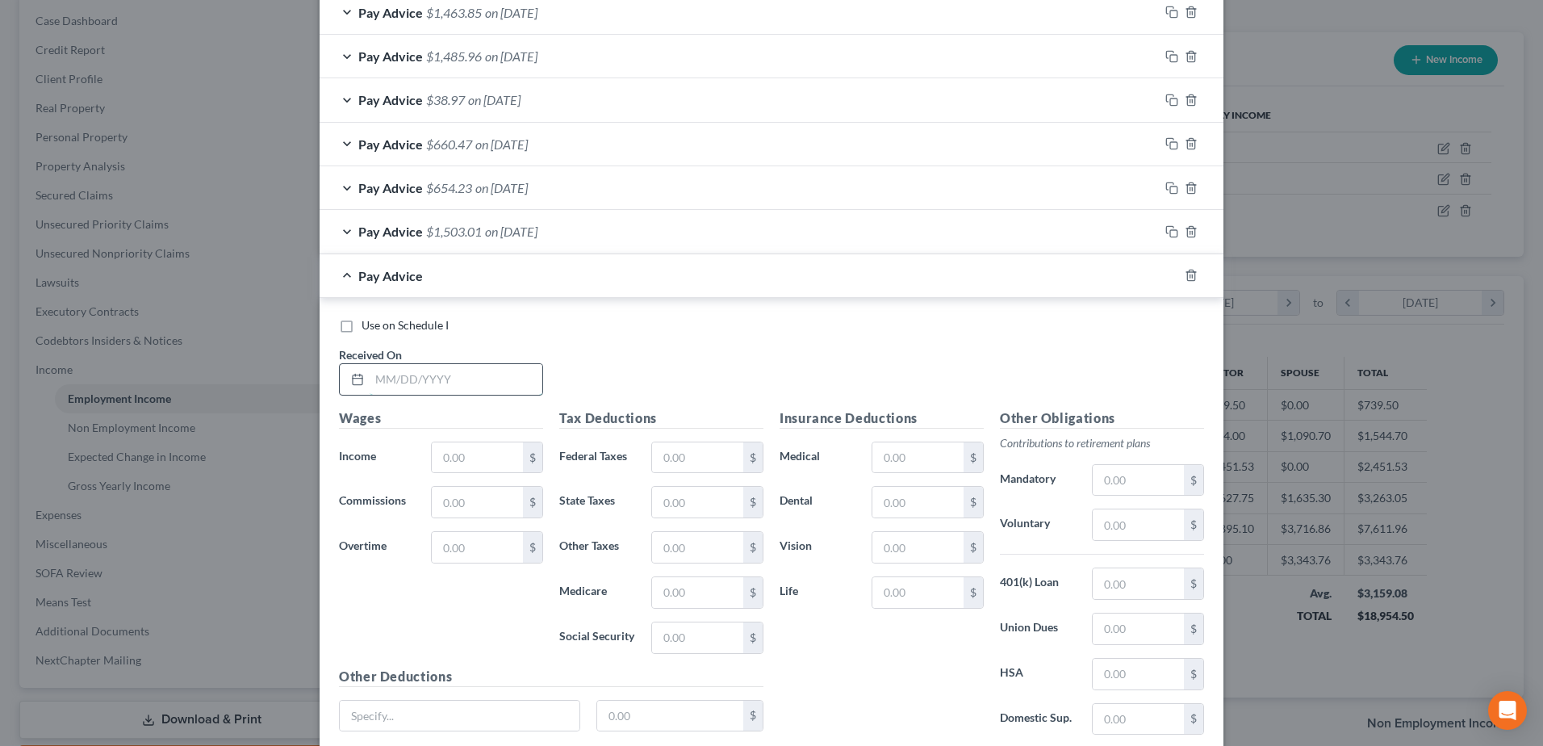
click at [500, 380] on input "text" at bounding box center [456, 379] width 173 height 31
type input "08/22/2025"
click at [472, 458] on input "text" at bounding box center [477, 457] width 91 height 31
type input "1,141.45"
click at [657, 453] on input "text" at bounding box center [697, 457] width 91 height 31
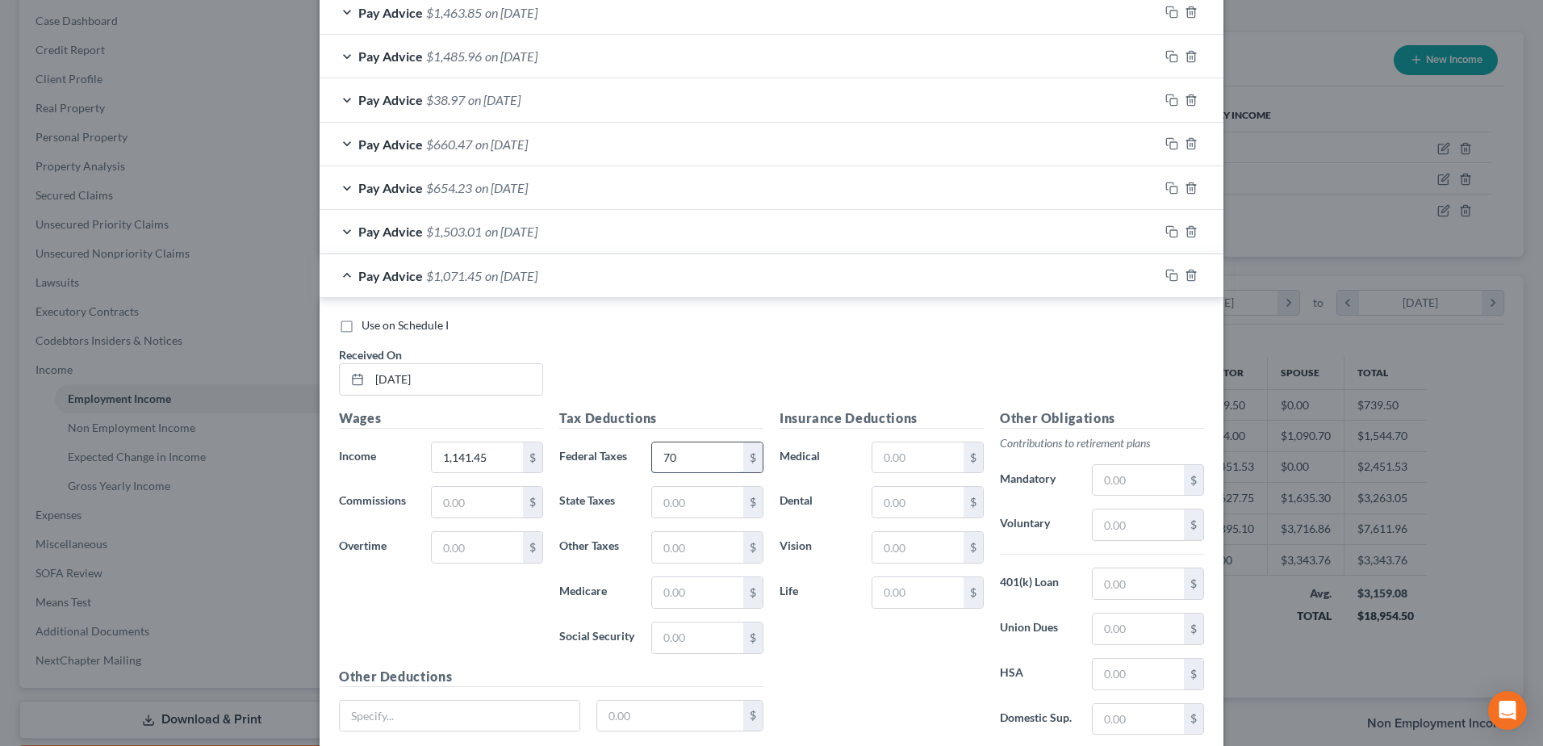
type input "7"
type input "97.77"
type input "25.84"
type input "16.55"
type input "70.77"
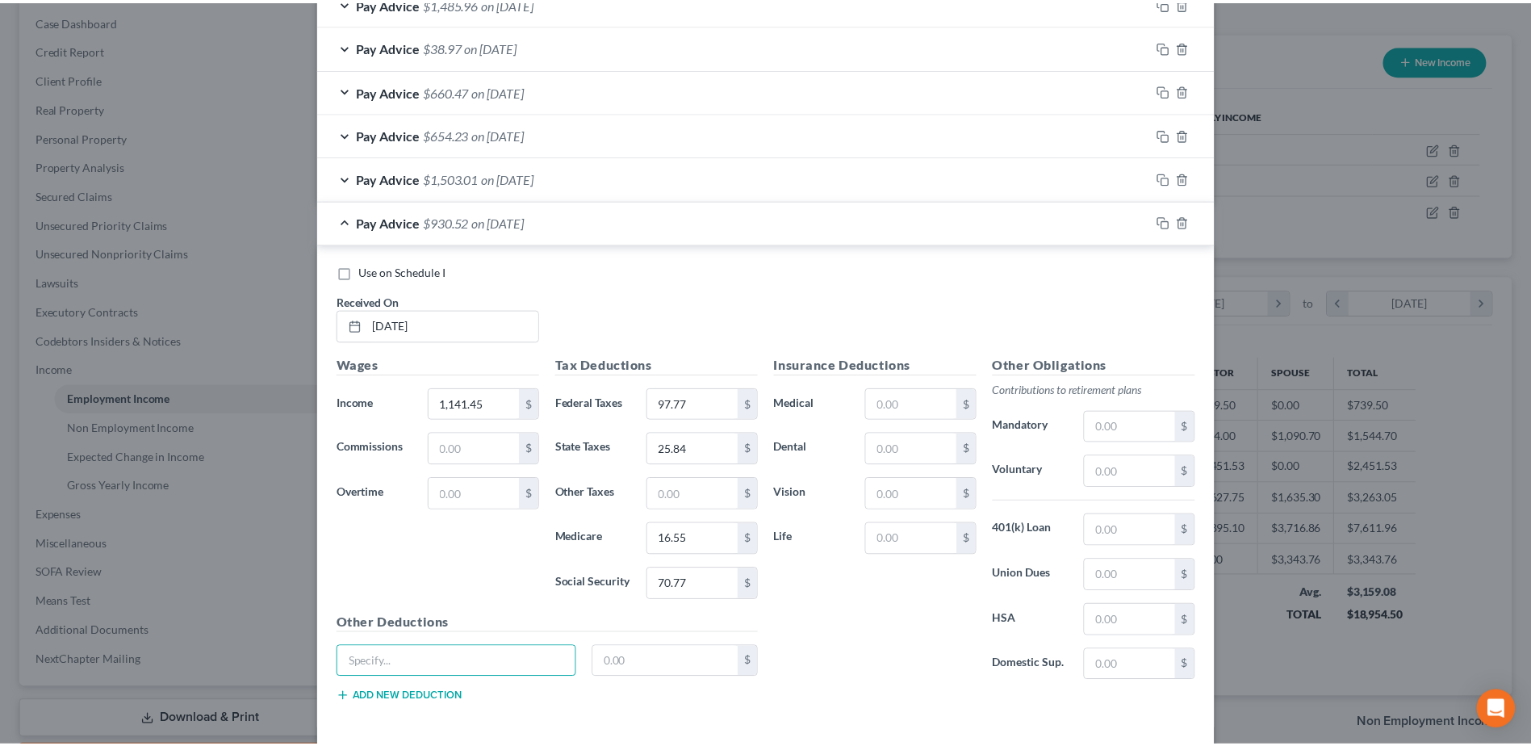
scroll to position [680, 0]
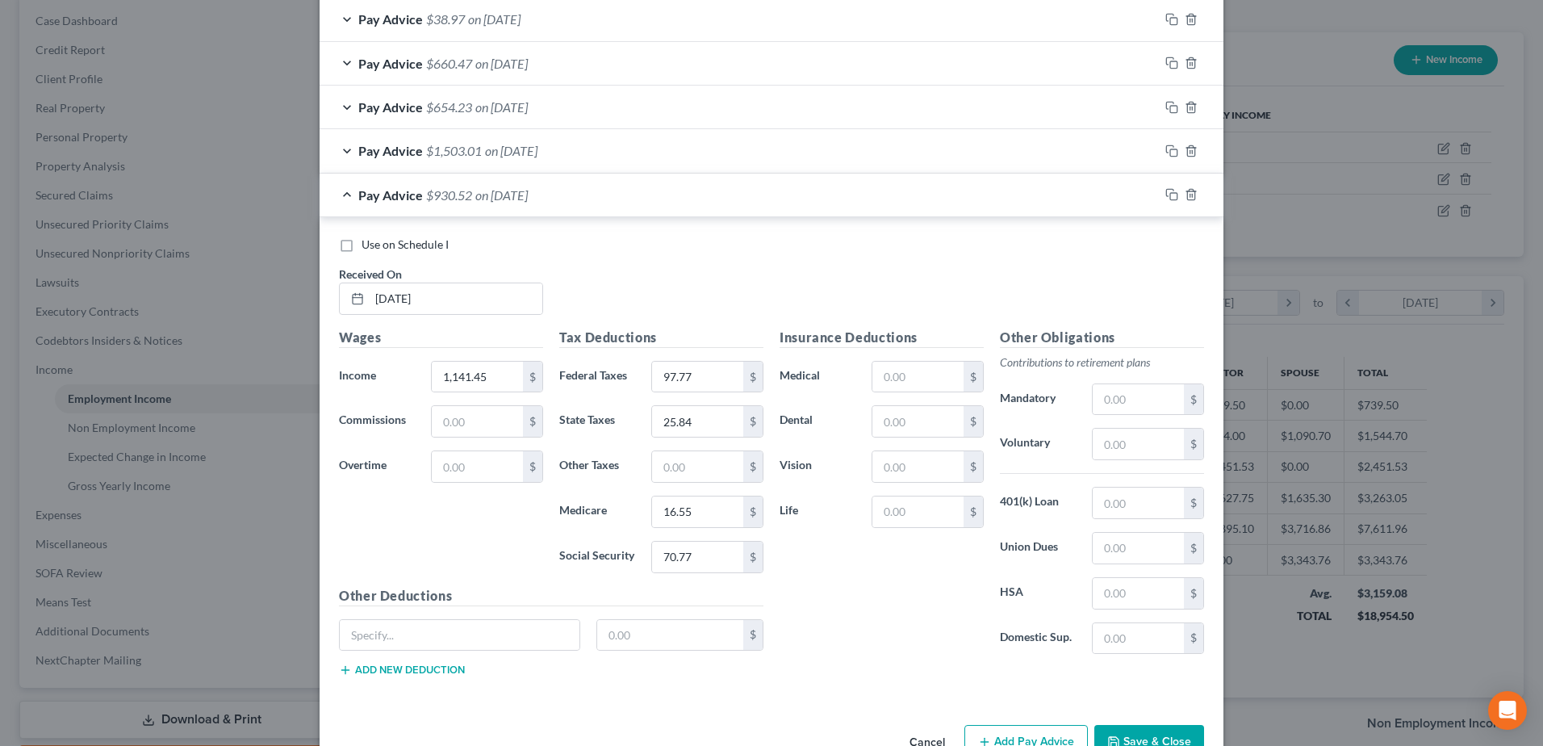
click at [1115, 725] on button "Save & Close" at bounding box center [1149, 742] width 110 height 34
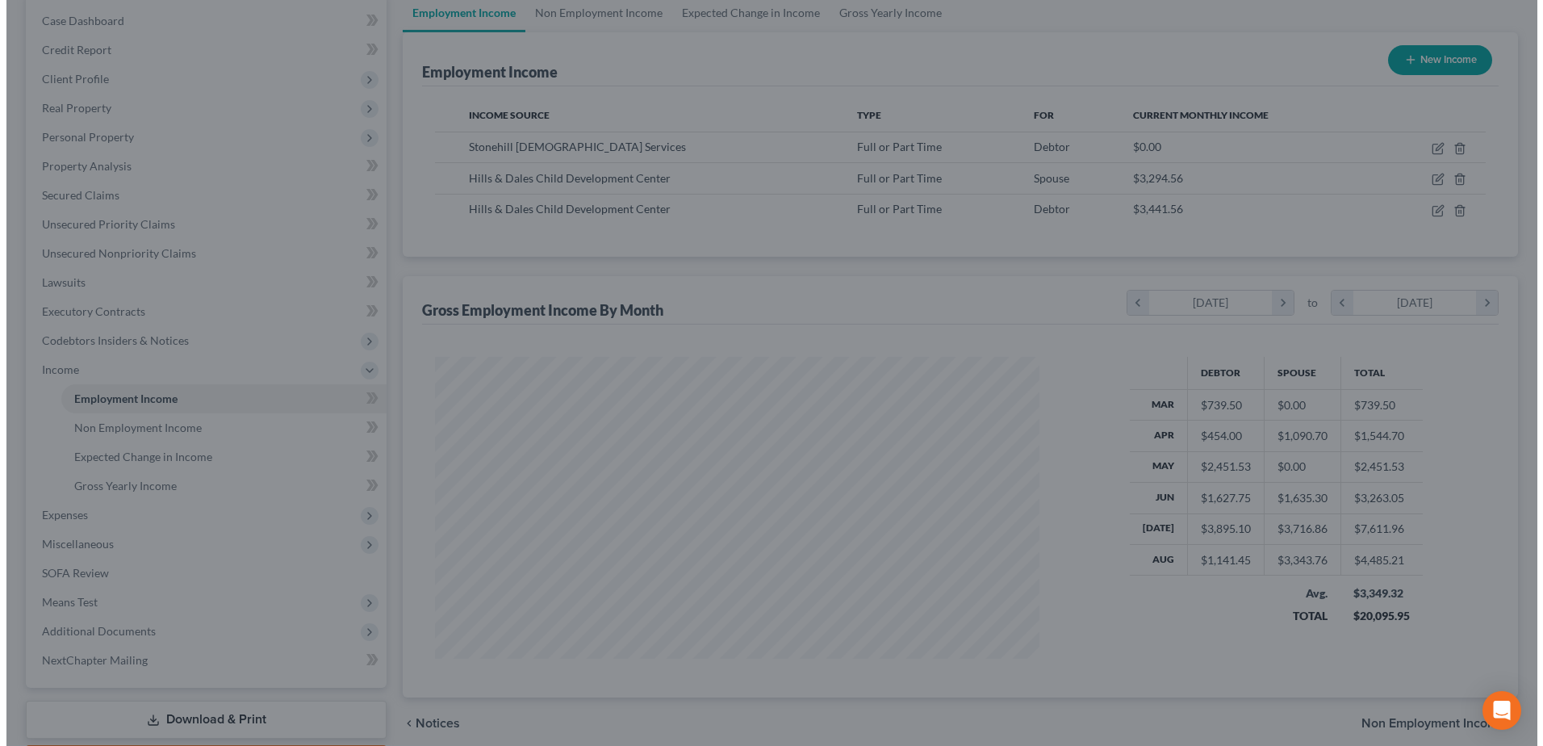
scroll to position [806726, 806394]
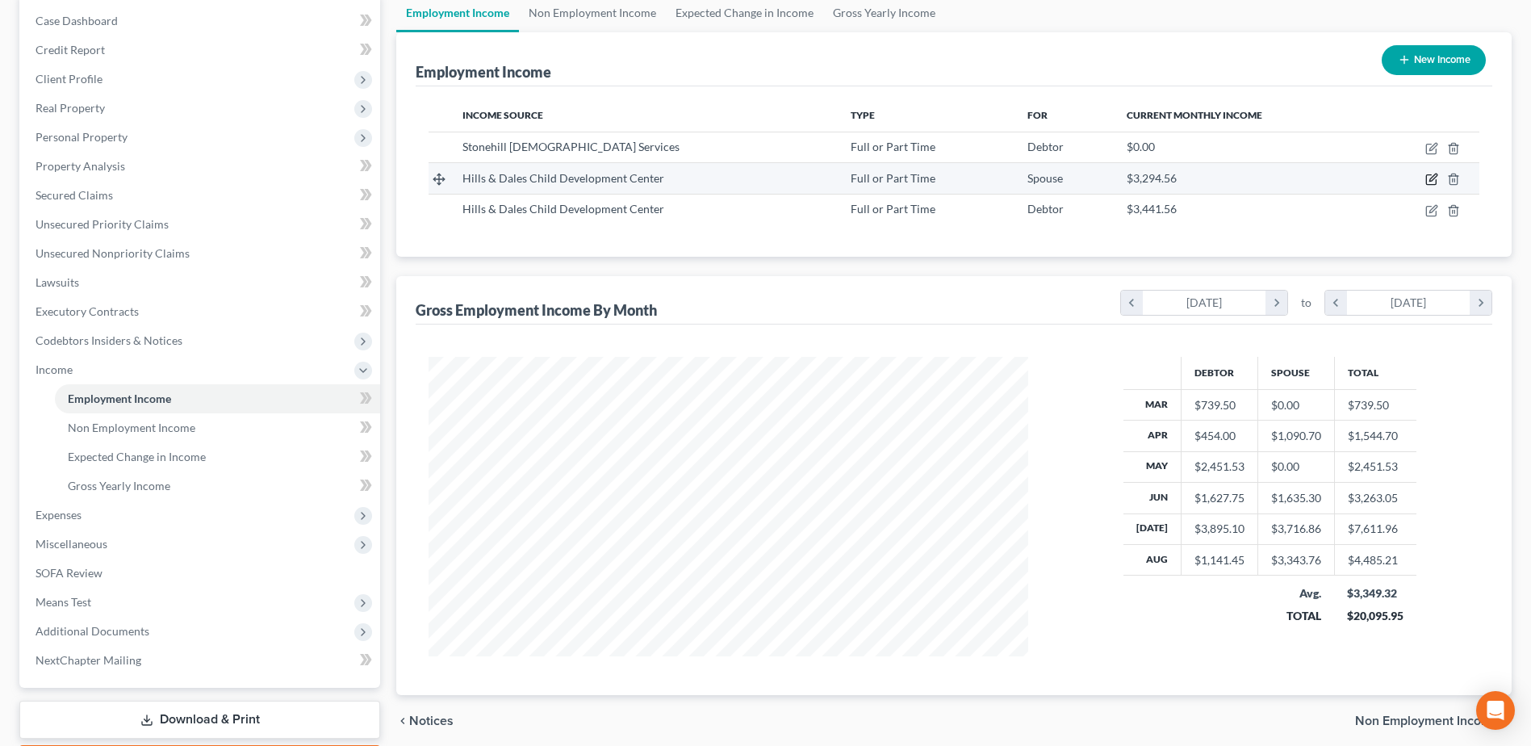
click at [1430, 178] on icon "button" at bounding box center [1431, 179] width 13 height 13
select select "0"
select select "16"
select select "1"
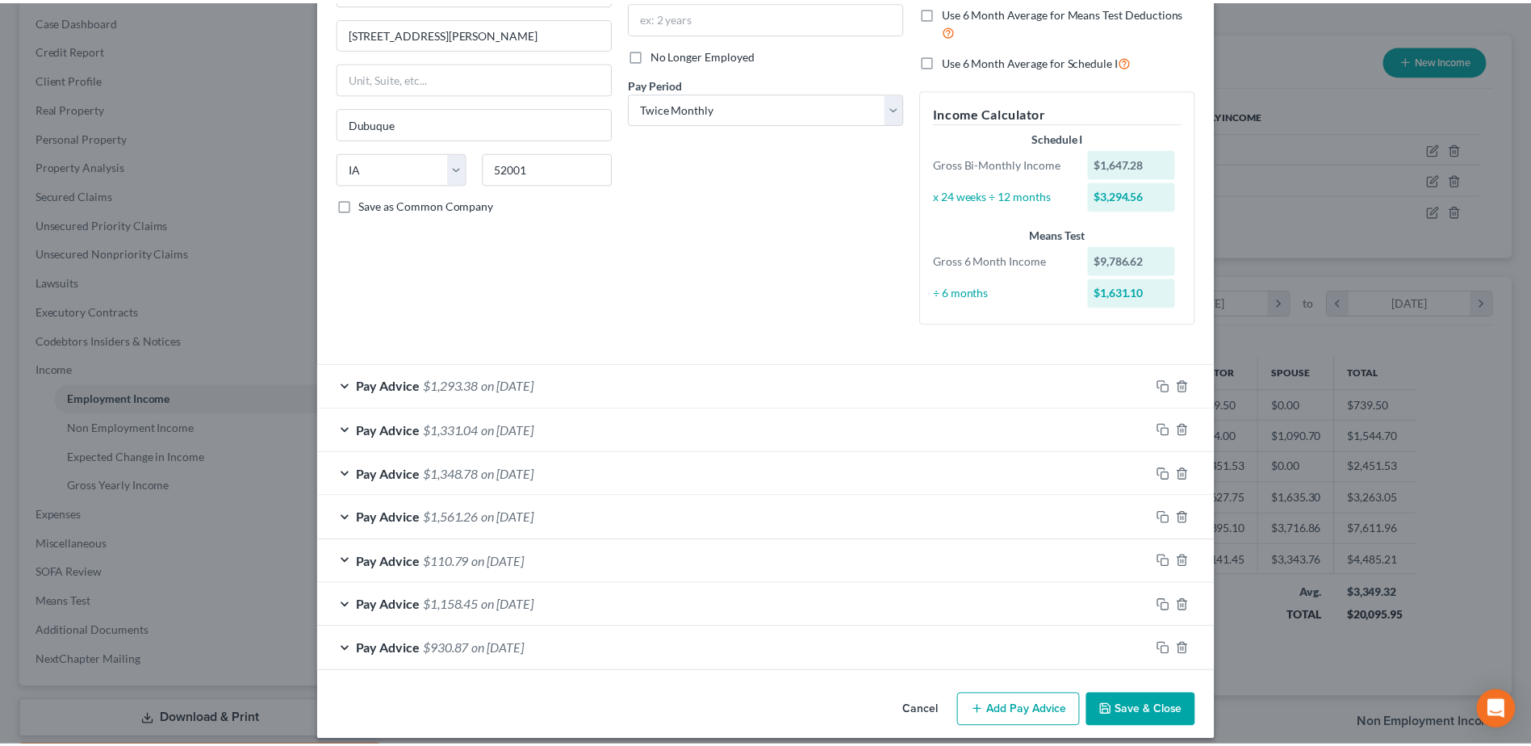
scroll to position [195, 0]
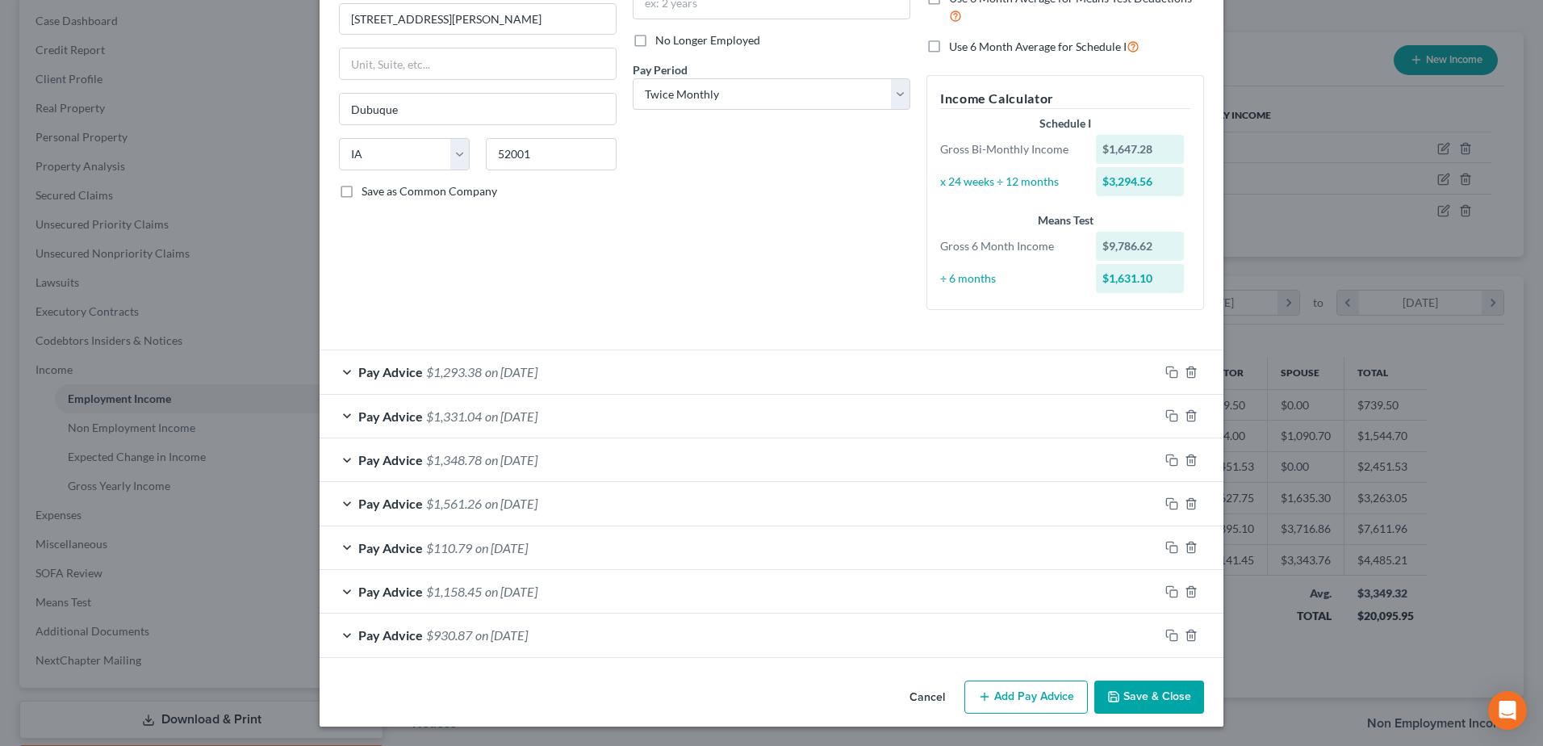
click at [1179, 700] on button "Save & Close" at bounding box center [1149, 697] width 110 height 34
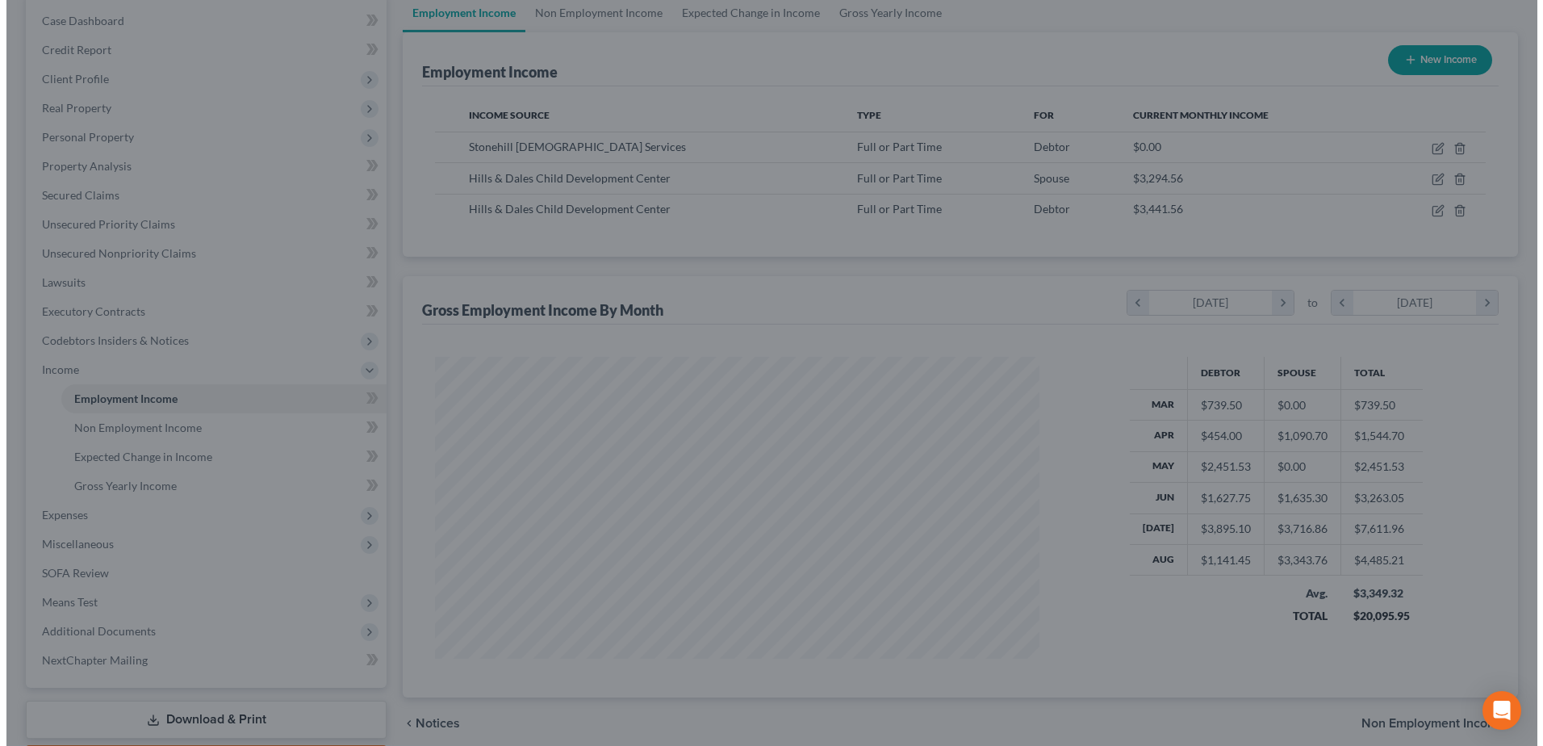
scroll to position [806726, 806394]
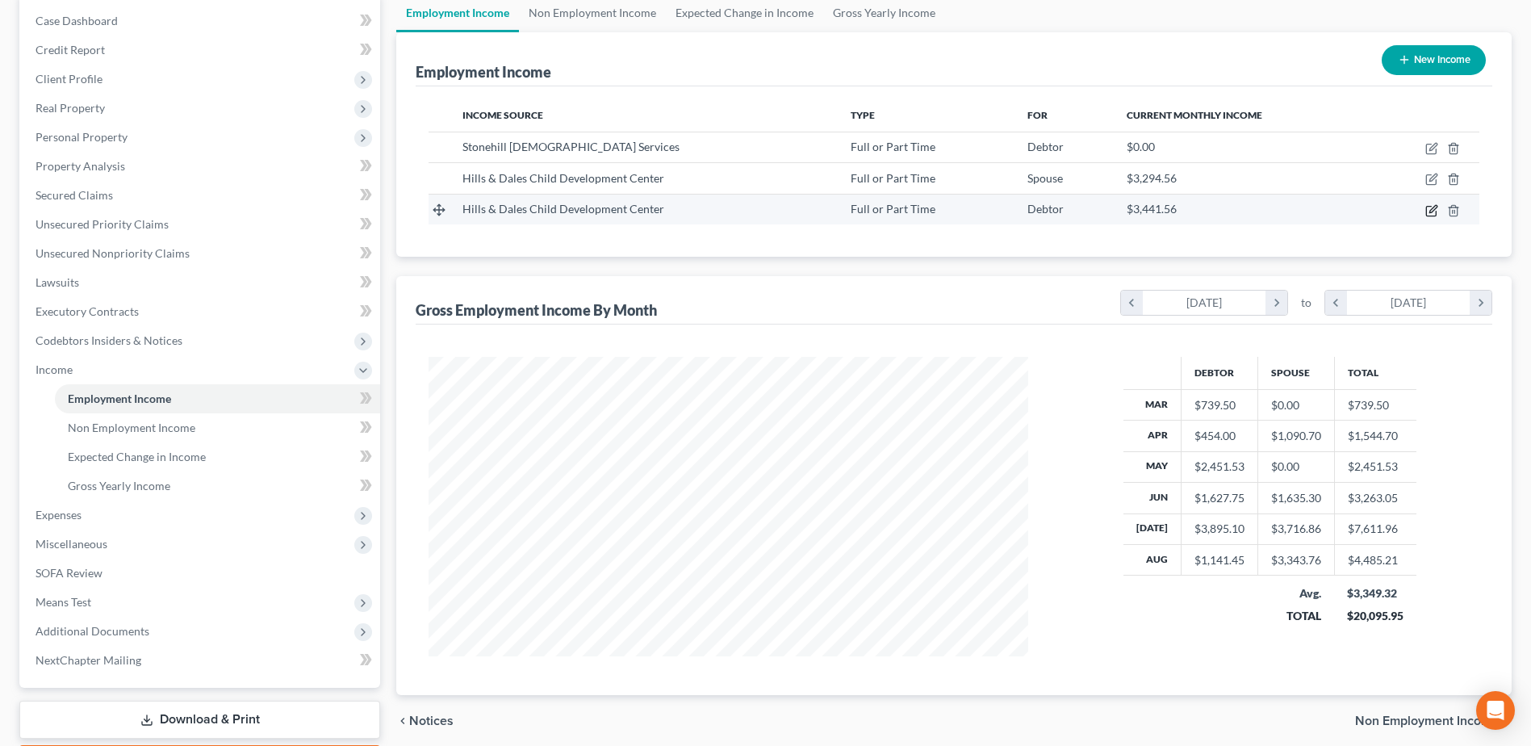
click at [1432, 211] on icon "button" at bounding box center [1431, 210] width 13 height 13
select select "0"
select select "16"
select select "1"
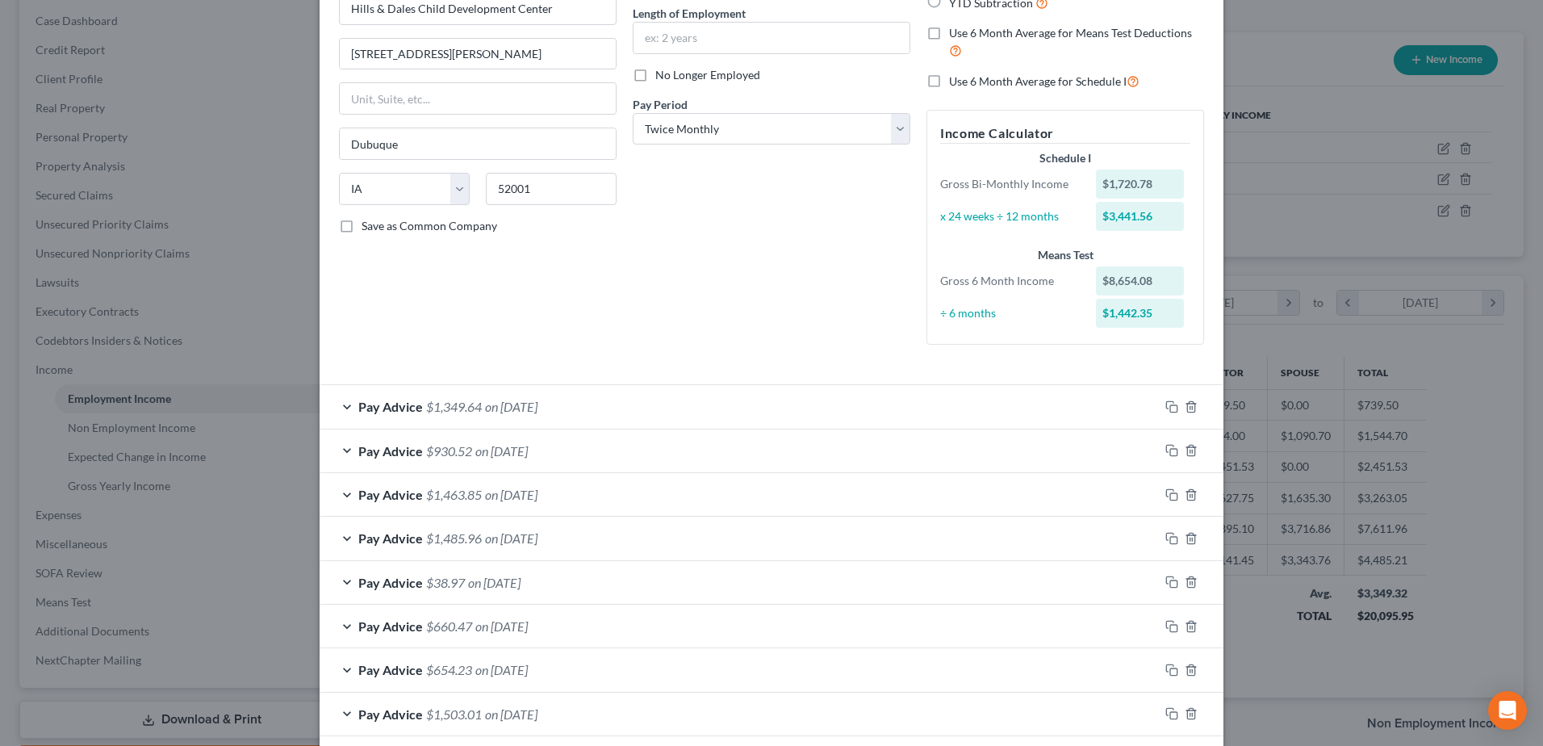
scroll to position [161, 0]
click at [1370, 254] on div "Edit Income Source × Employment Type * Select Full or Part Time Employment Self…" at bounding box center [771, 373] width 1543 height 746
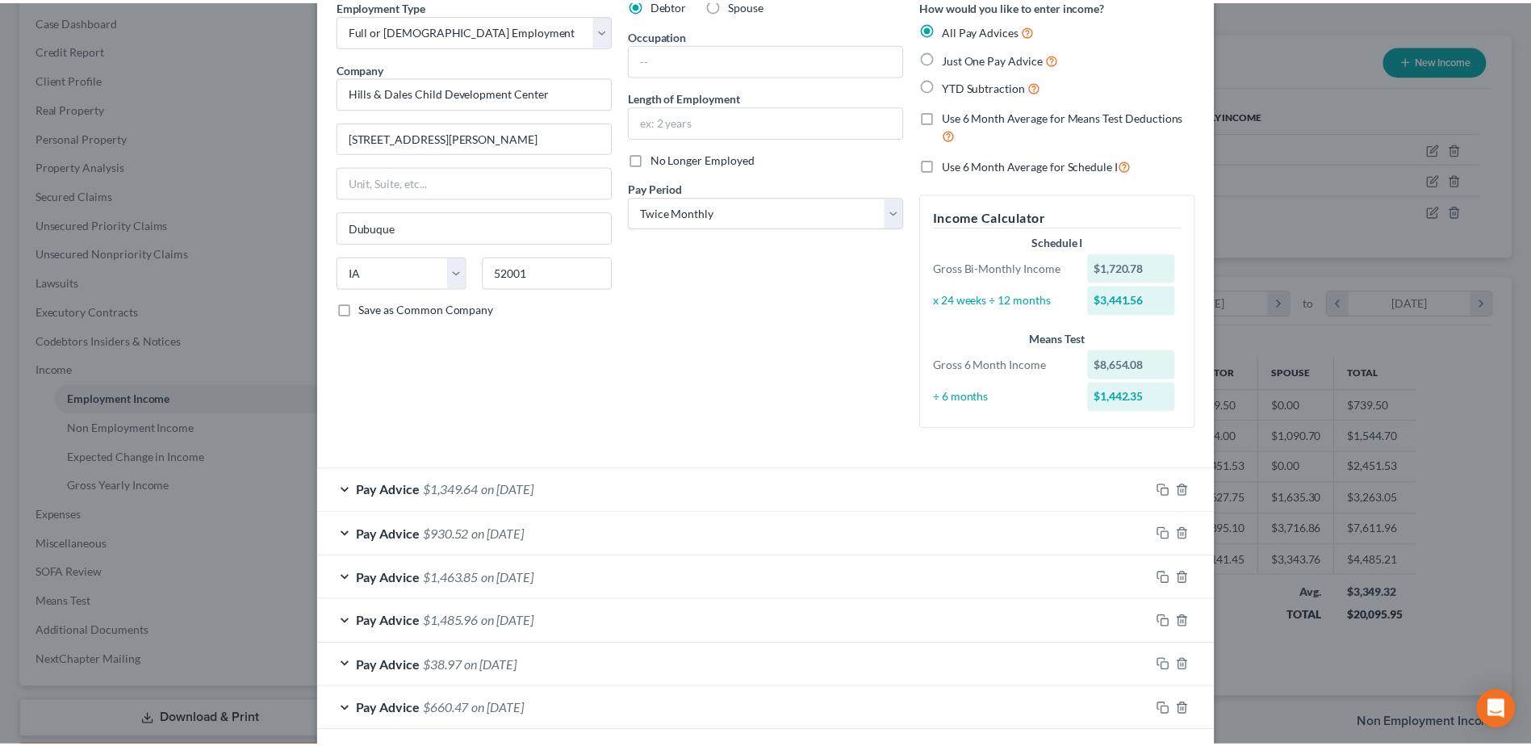
scroll to position [0, 0]
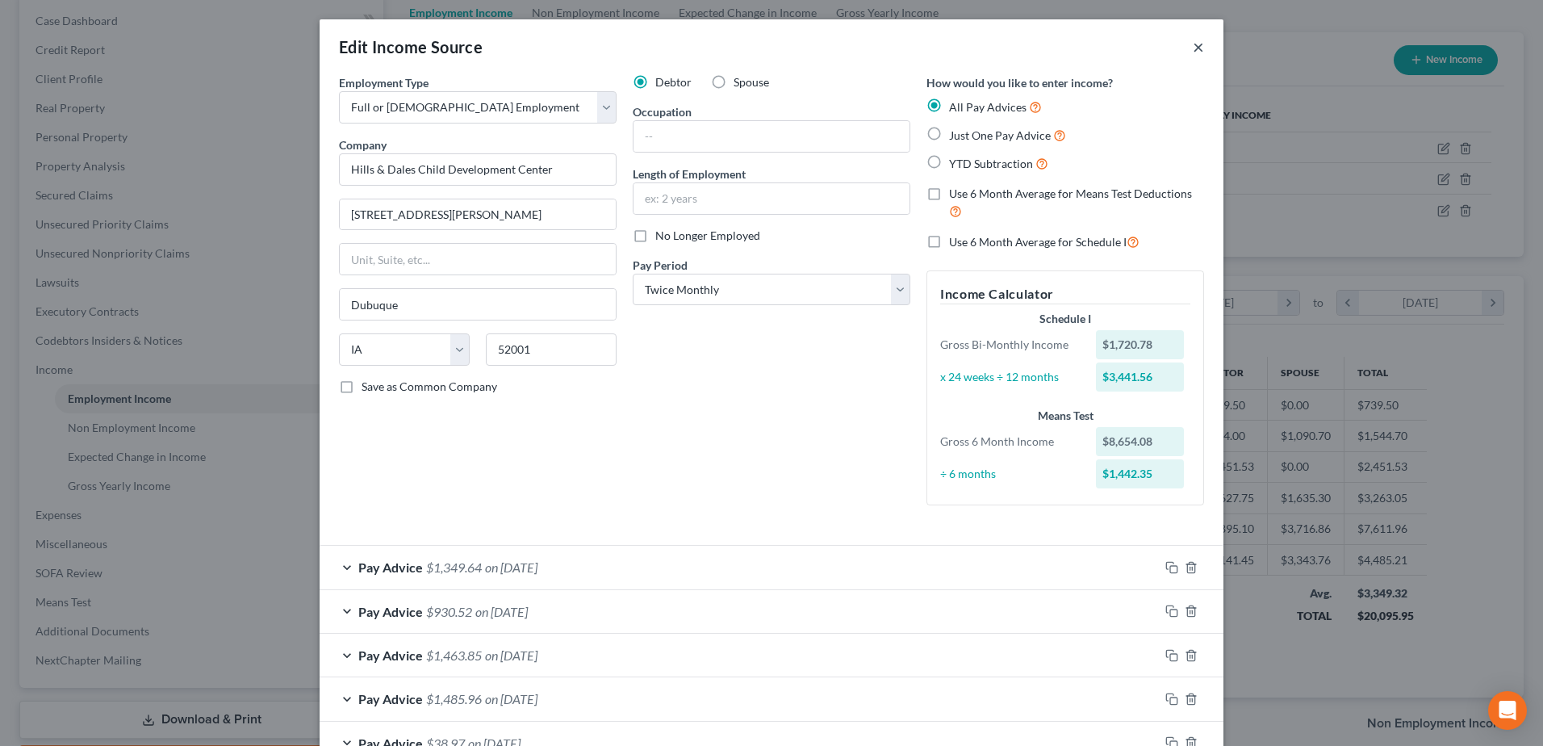
click at [1193, 47] on button "×" at bounding box center [1198, 46] width 11 height 19
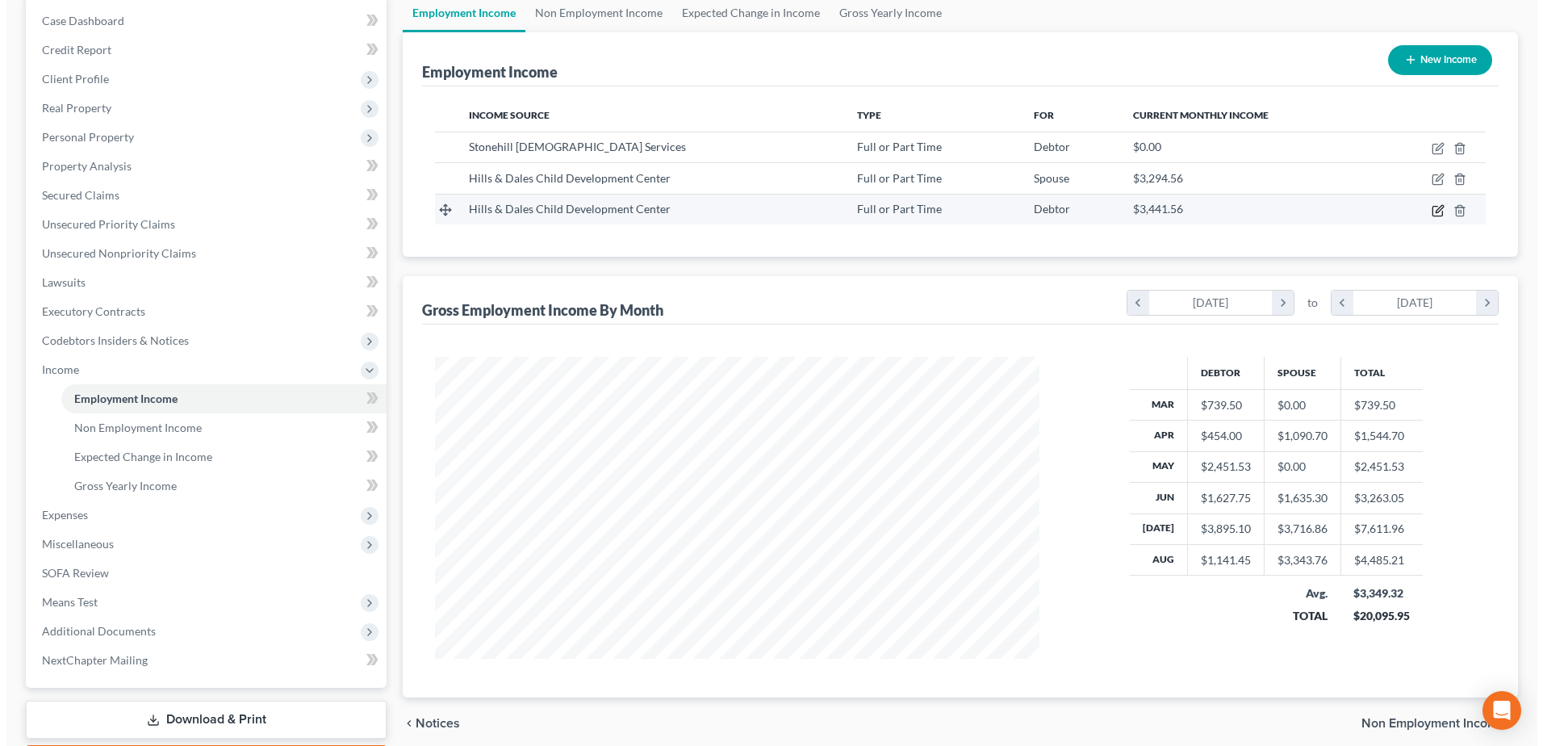
scroll to position [806726, 806394]
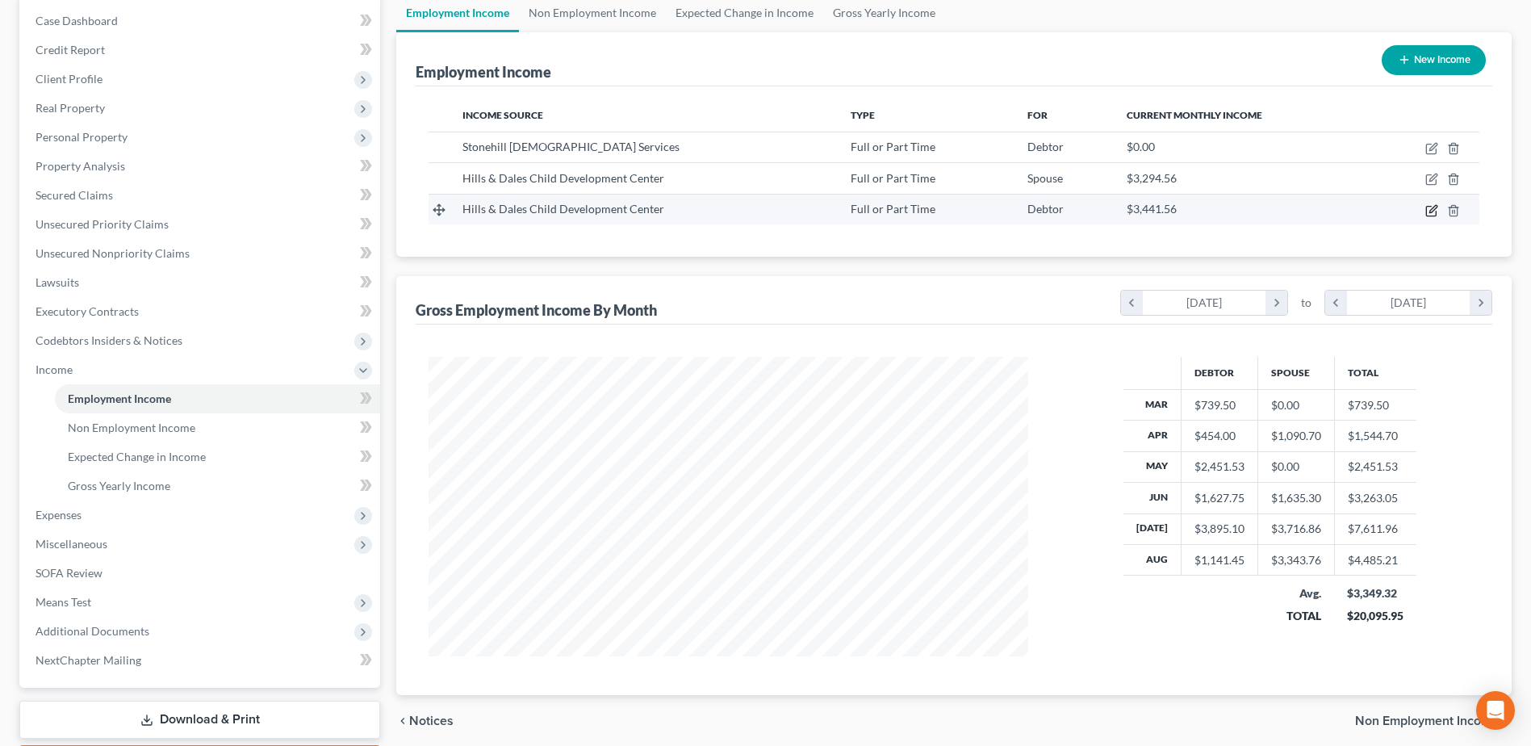
click at [1433, 209] on icon "button" at bounding box center [1431, 210] width 13 height 13
select select "0"
select select "16"
select select "1"
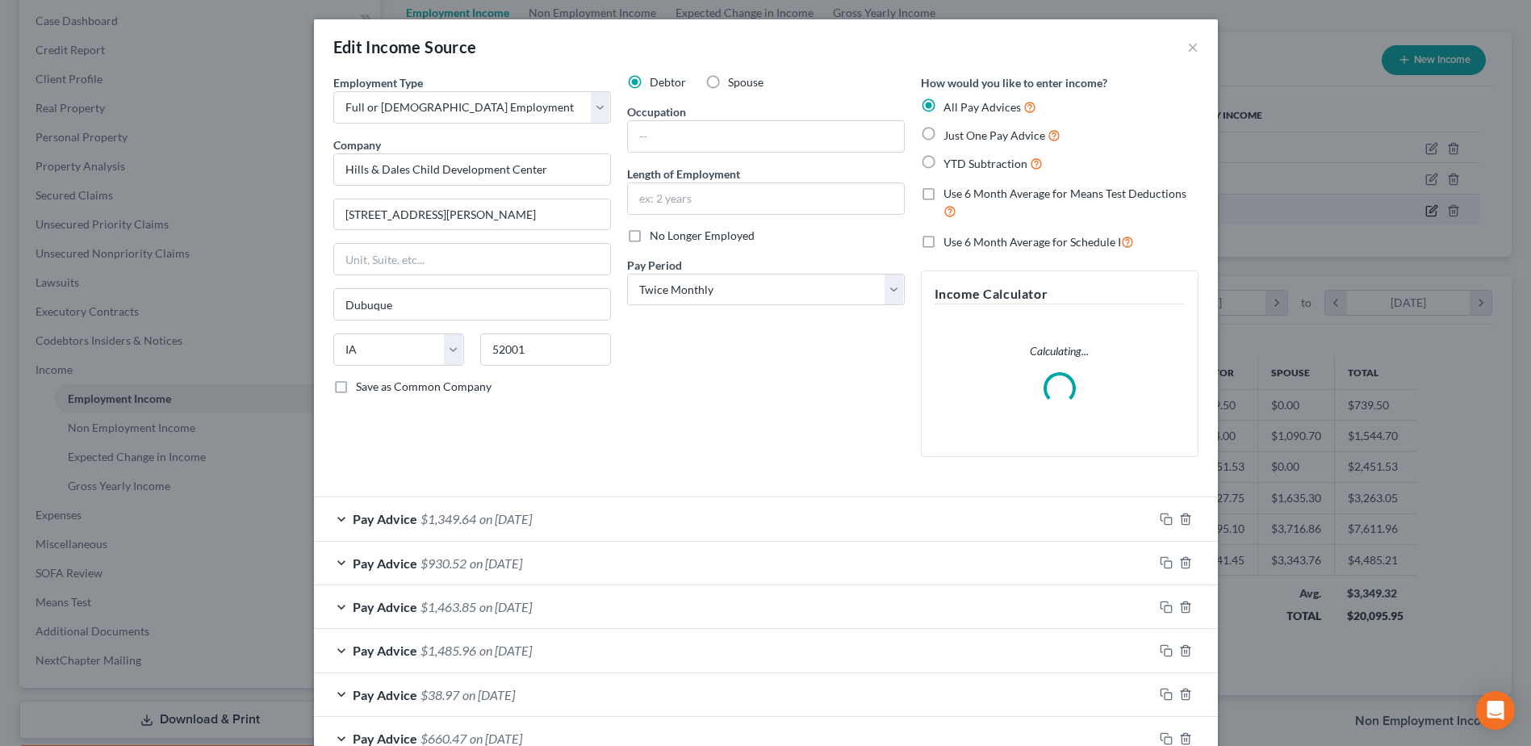
scroll to position [302, 638]
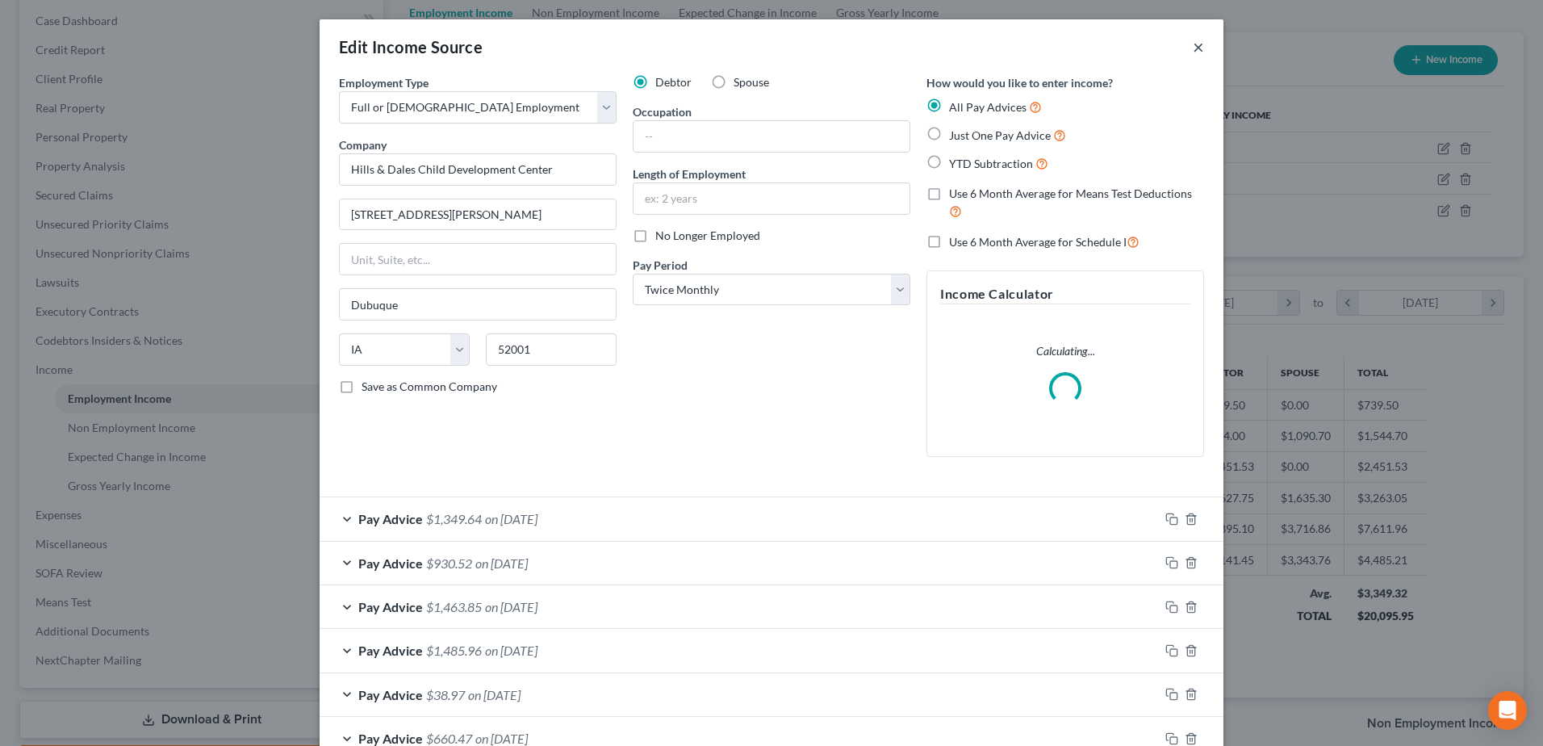
click at [1193, 51] on button "×" at bounding box center [1198, 46] width 11 height 19
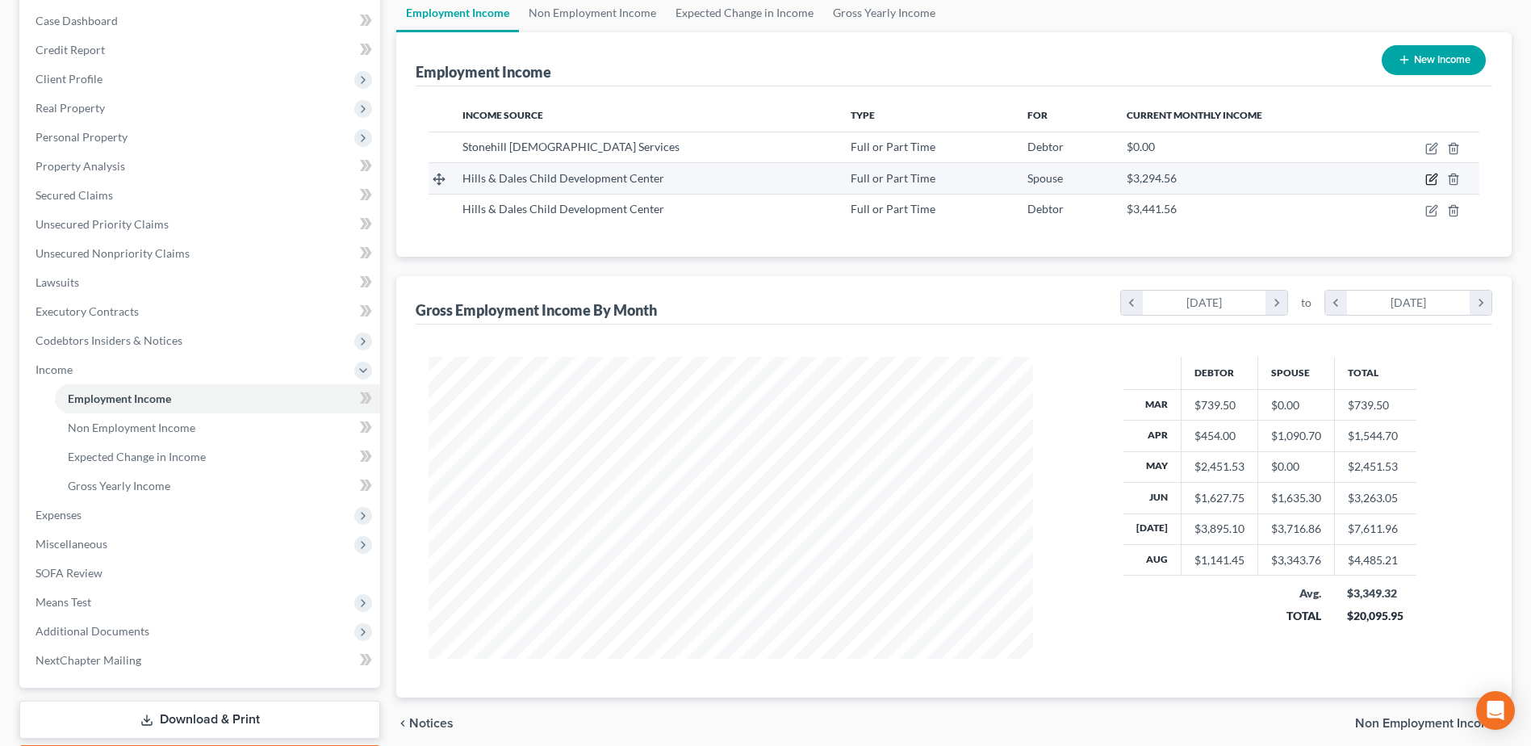
scroll to position [299, 631]
click at [1431, 177] on icon "button" at bounding box center [1431, 179] width 13 height 13
select select "0"
select select "16"
select select "1"
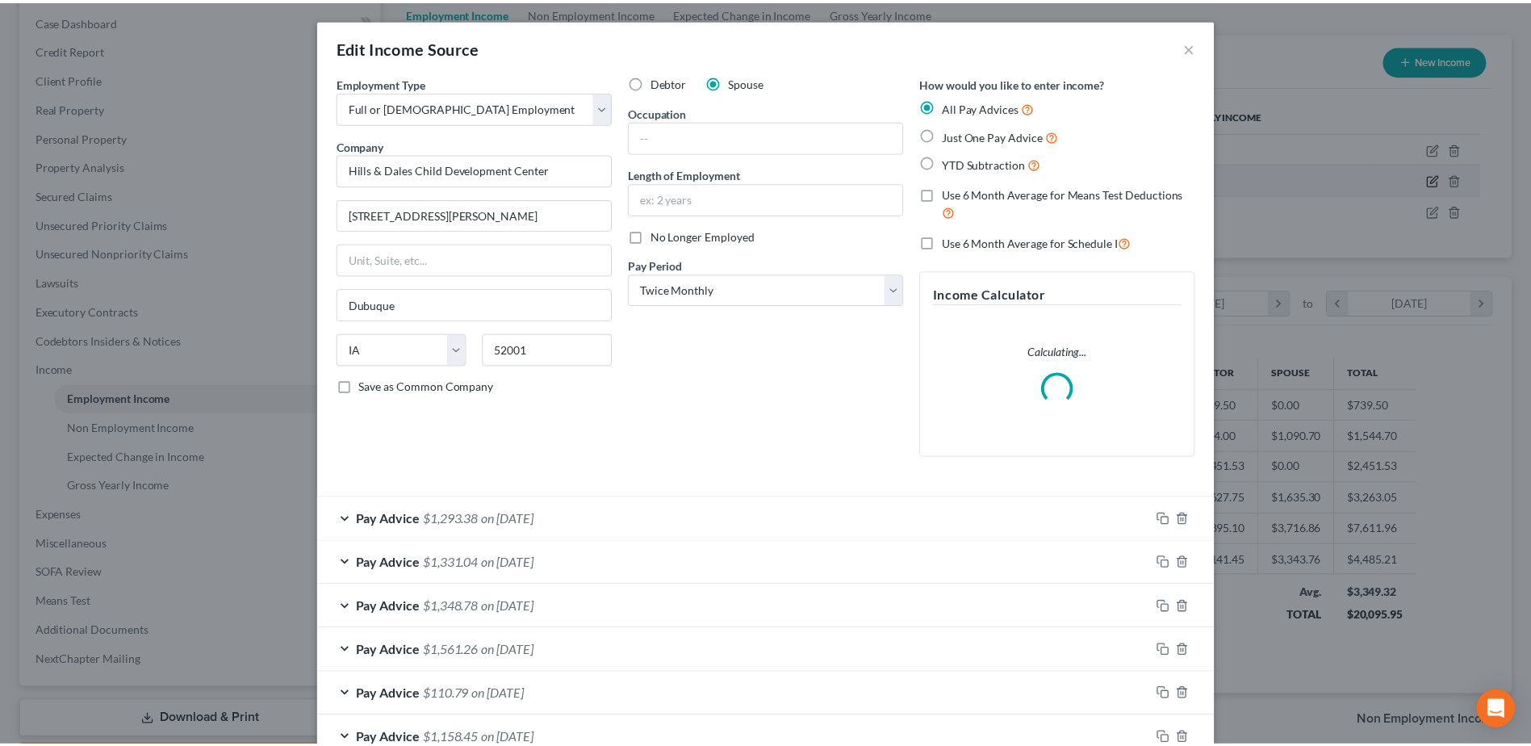
scroll to position [302, 638]
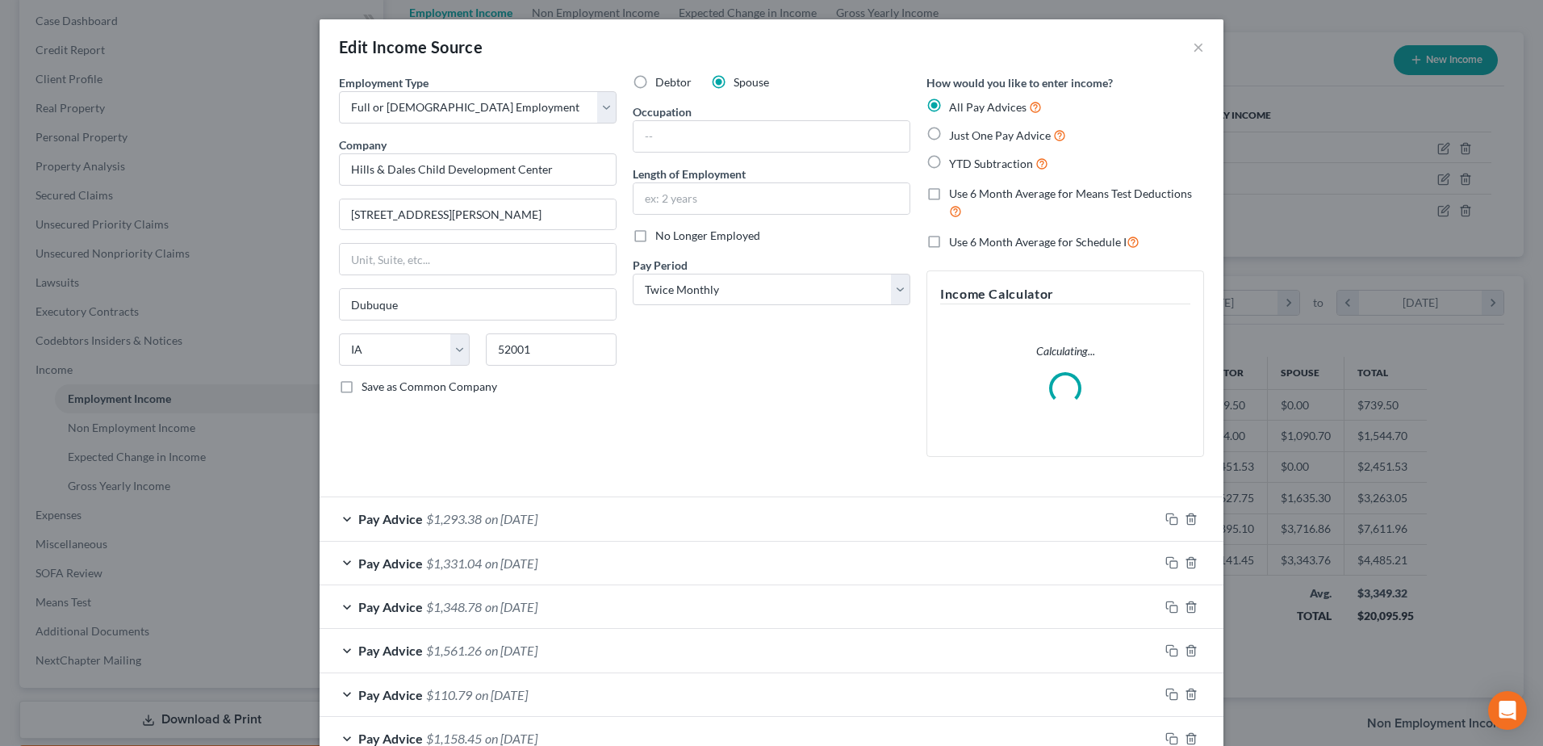
click at [1186, 47] on div "Edit Income Source ×" at bounding box center [772, 46] width 904 height 55
click at [1193, 46] on button "×" at bounding box center [1198, 46] width 11 height 19
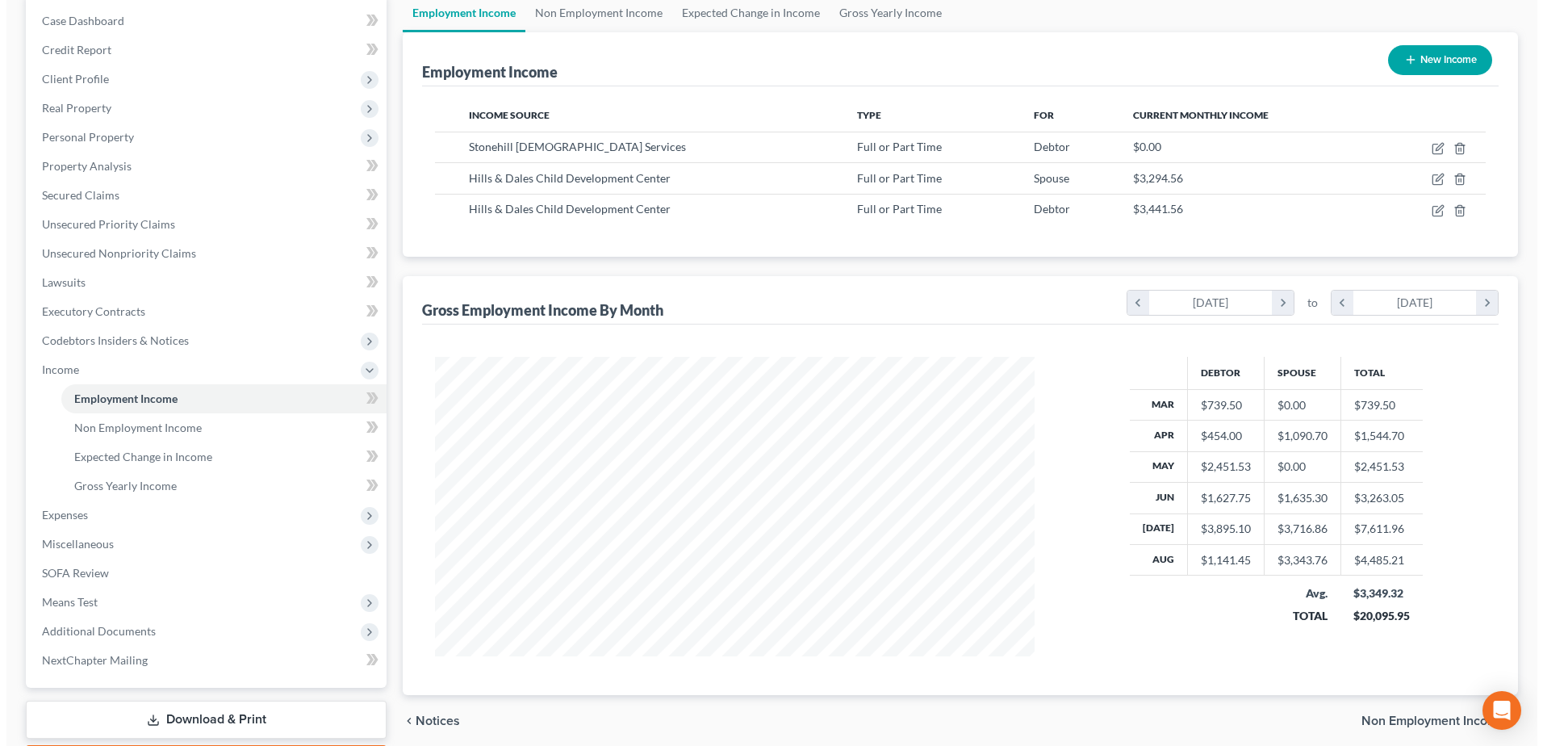
scroll to position [299, 631]
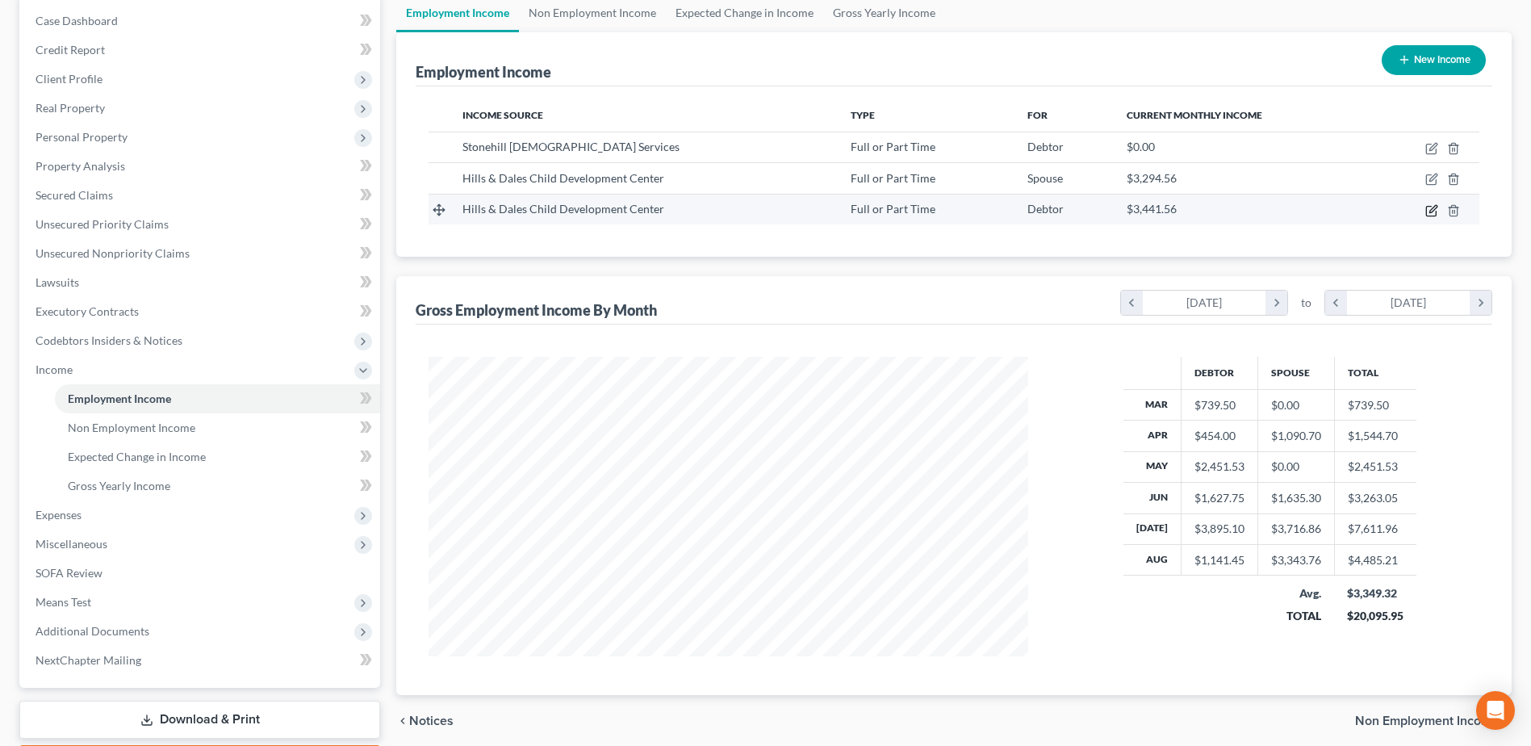
click at [1431, 212] on icon "button" at bounding box center [1432, 208] width 7 height 7
select select "0"
select select "16"
select select "1"
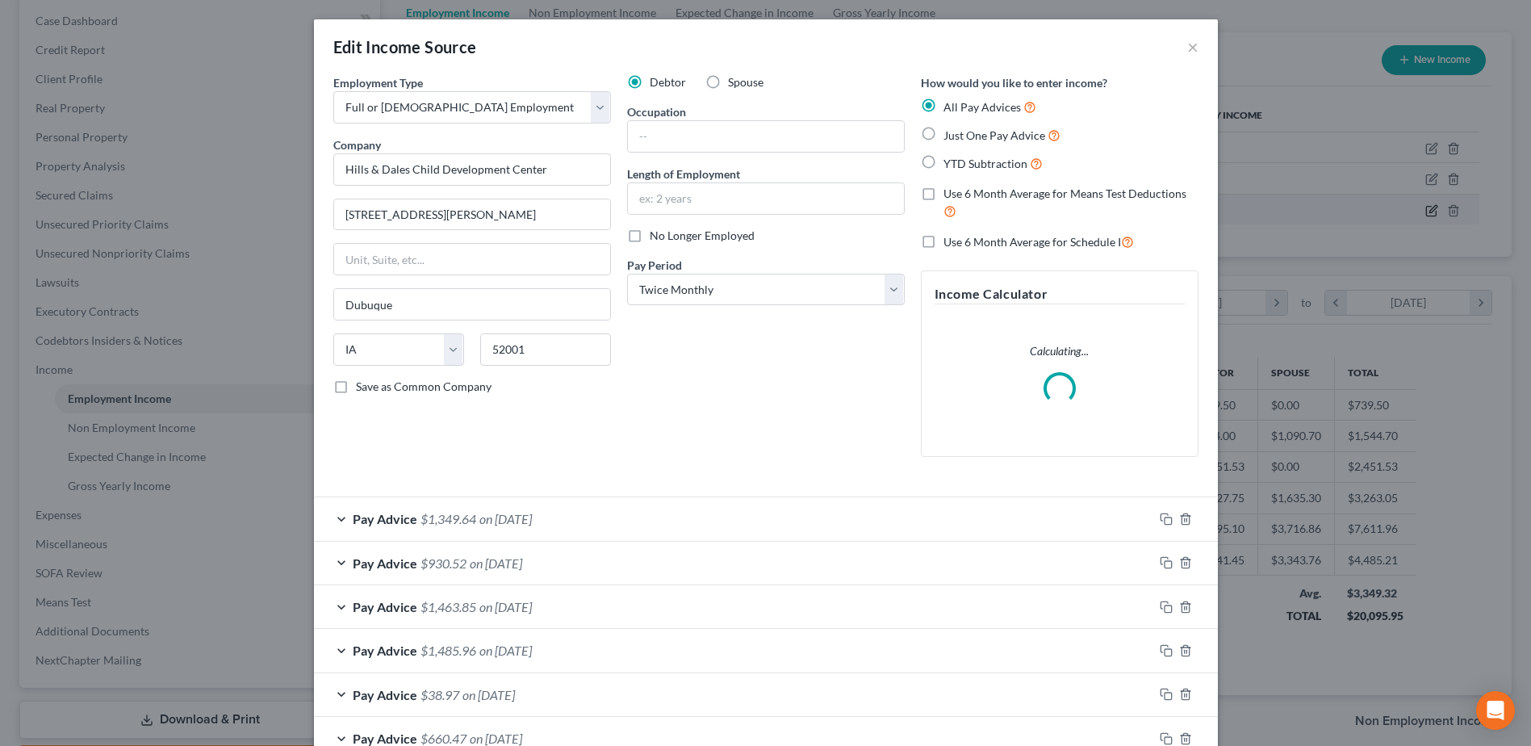
scroll to position [302, 638]
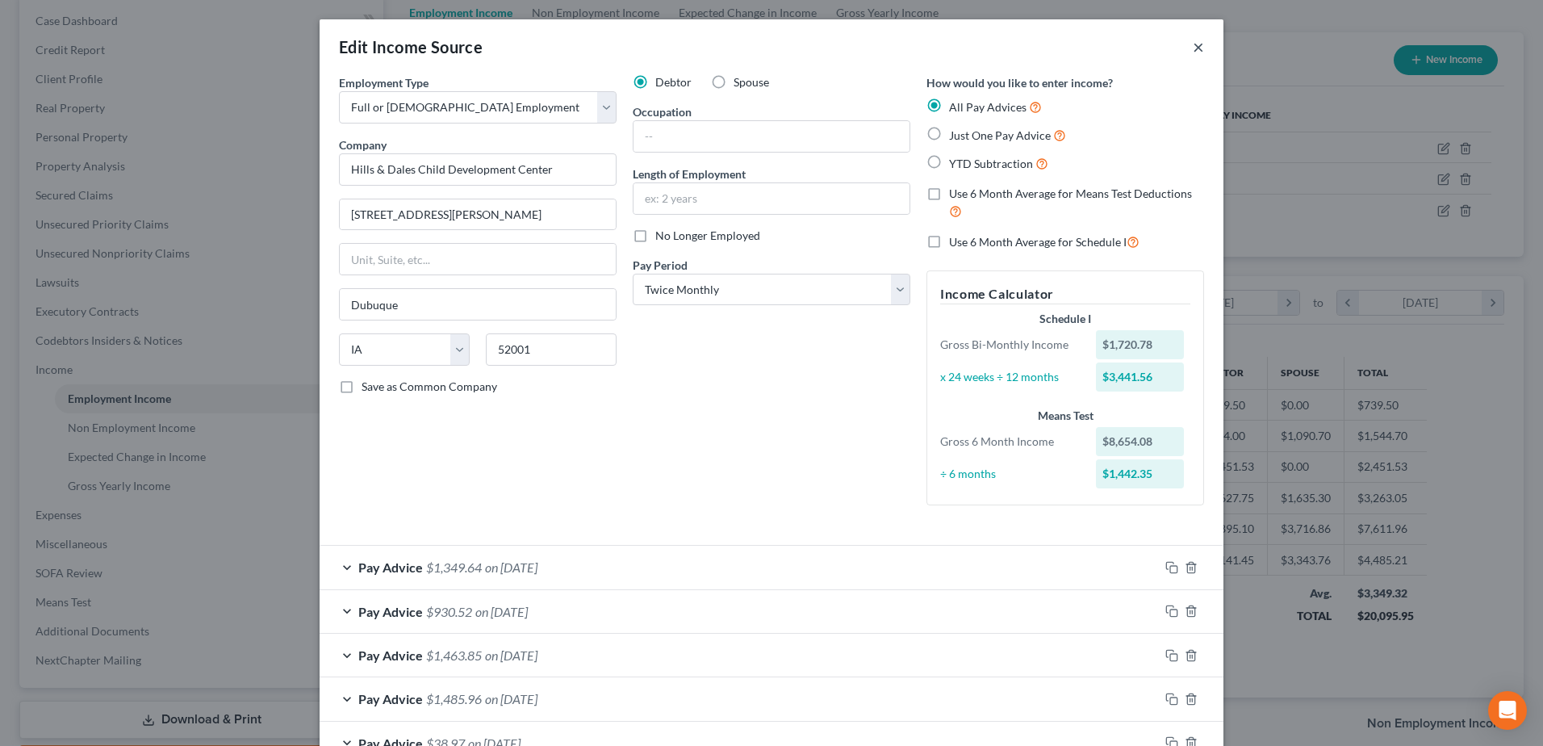
click at [1196, 44] on button "×" at bounding box center [1198, 46] width 11 height 19
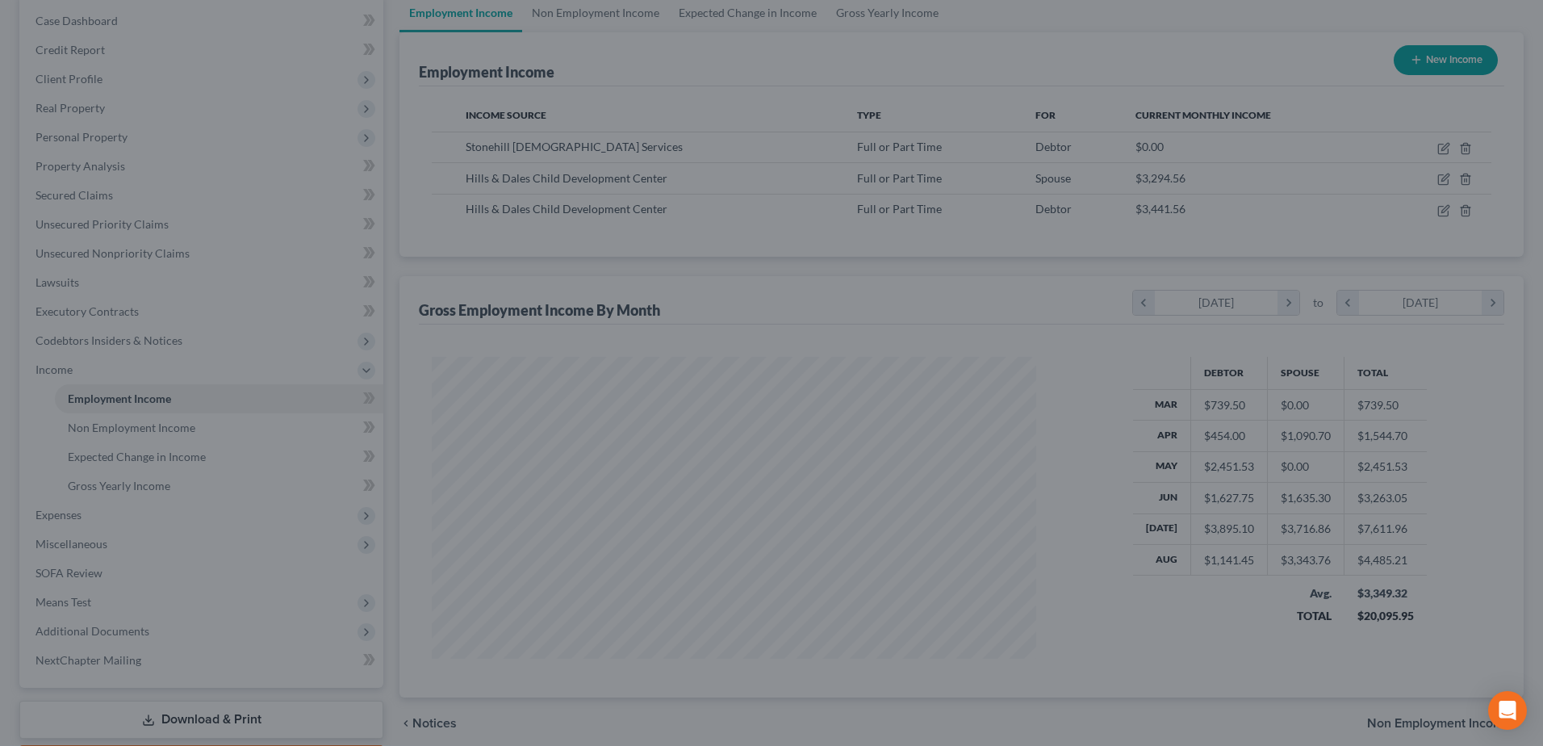
scroll to position [806726, 806394]
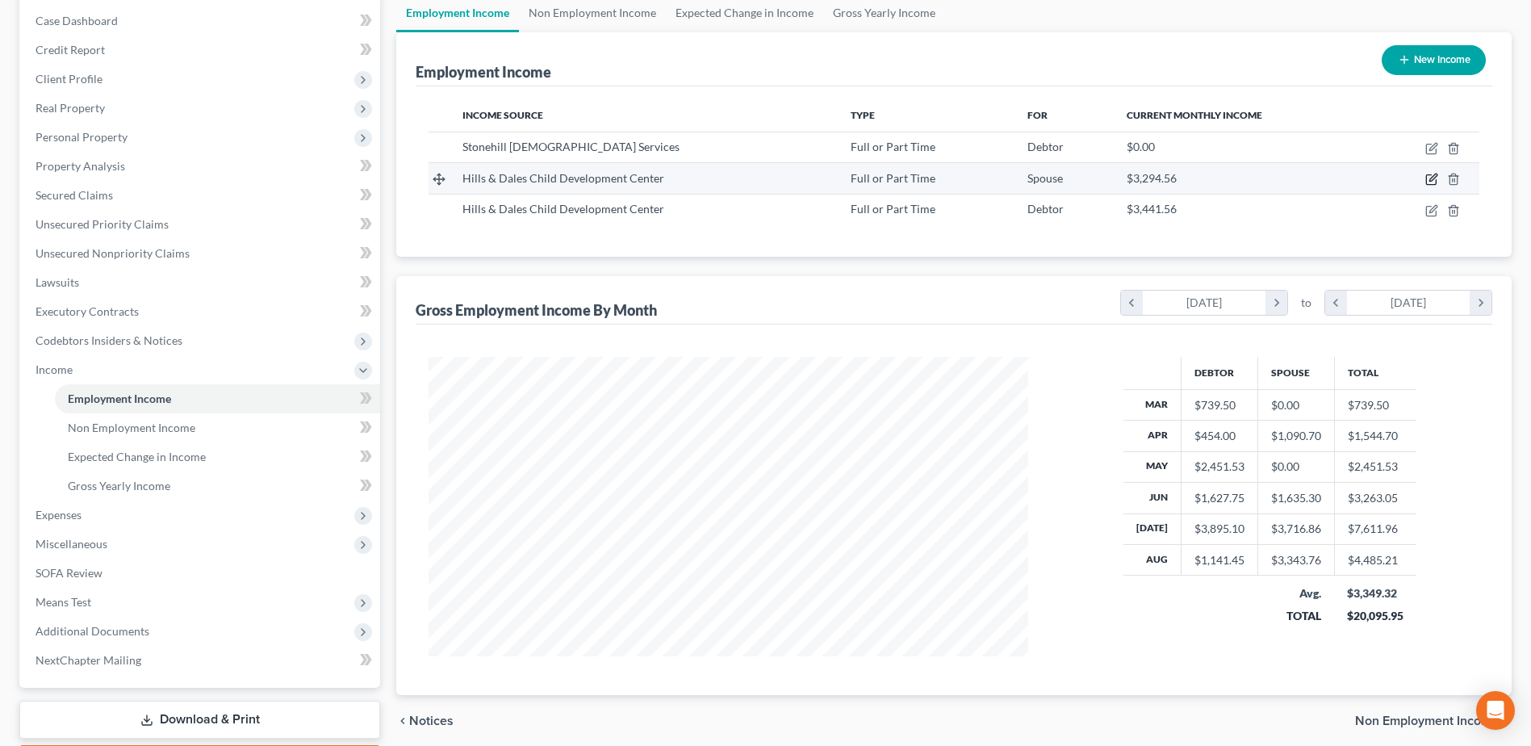
click at [1434, 183] on icon "button" at bounding box center [1431, 179] width 13 height 13
select select "0"
select select "16"
select select "1"
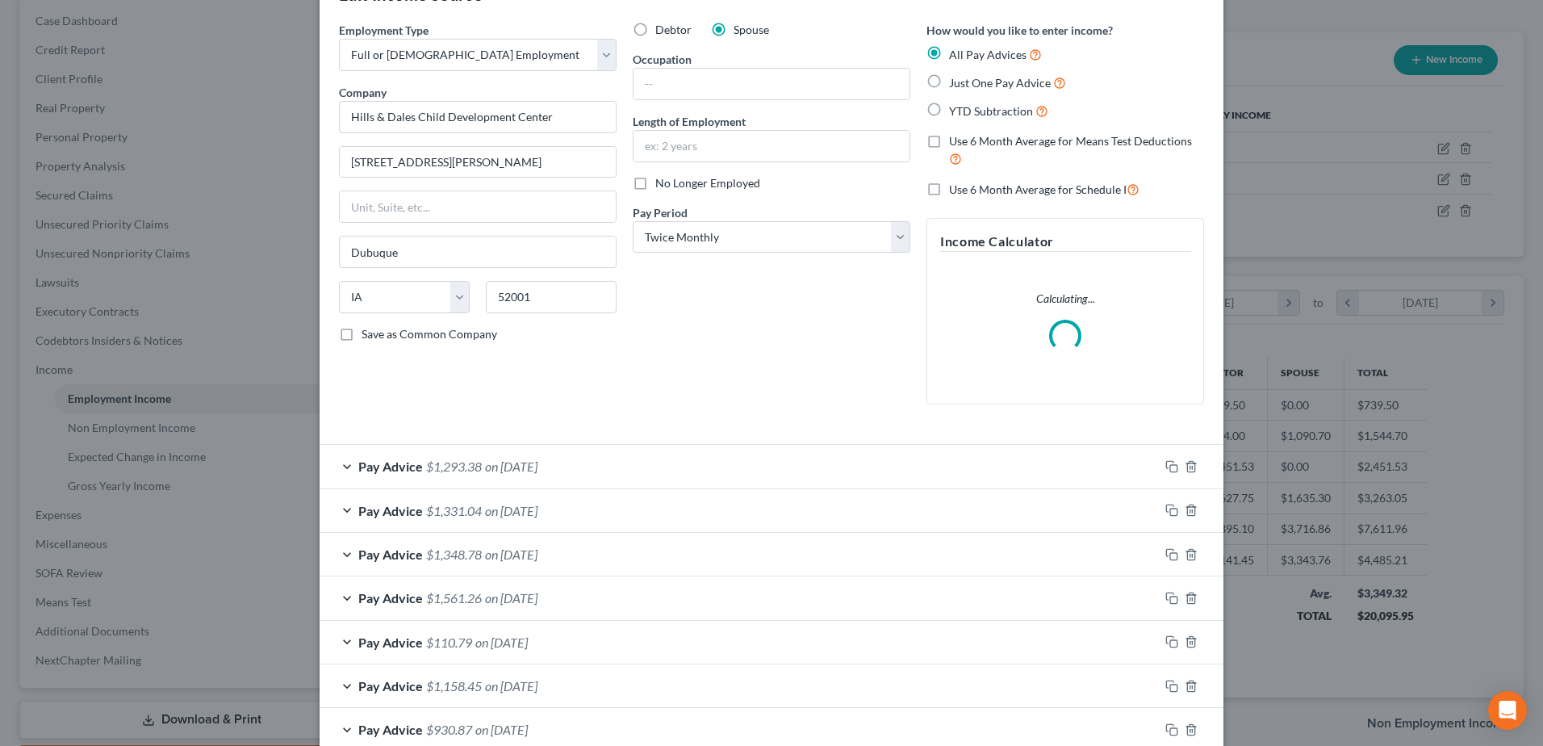
scroll to position [81, 0]
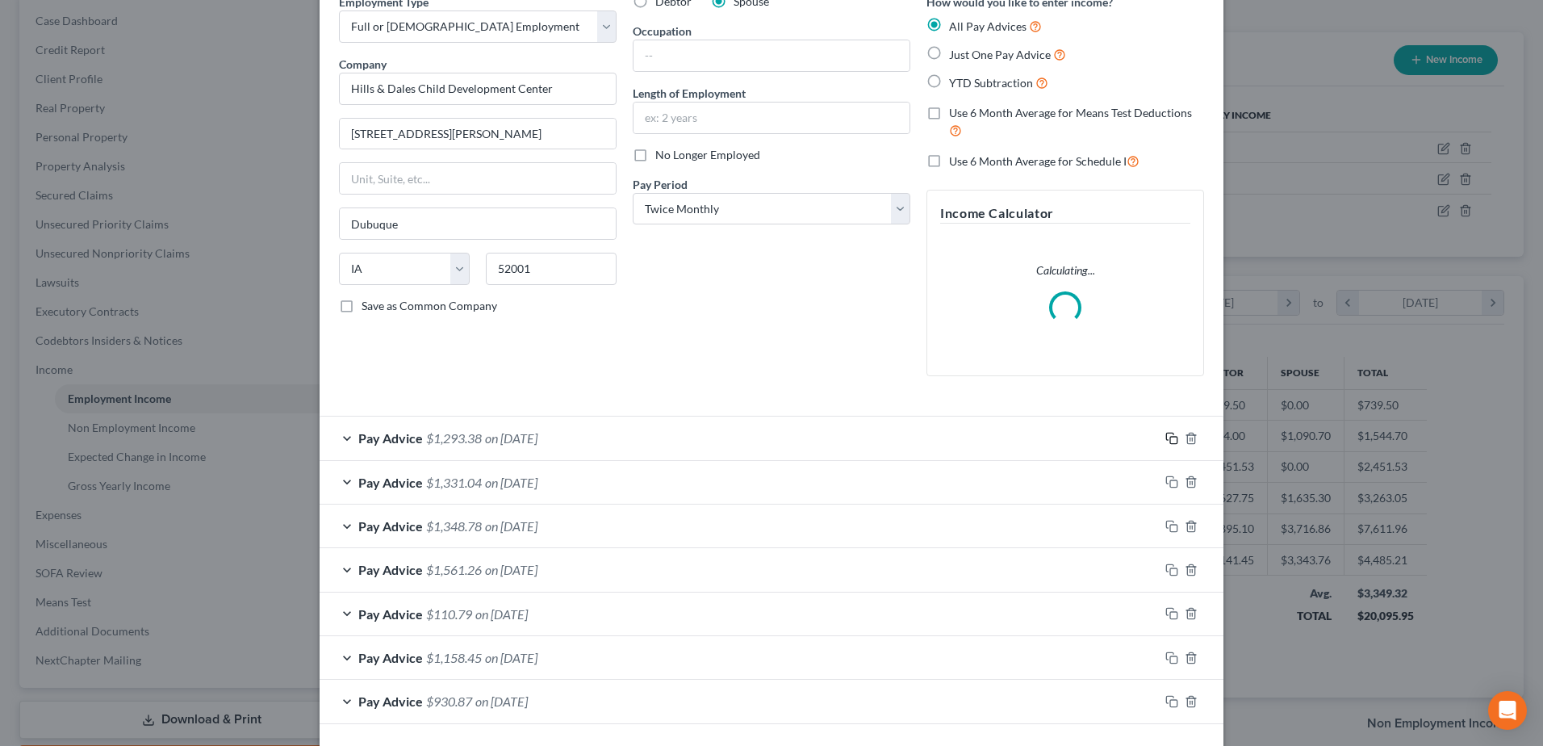
click at [1171, 438] on rect "button" at bounding box center [1173, 440] width 7 height 7
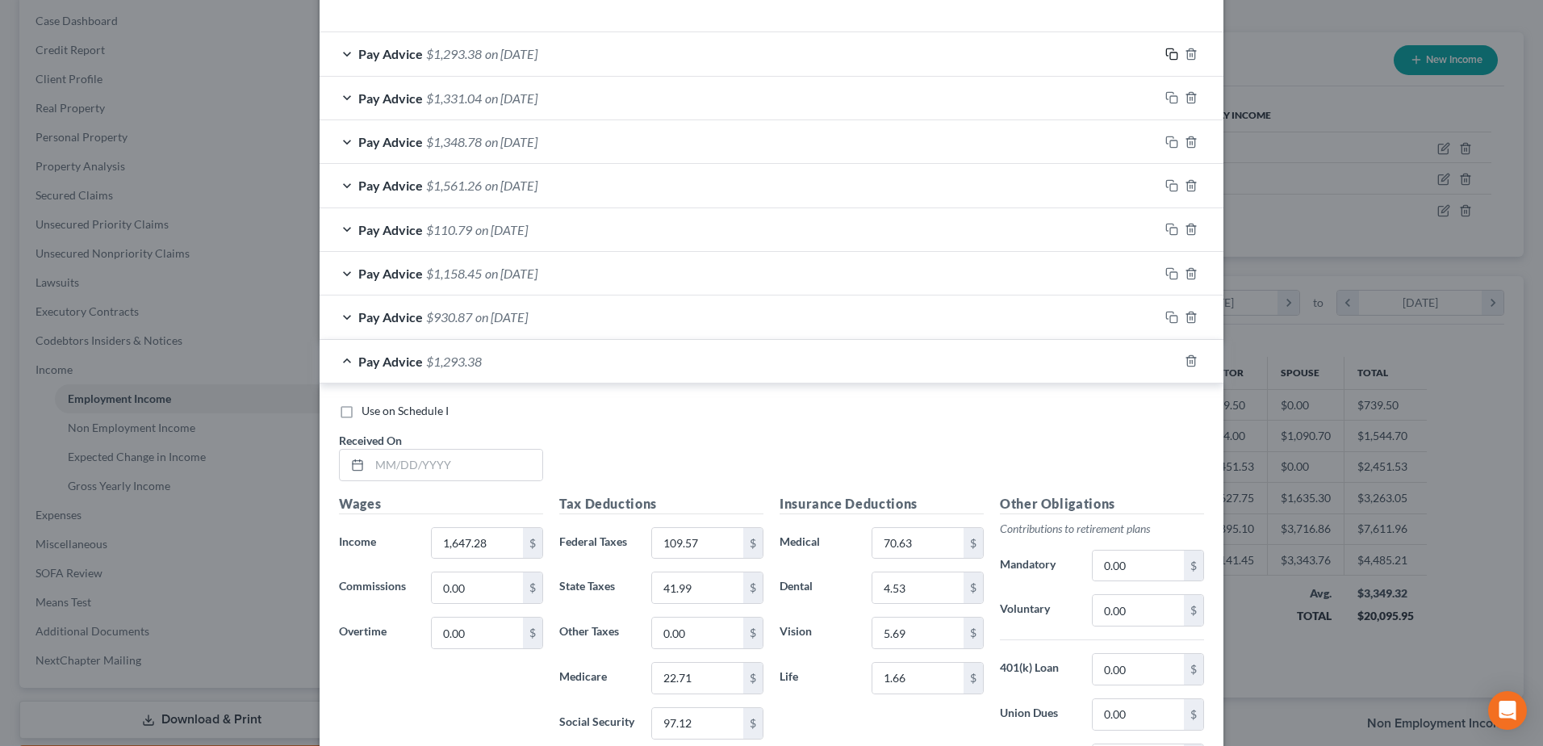
scroll to position [484, 0]
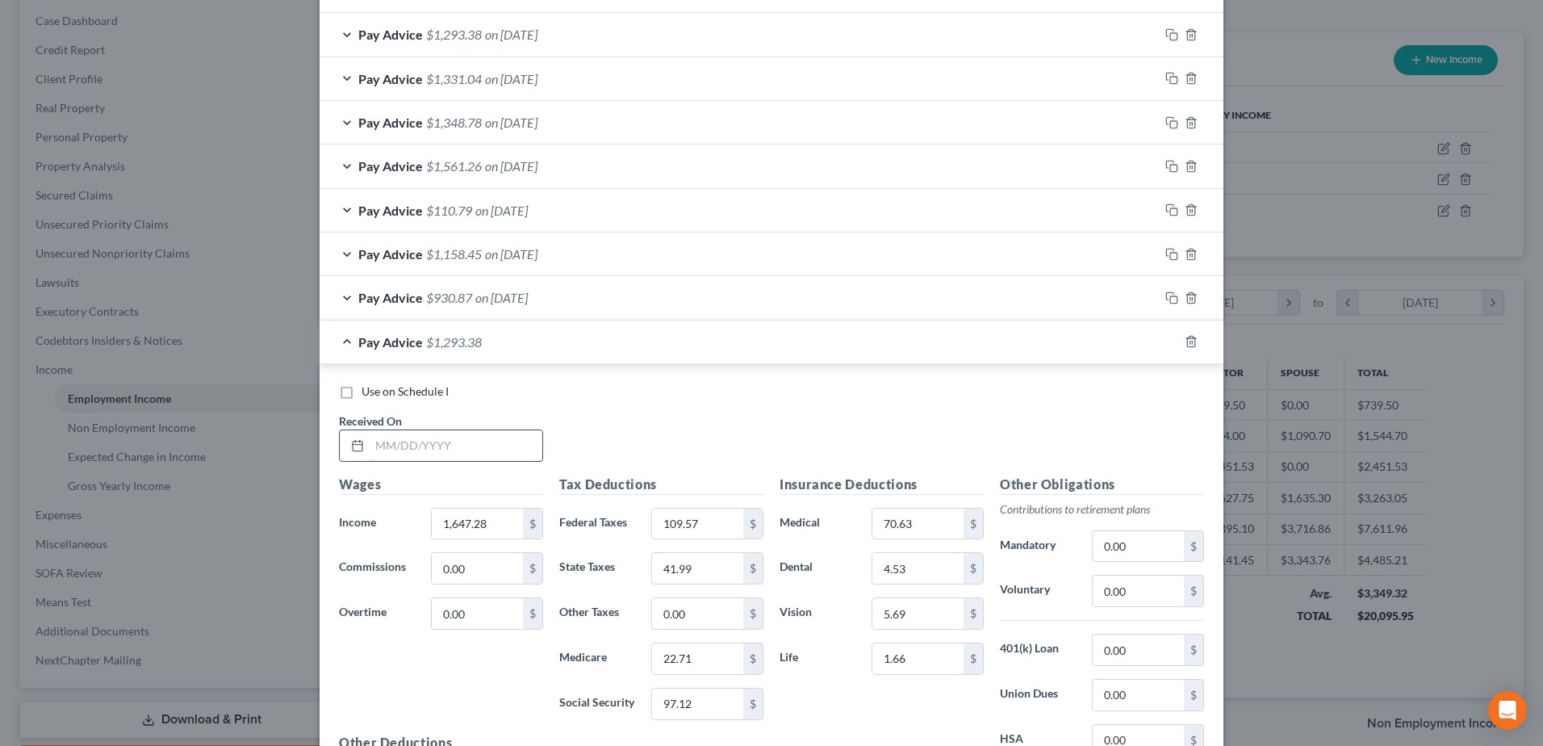
click at [508, 446] on input "text" at bounding box center [456, 445] width 173 height 31
type input "09/05/2025"
click at [495, 529] on input "1,647.28" at bounding box center [477, 523] width 91 height 31
type input "1,720.78"
click at [710, 519] on input "109.57" at bounding box center [697, 523] width 91 height 31
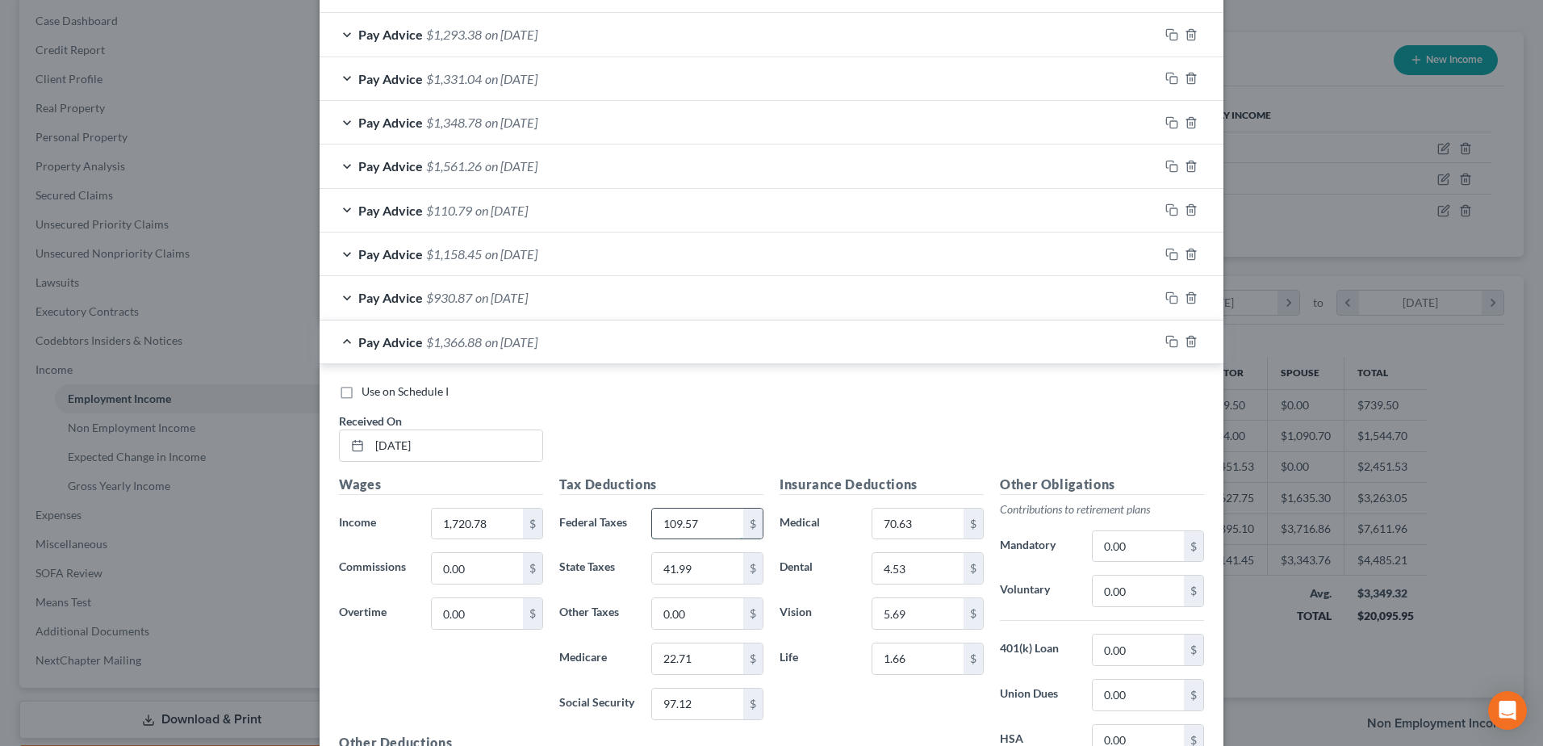
scroll to position [533, 0]
type input "118.39"
type input "44.78"
type input "23.78"
type input "101.68"
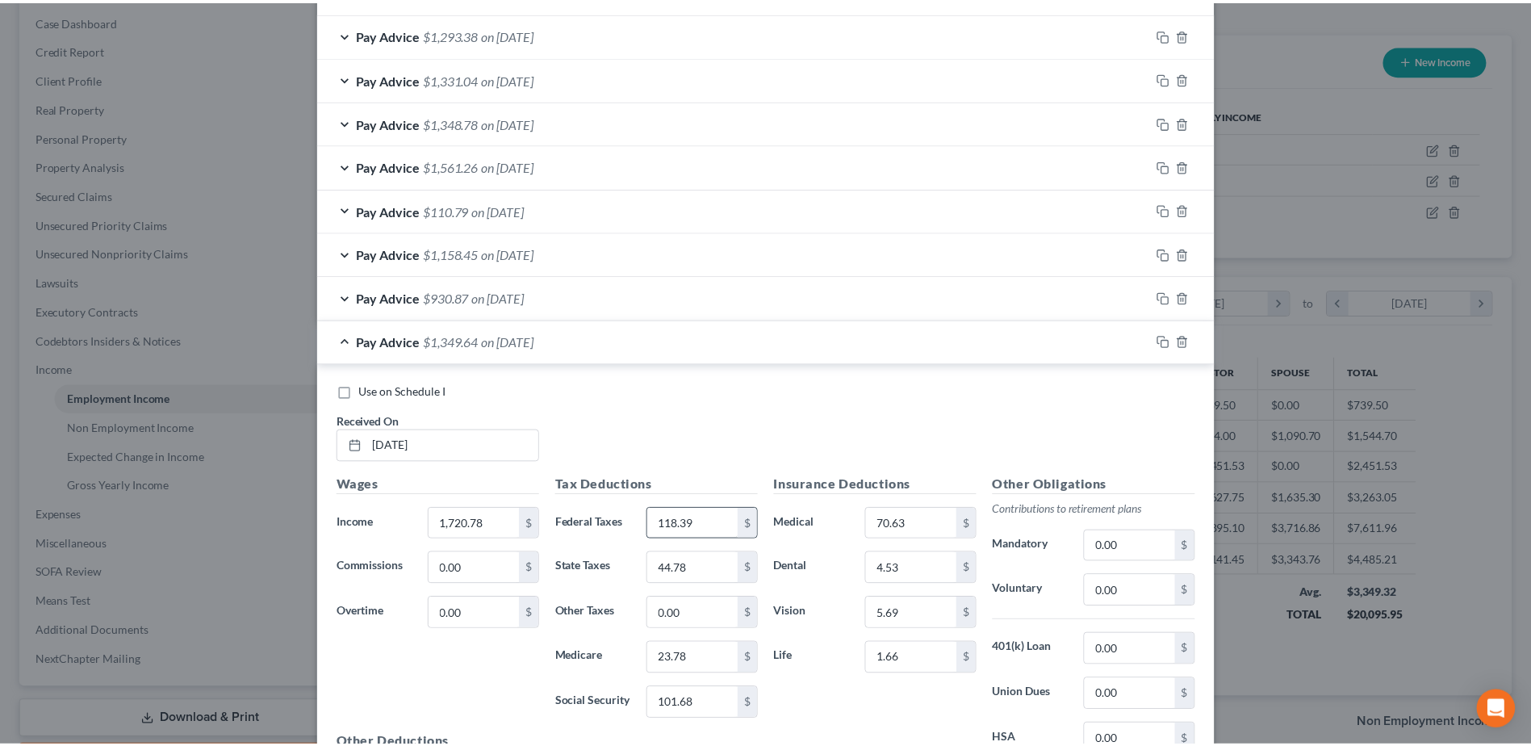
scroll to position [725, 0]
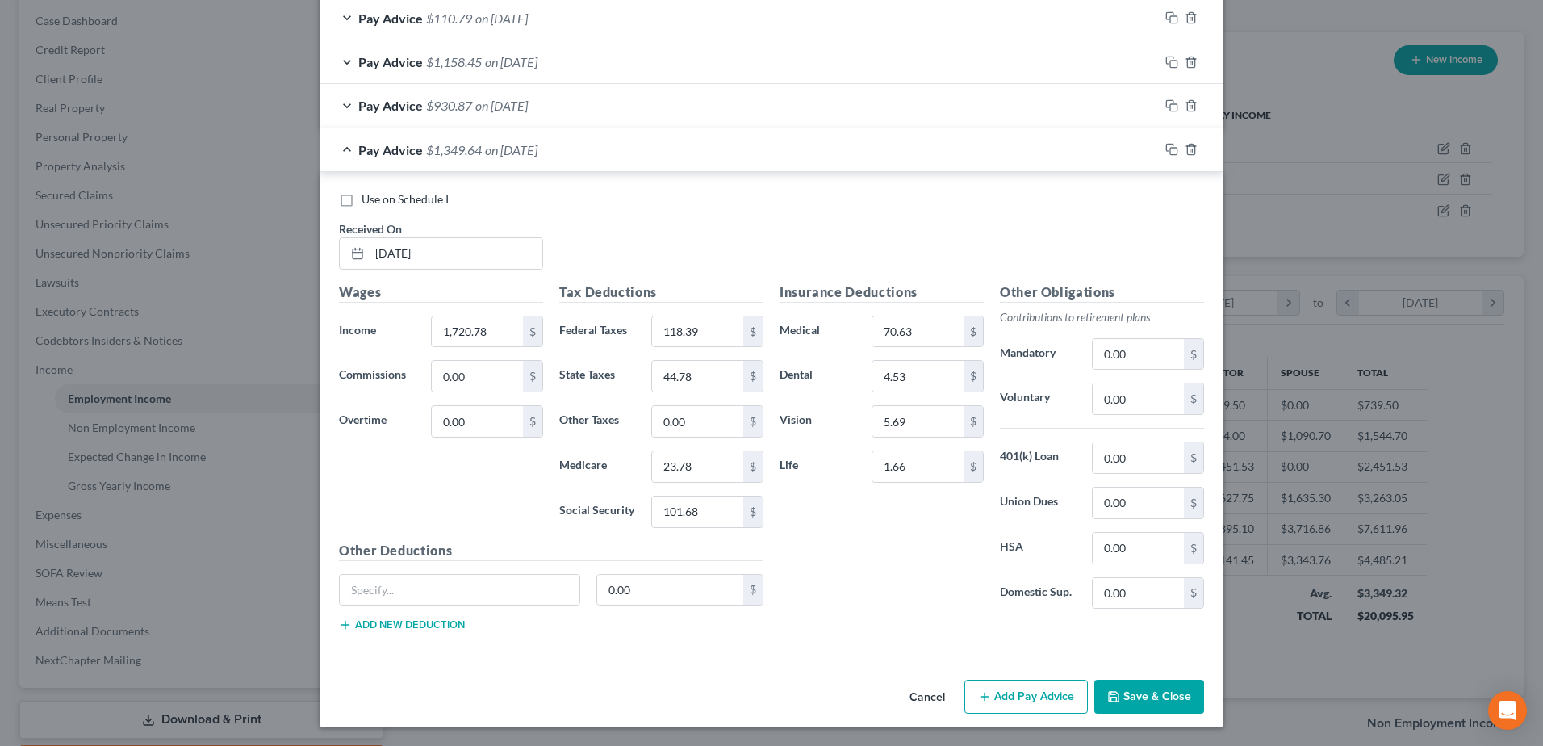
click at [1142, 705] on button "Save & Close" at bounding box center [1149, 697] width 110 height 34
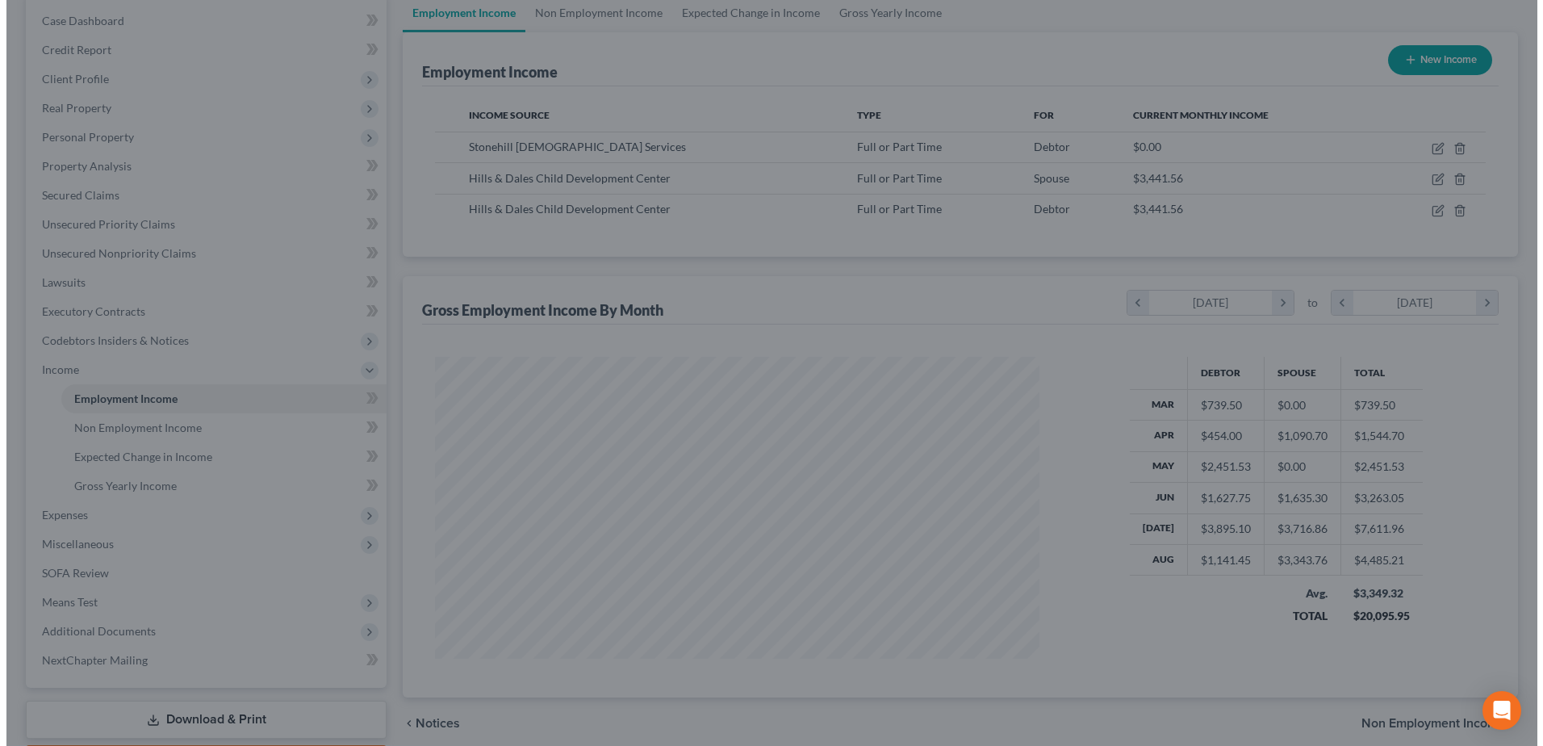
scroll to position [806726, 806394]
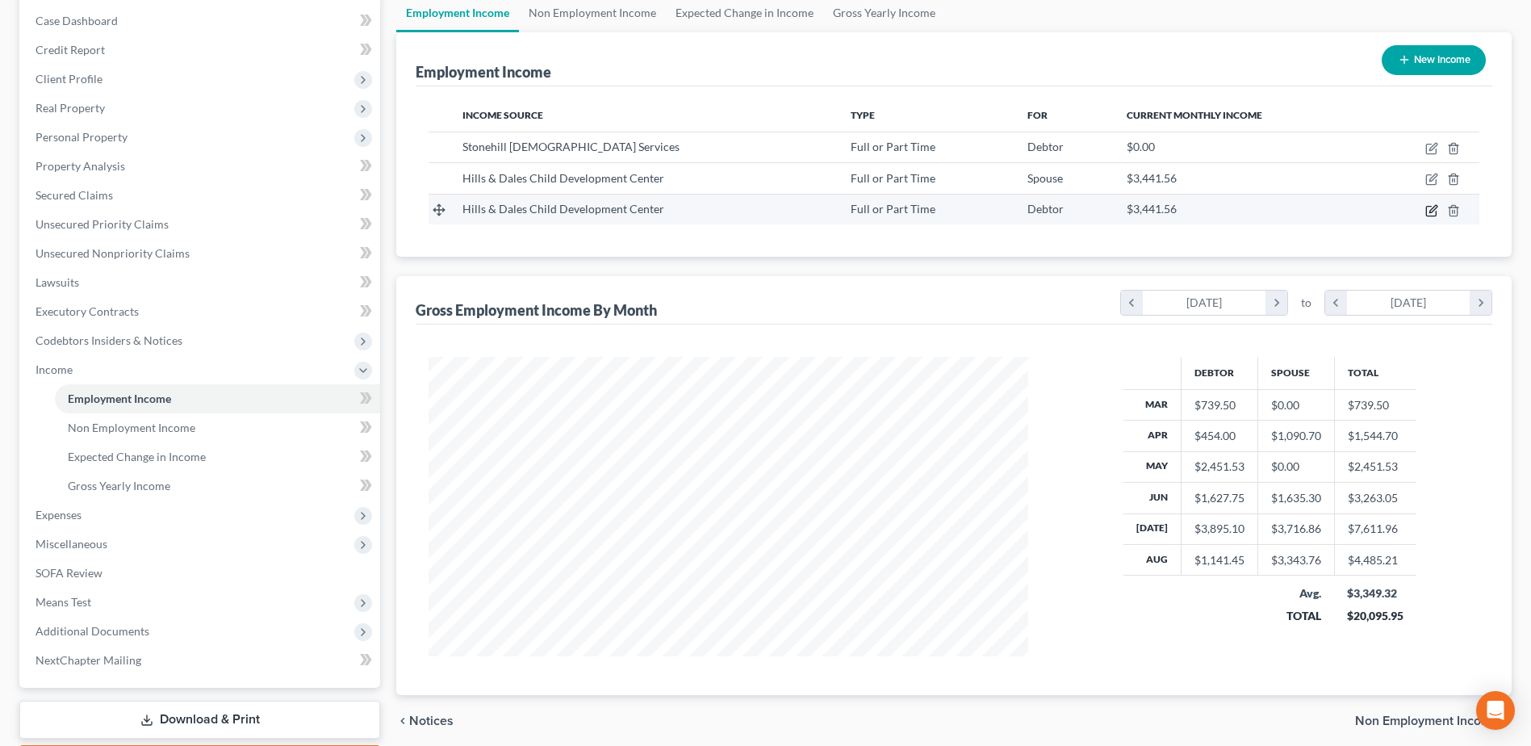
click at [1429, 211] on icon "button" at bounding box center [1431, 210] width 13 height 13
select select "0"
select select "16"
select select "1"
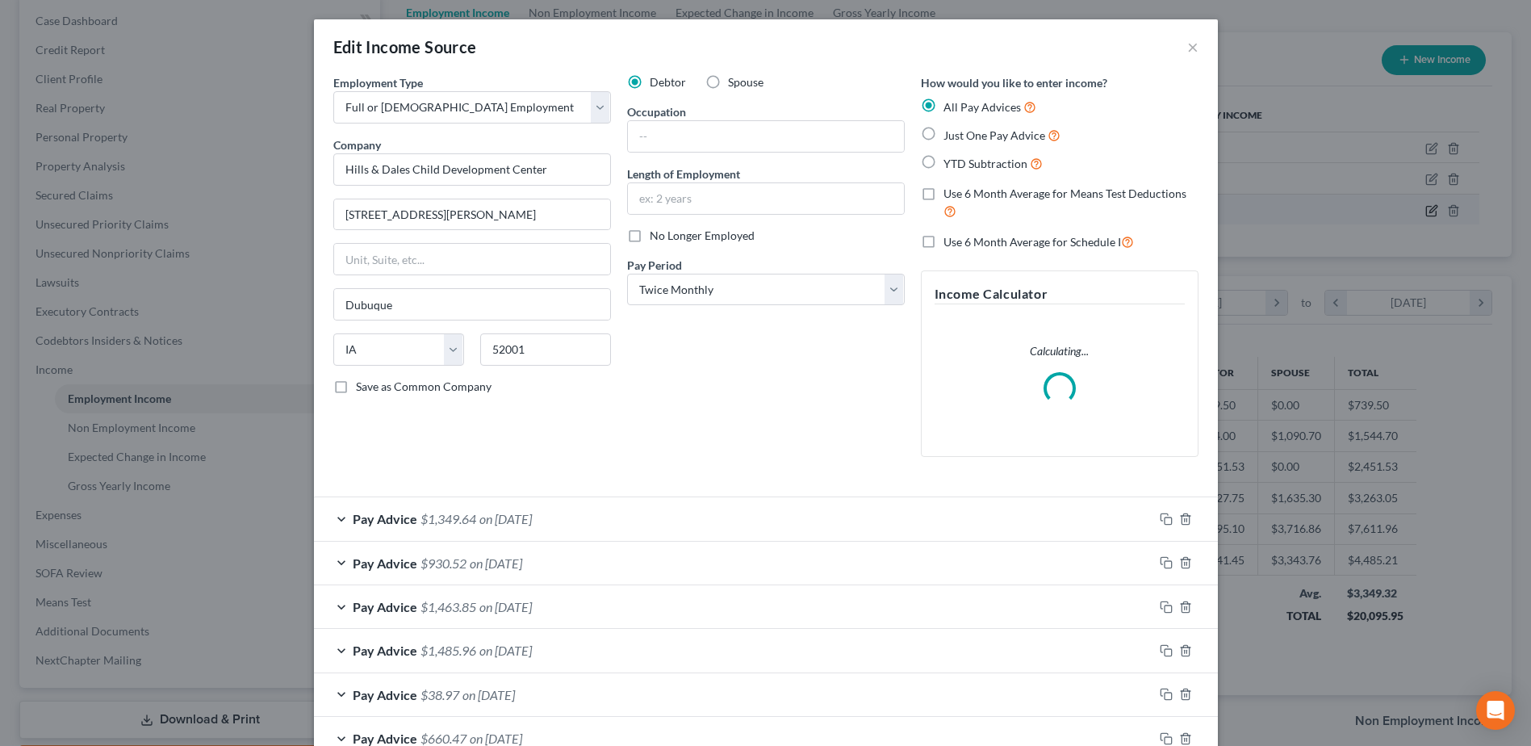
scroll to position [302, 638]
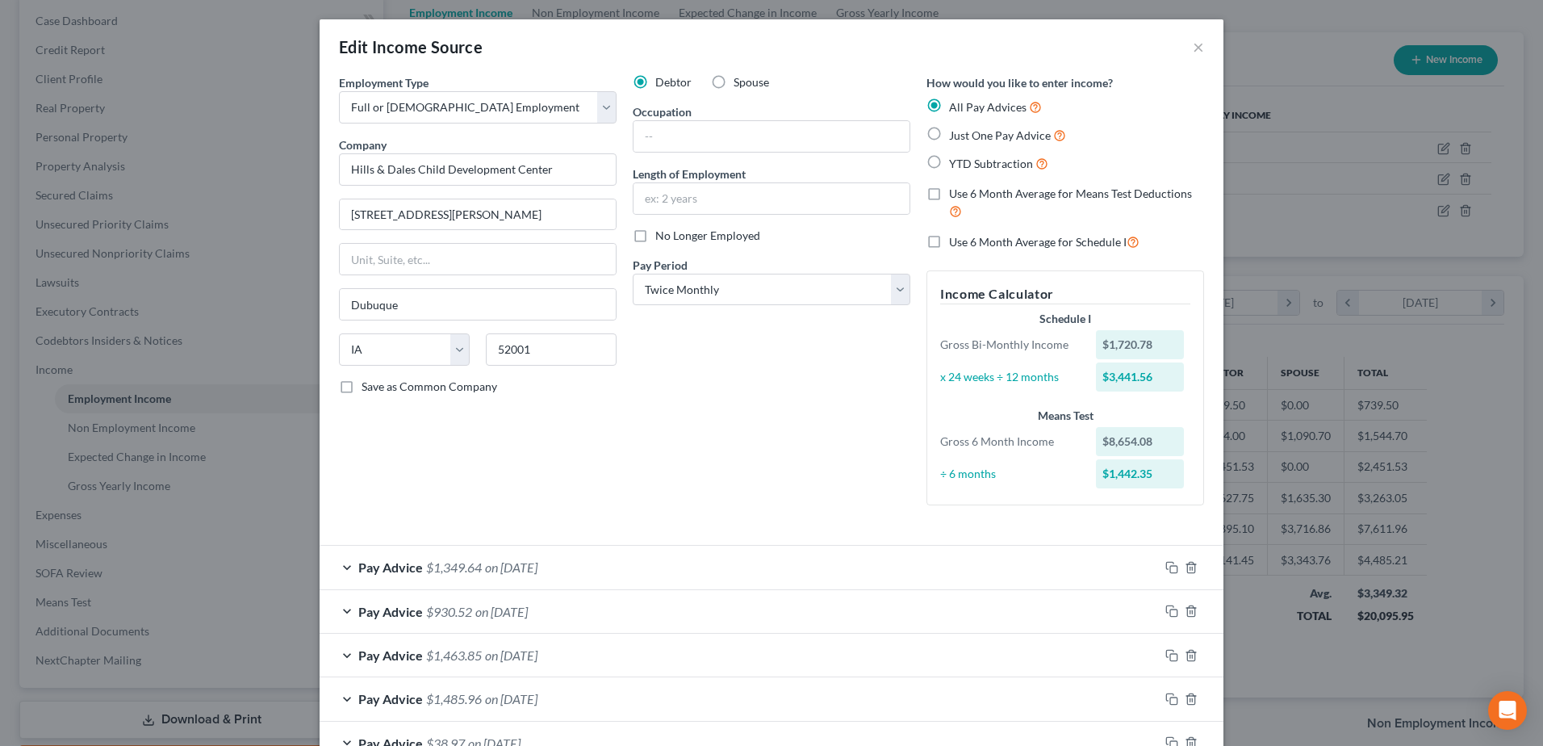
click at [1201, 41] on div "Edit Income Source ×" at bounding box center [772, 46] width 904 height 55
click at [1193, 47] on button "×" at bounding box center [1198, 46] width 11 height 19
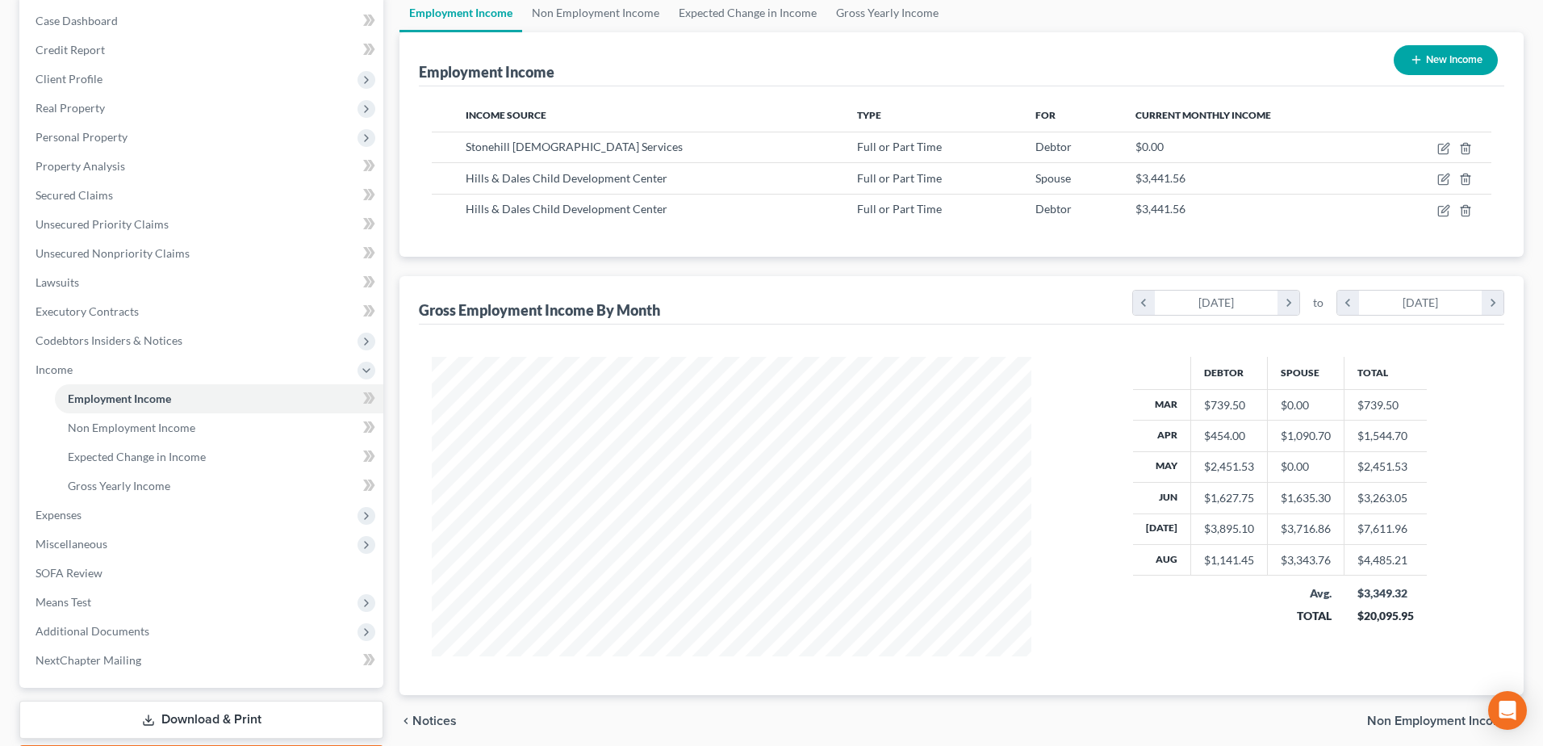
scroll to position [806726, 806394]
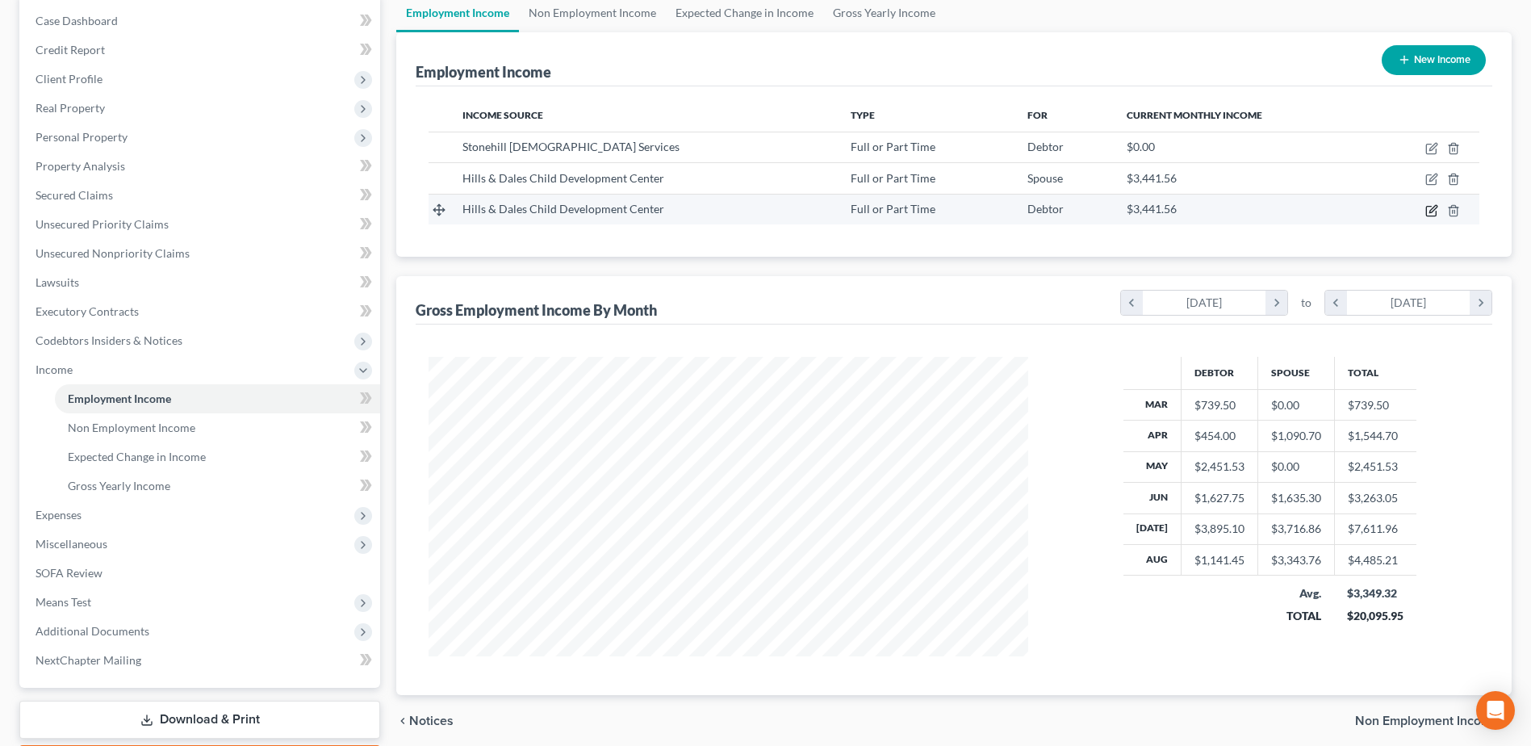
click at [1432, 211] on icon "button" at bounding box center [1431, 210] width 13 height 13
select select "0"
select select "16"
select select "1"
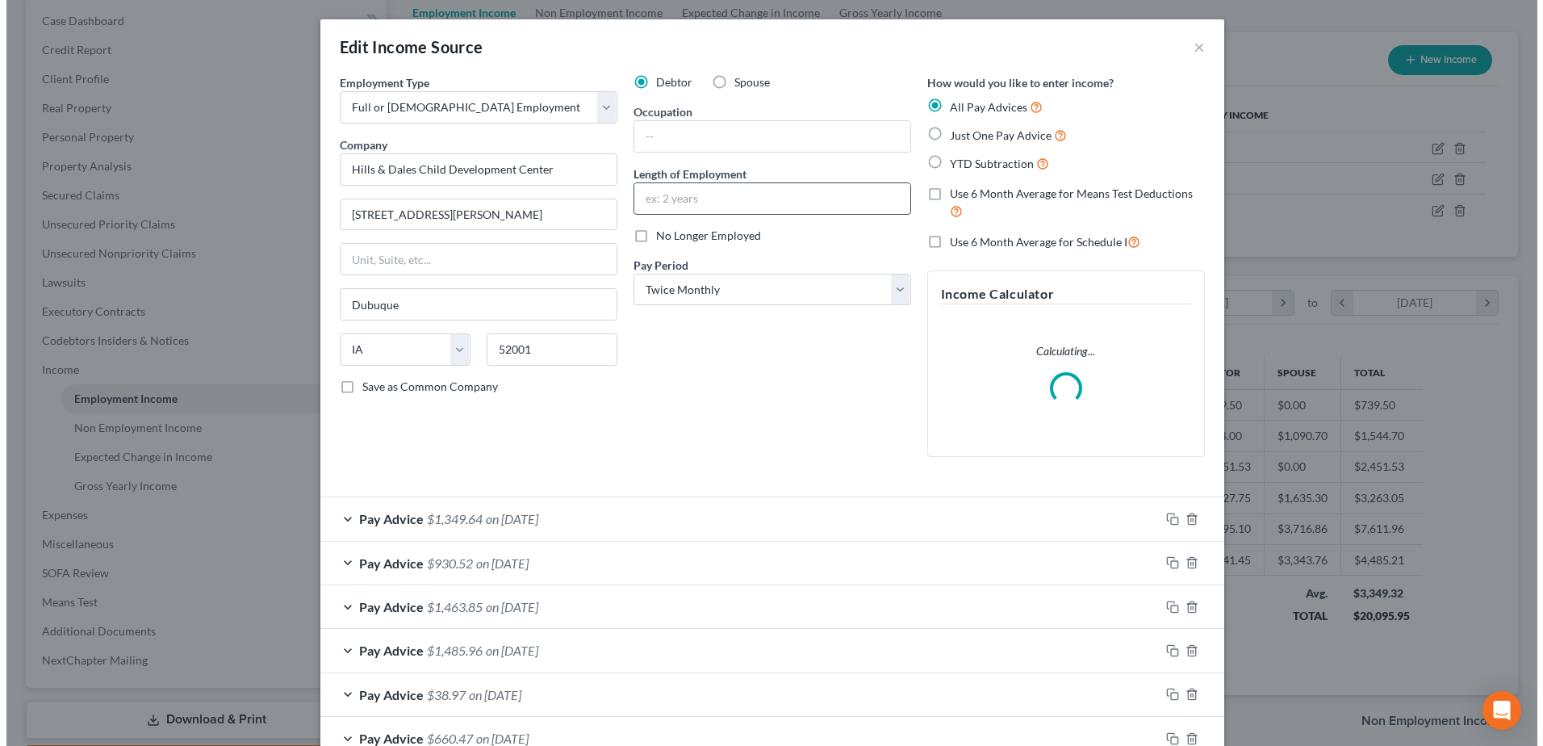
scroll to position [302, 638]
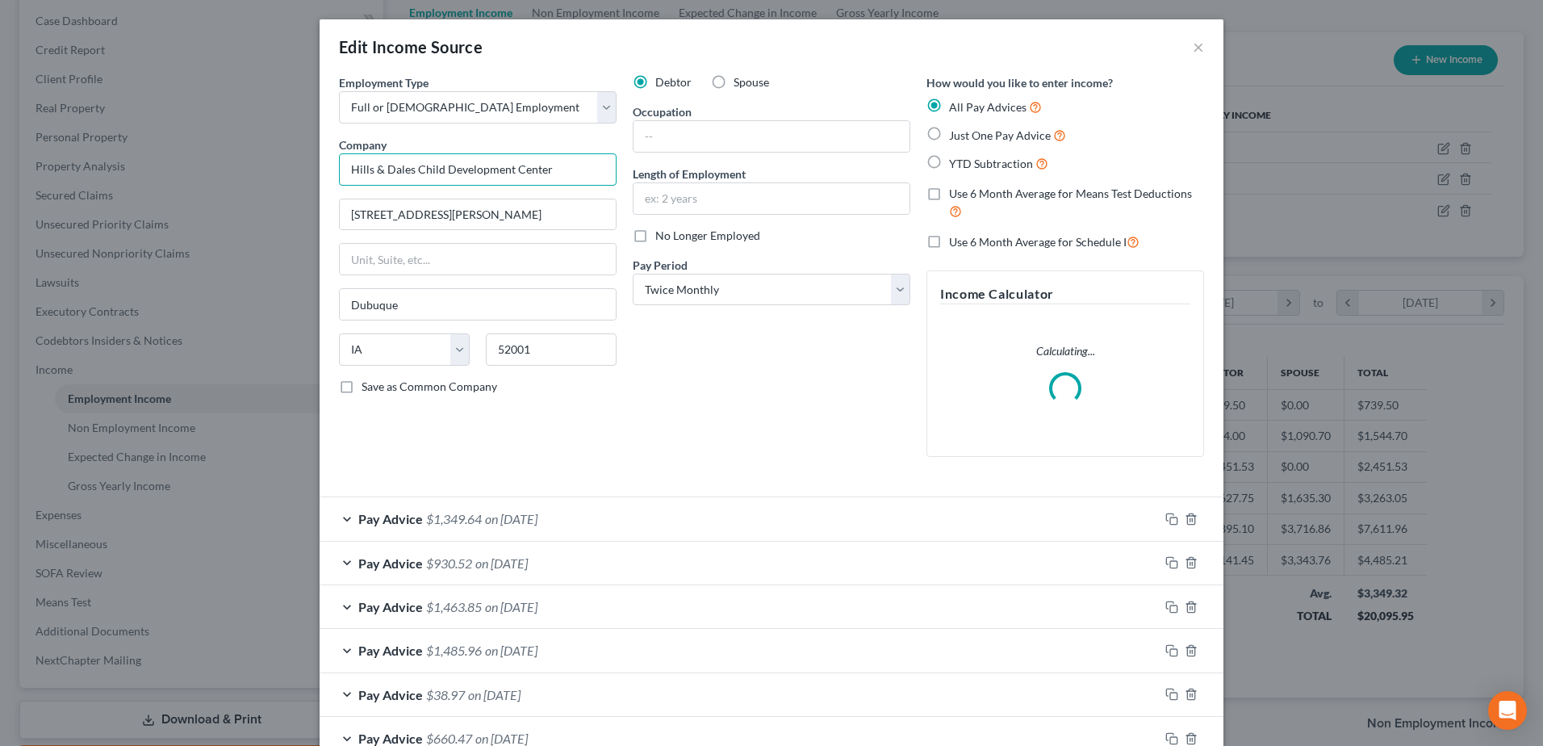
click at [590, 174] on input "Hills & Dales Child Development Center" at bounding box center [478, 169] width 278 height 32
click at [339, 172] on input "Hills & Dales Child Development Center" at bounding box center [478, 169] width 278 height 32
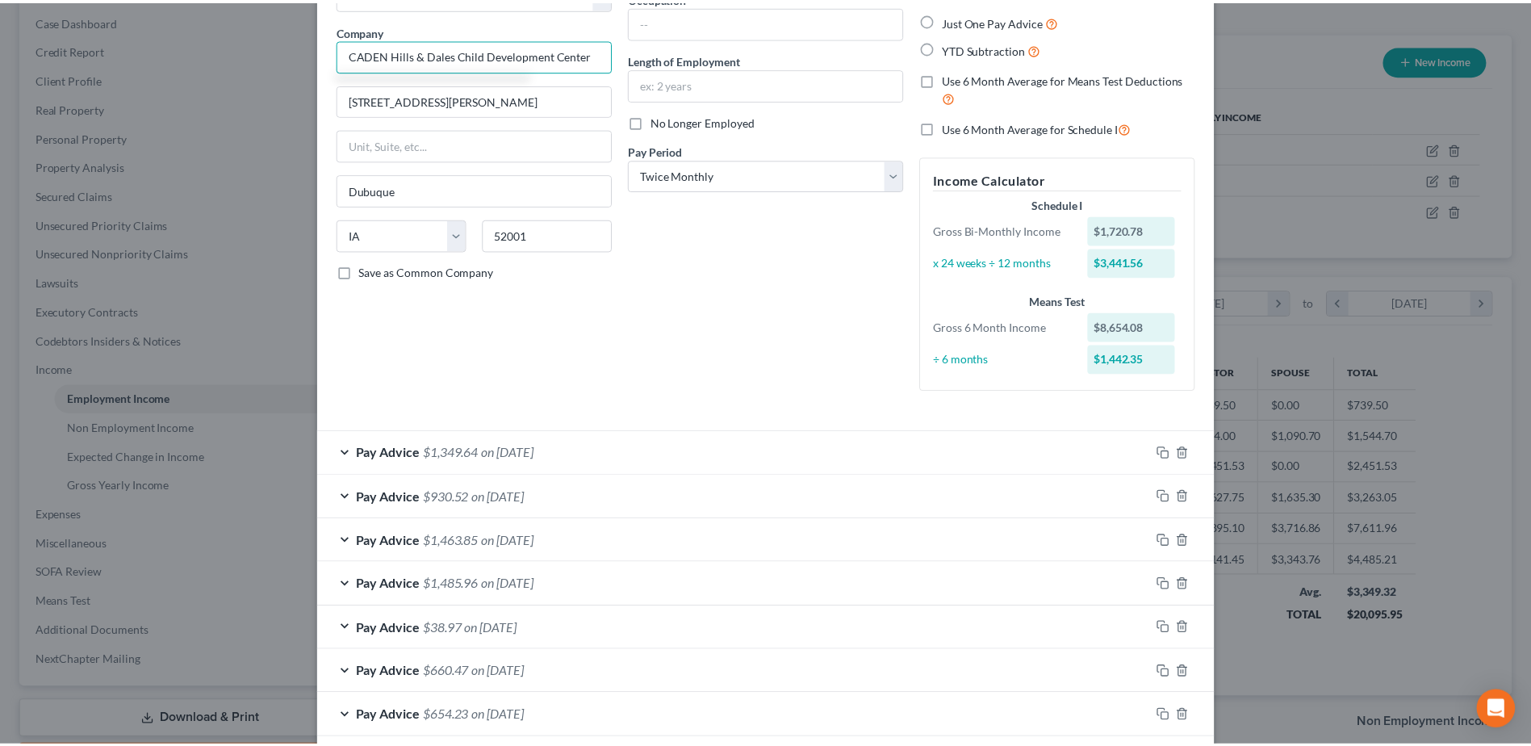
scroll to position [239, 0]
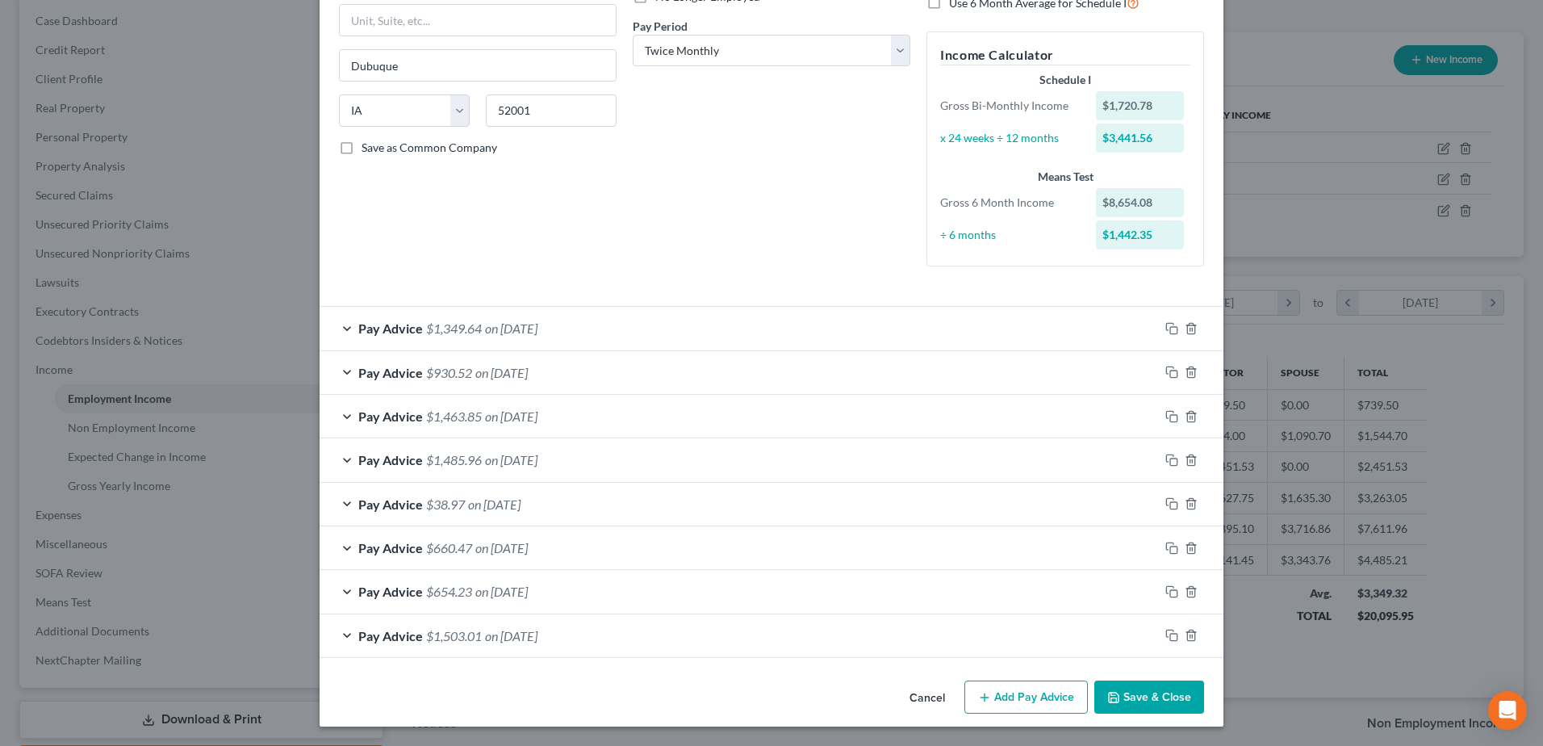
type input "CADEN Hills & Dales Child Development Center"
click at [1146, 692] on button "Save & Close" at bounding box center [1149, 697] width 110 height 34
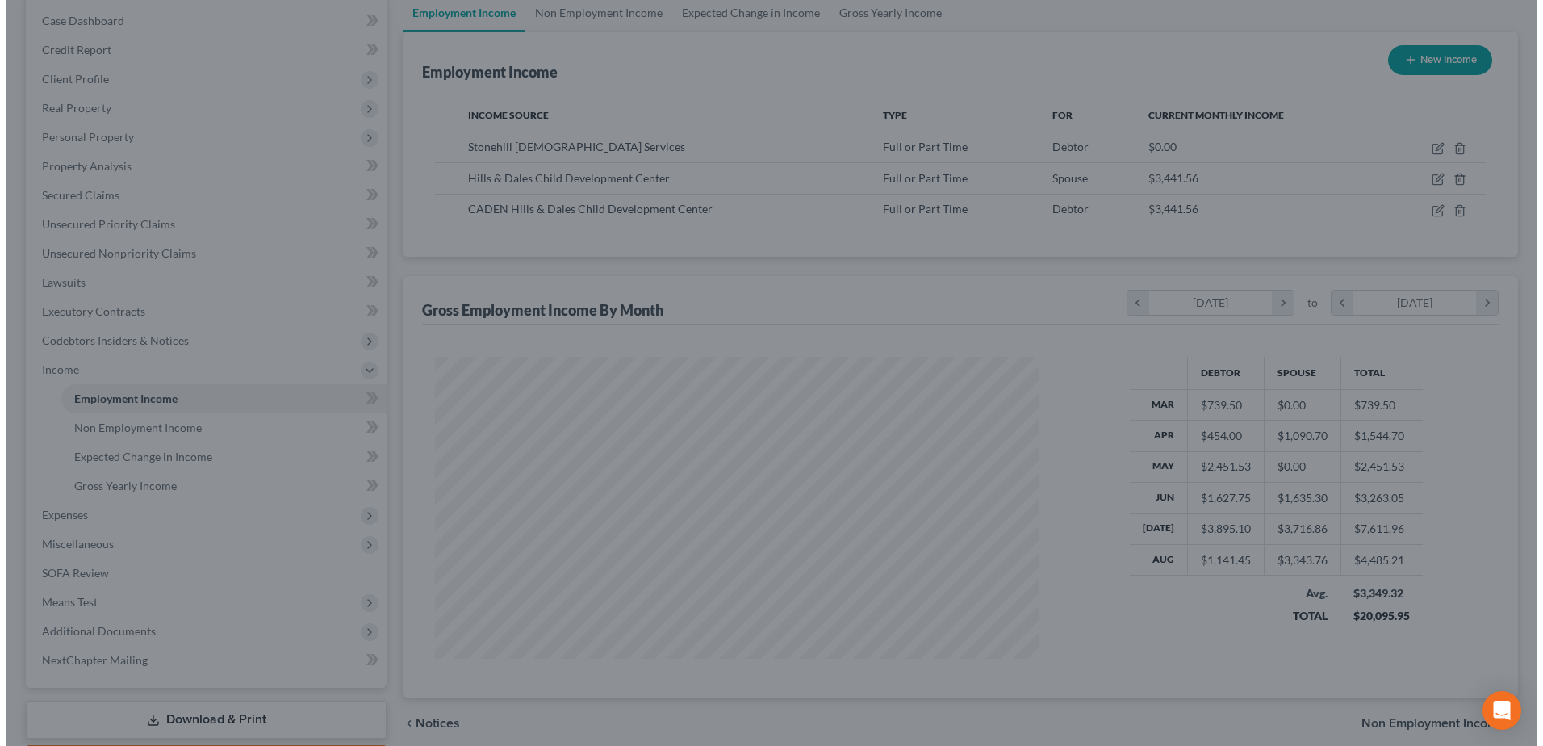
scroll to position [806726, 806394]
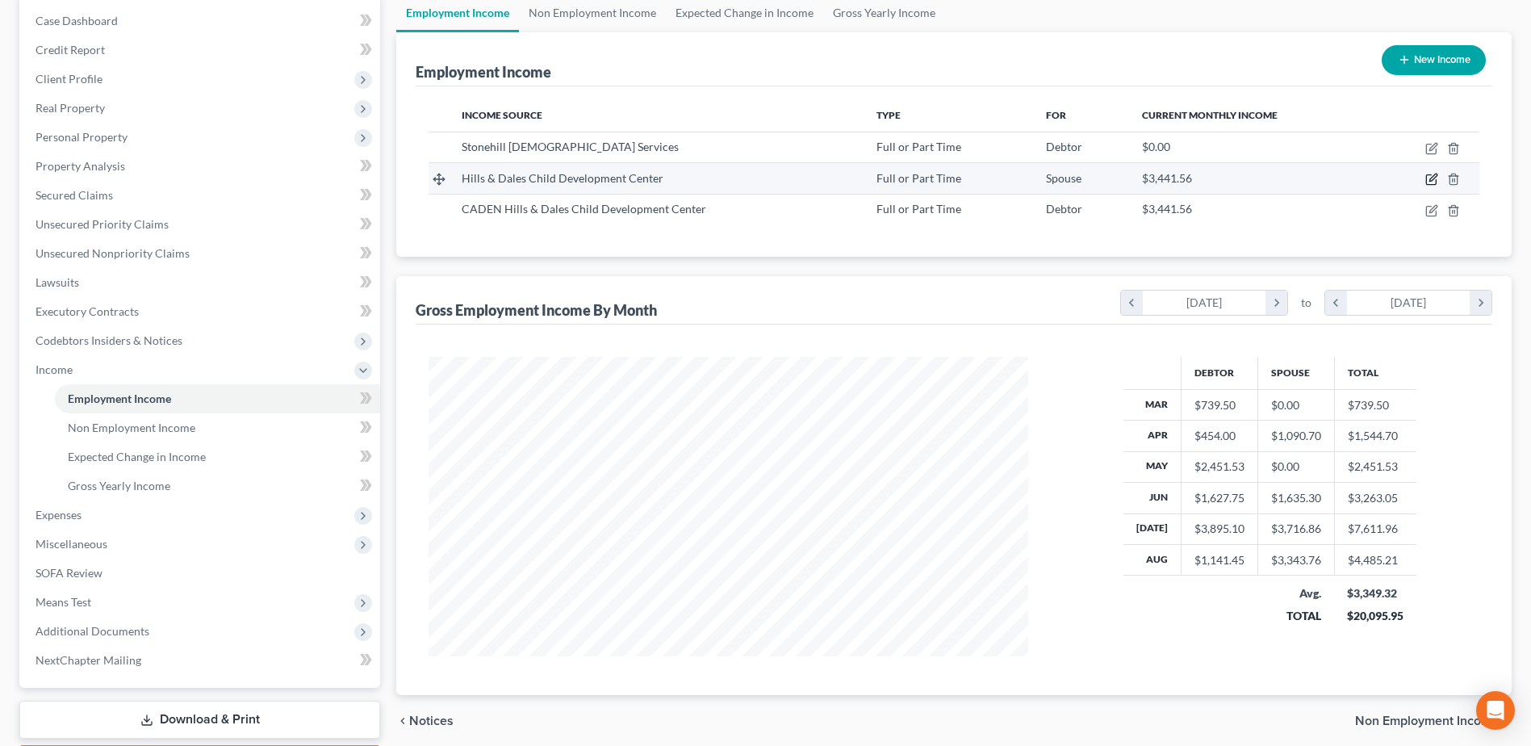
click at [1433, 178] on icon "button" at bounding box center [1431, 179] width 13 height 13
select select "0"
select select "16"
select select "1"
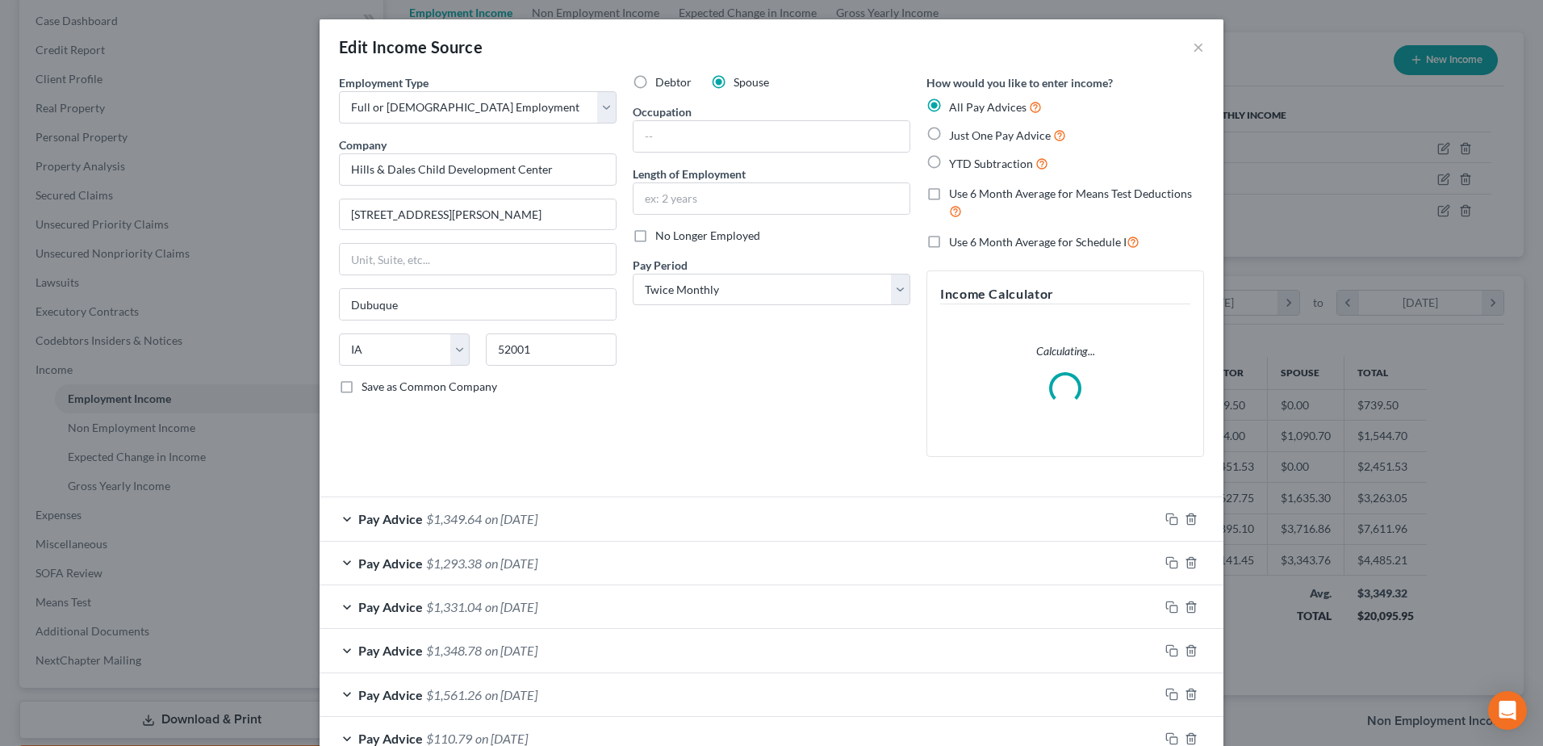
scroll to position [302, 638]
click at [339, 167] on input "Hills & Dales Child Development Center" at bounding box center [478, 169] width 278 height 32
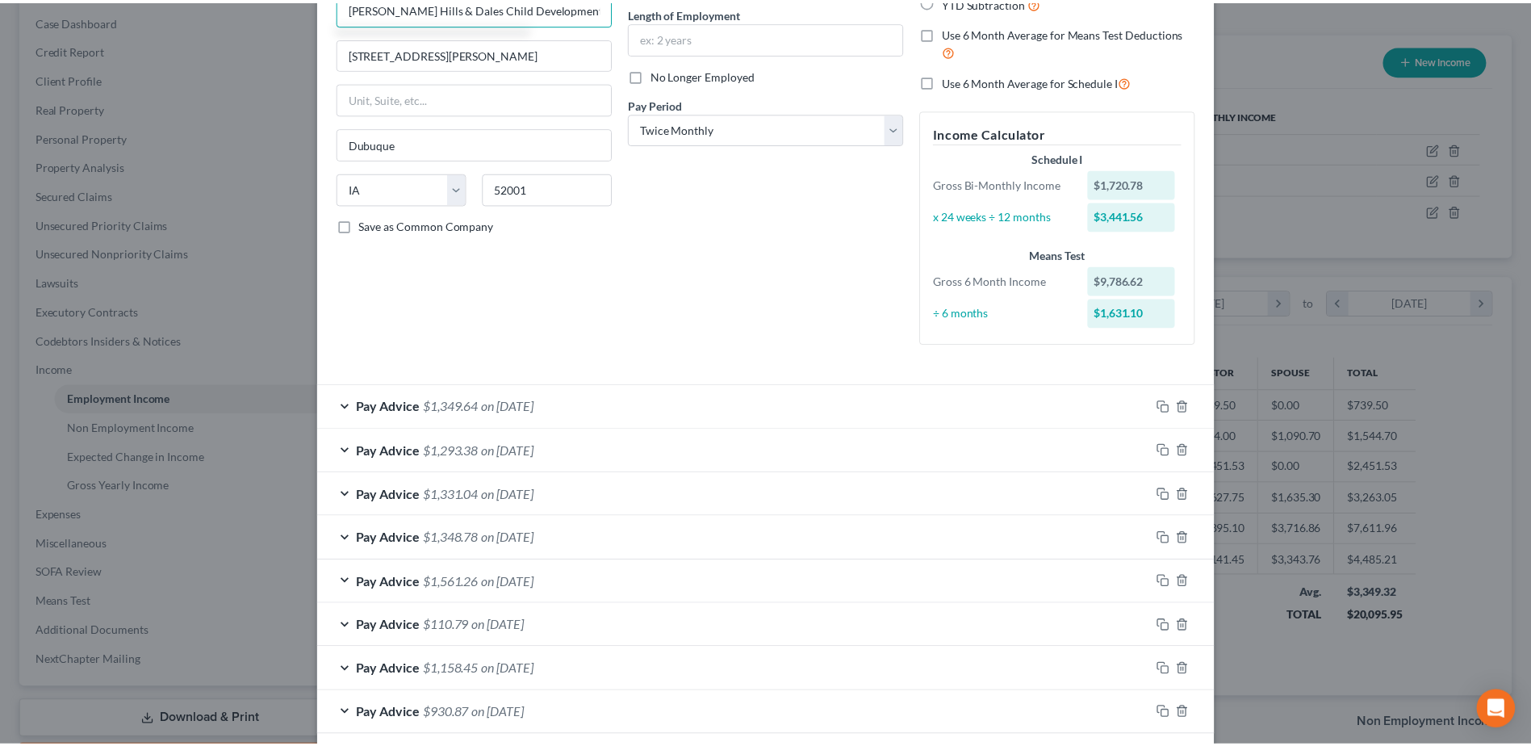
scroll to position [239, 0]
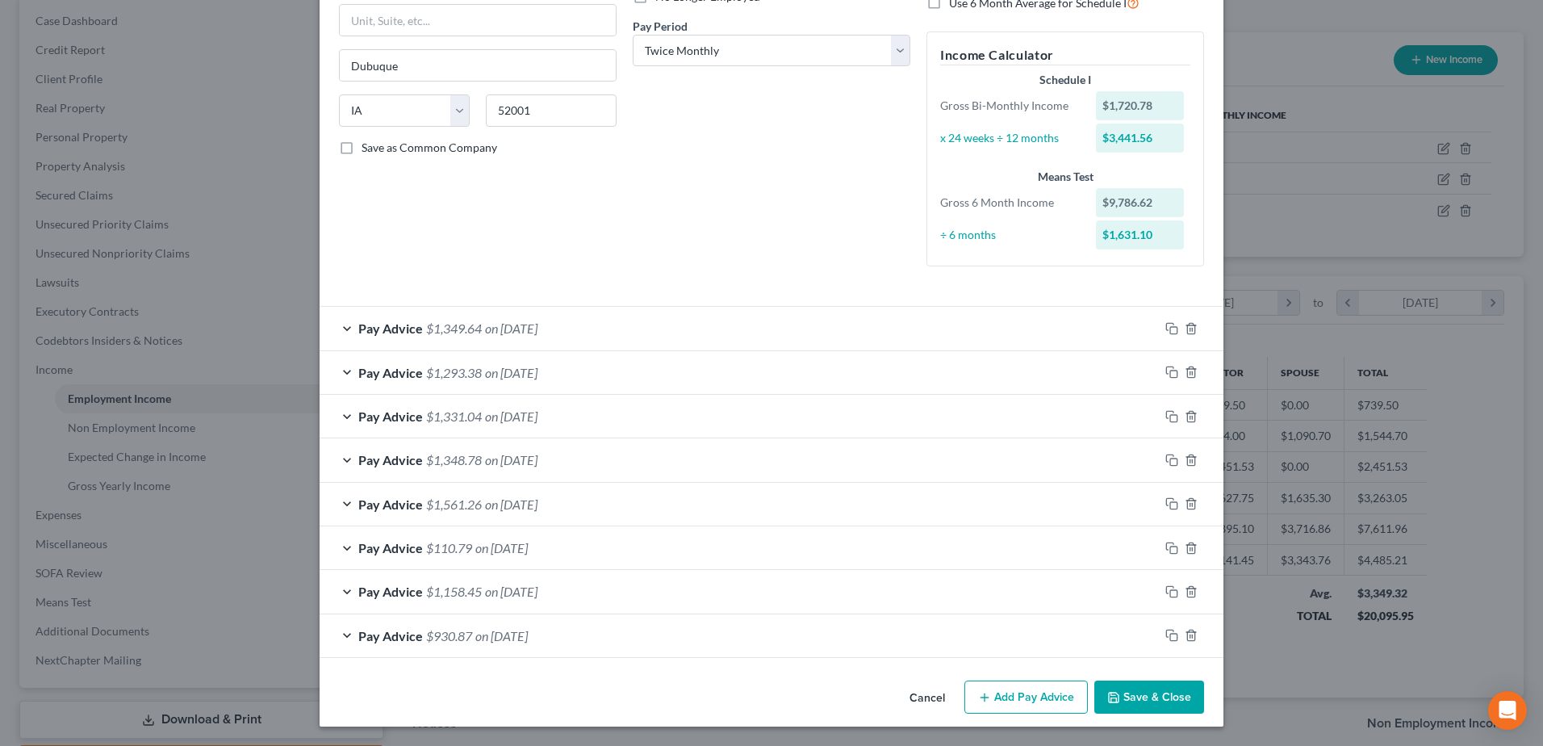
type input "SAM Hills & Dales Child Development Center"
click at [1164, 688] on button "Save & Close" at bounding box center [1149, 697] width 110 height 34
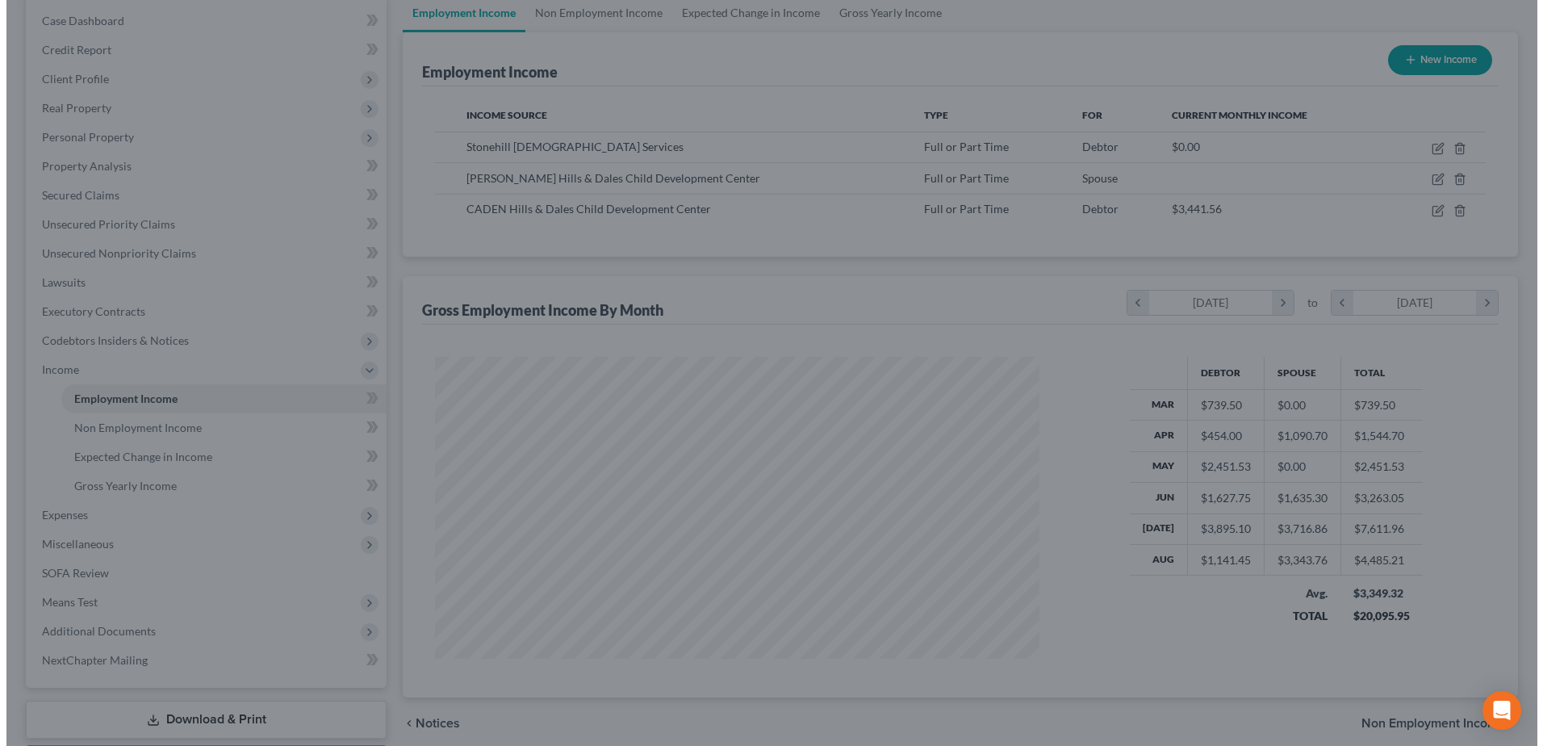
scroll to position [806726, 806394]
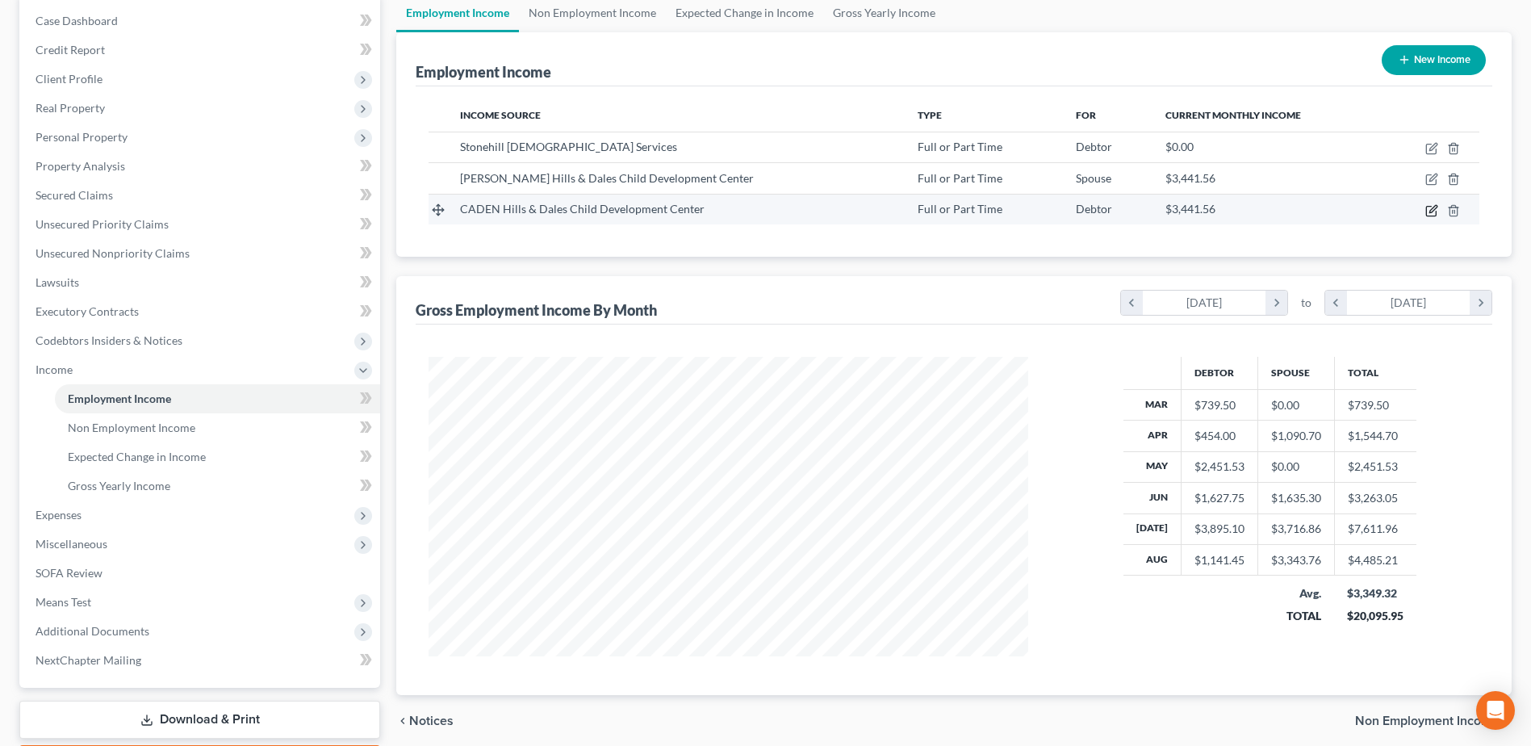
click at [1430, 207] on icon "button" at bounding box center [1431, 211] width 10 height 10
select select "0"
select select "16"
select select "1"
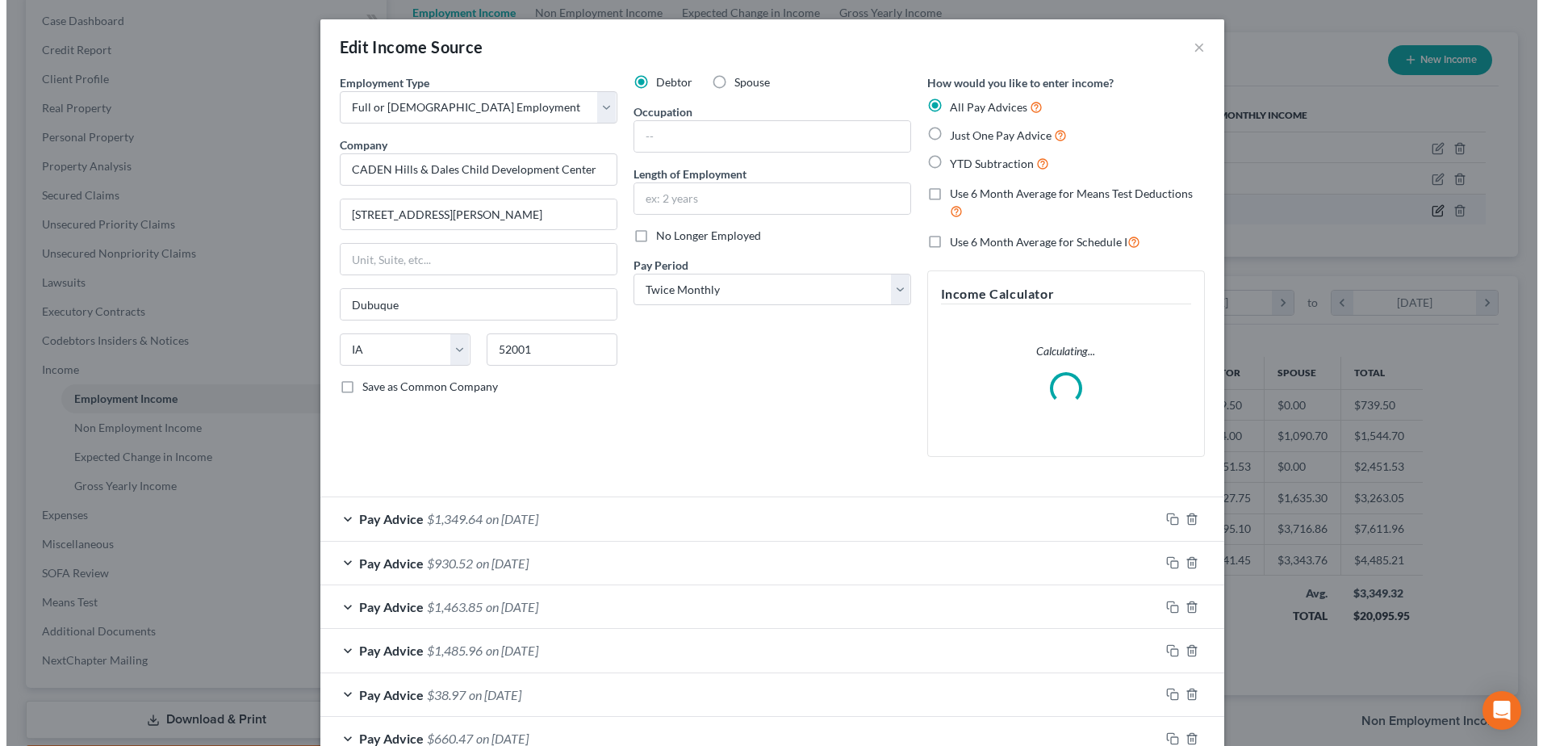
scroll to position [302, 638]
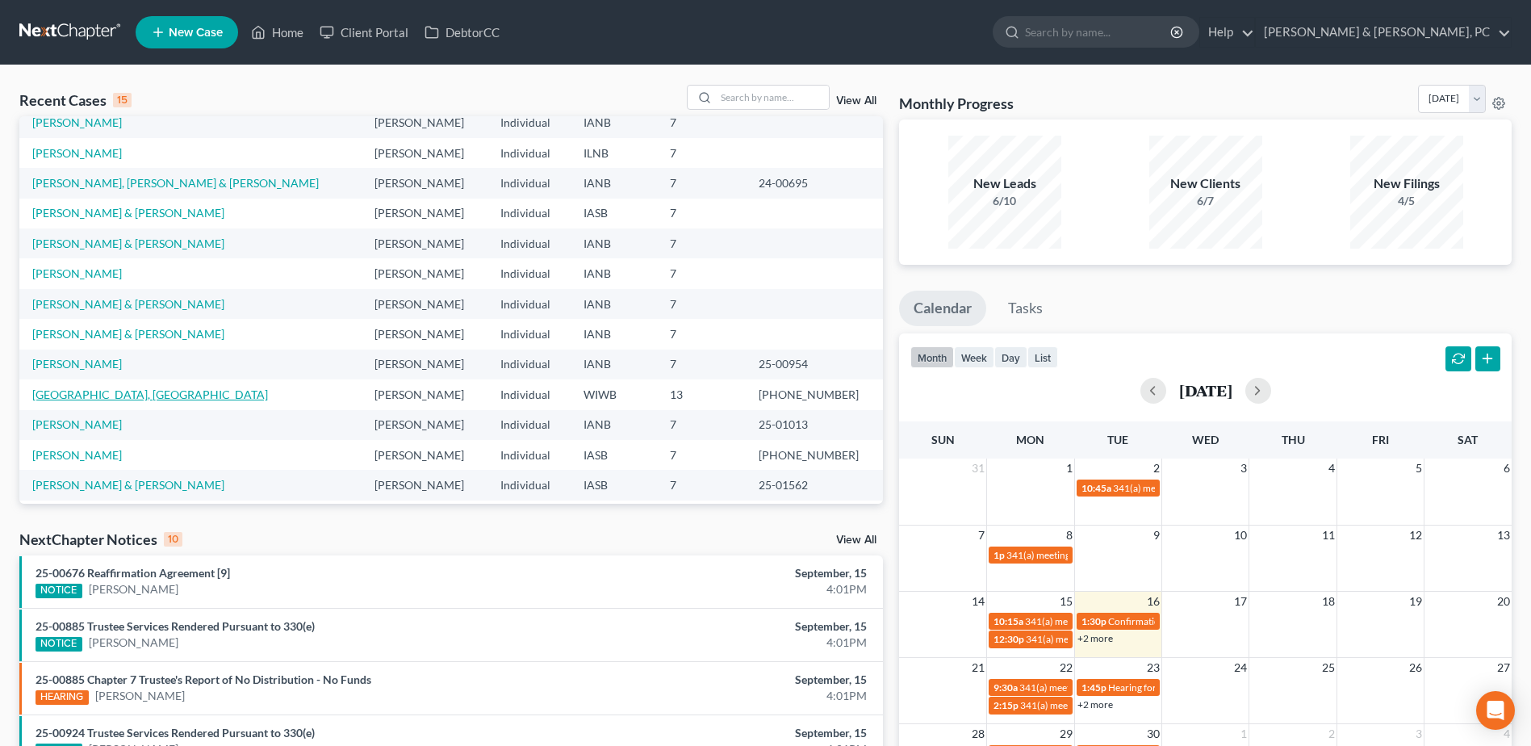
scroll to position [111, 0]
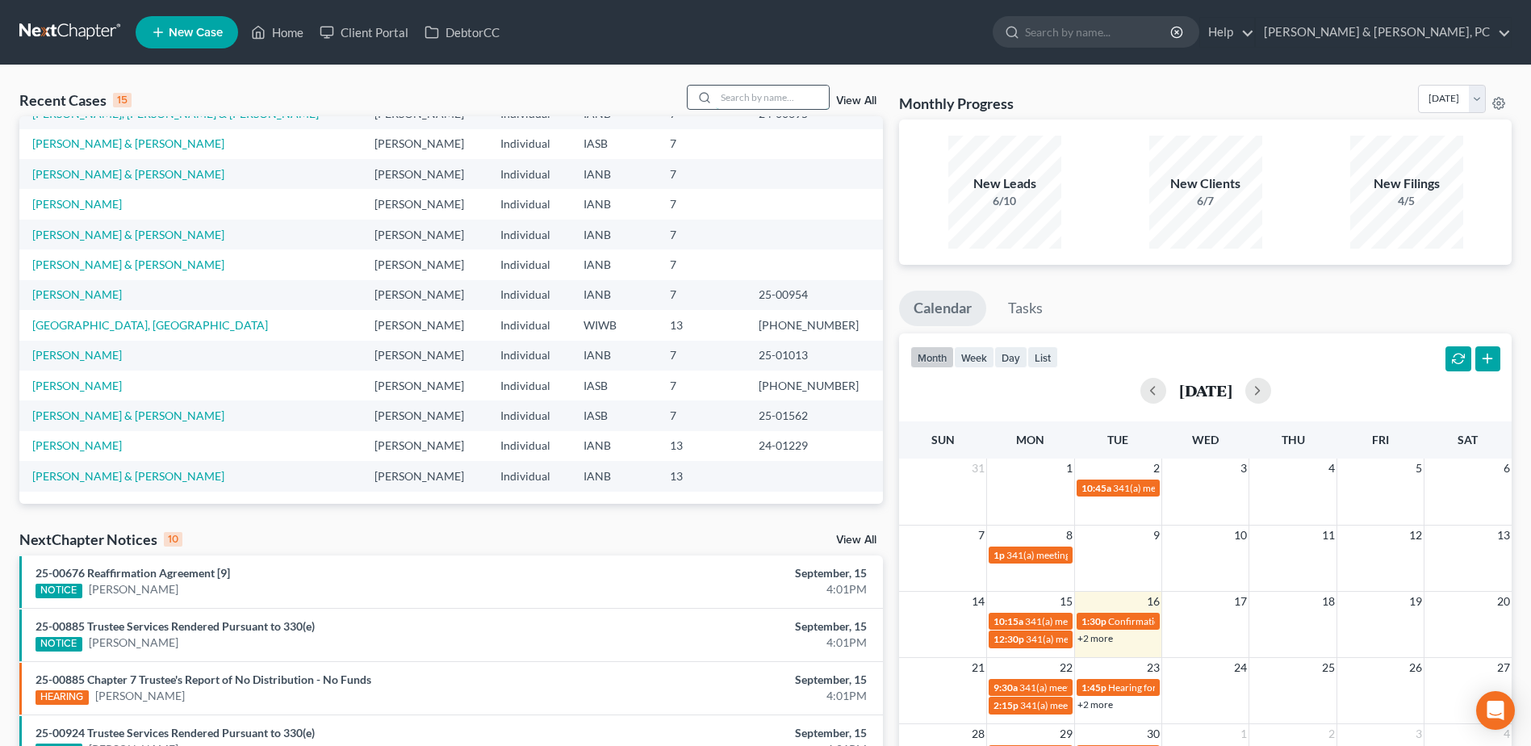
click at [786, 102] on input "search" at bounding box center [772, 97] width 113 height 23
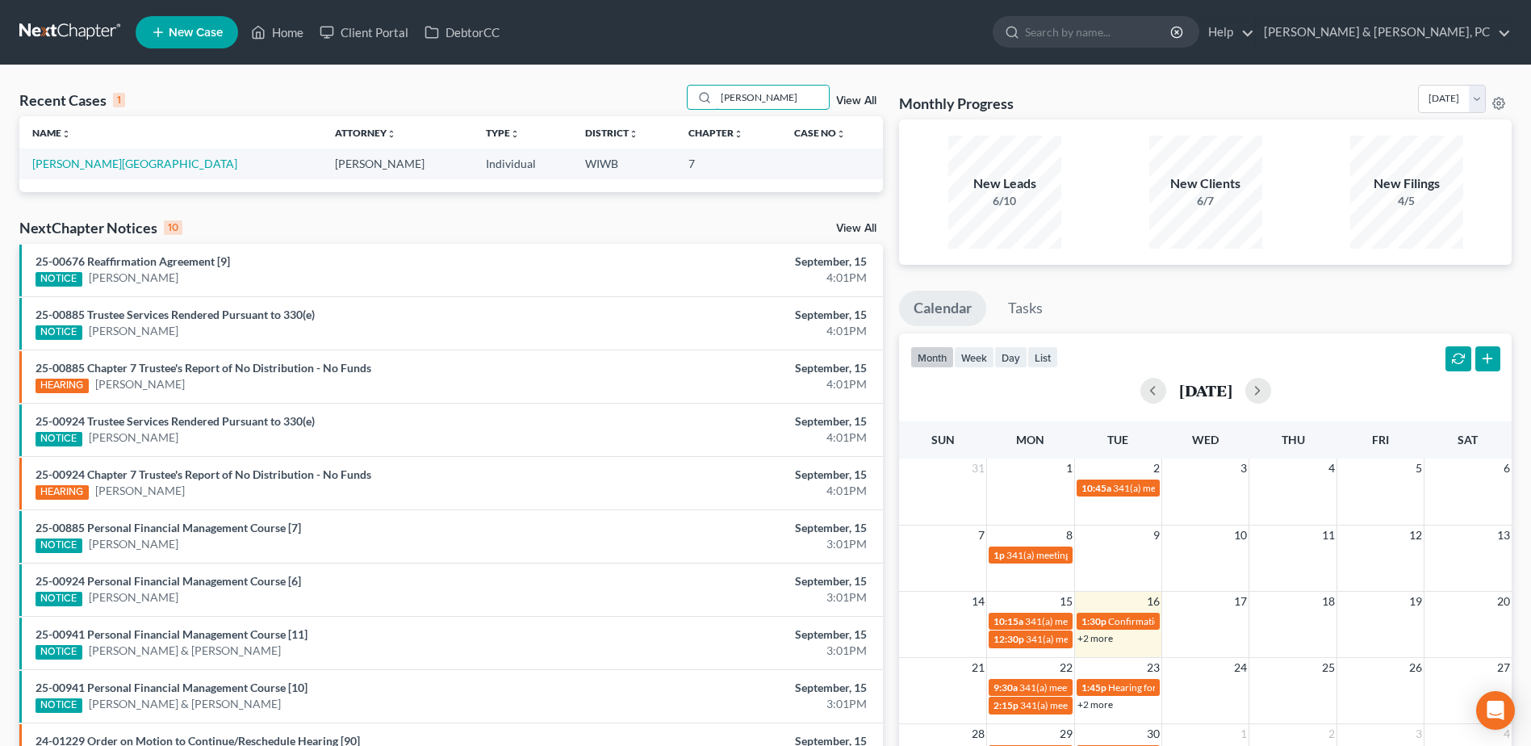
scroll to position [0, 0]
type input "[PERSON_NAME]"
click at [90, 171] on td "[PERSON_NAME][GEOGRAPHIC_DATA]" at bounding box center [170, 163] width 303 height 30
click at [90, 161] on link "[PERSON_NAME][GEOGRAPHIC_DATA]" at bounding box center [134, 164] width 205 height 14
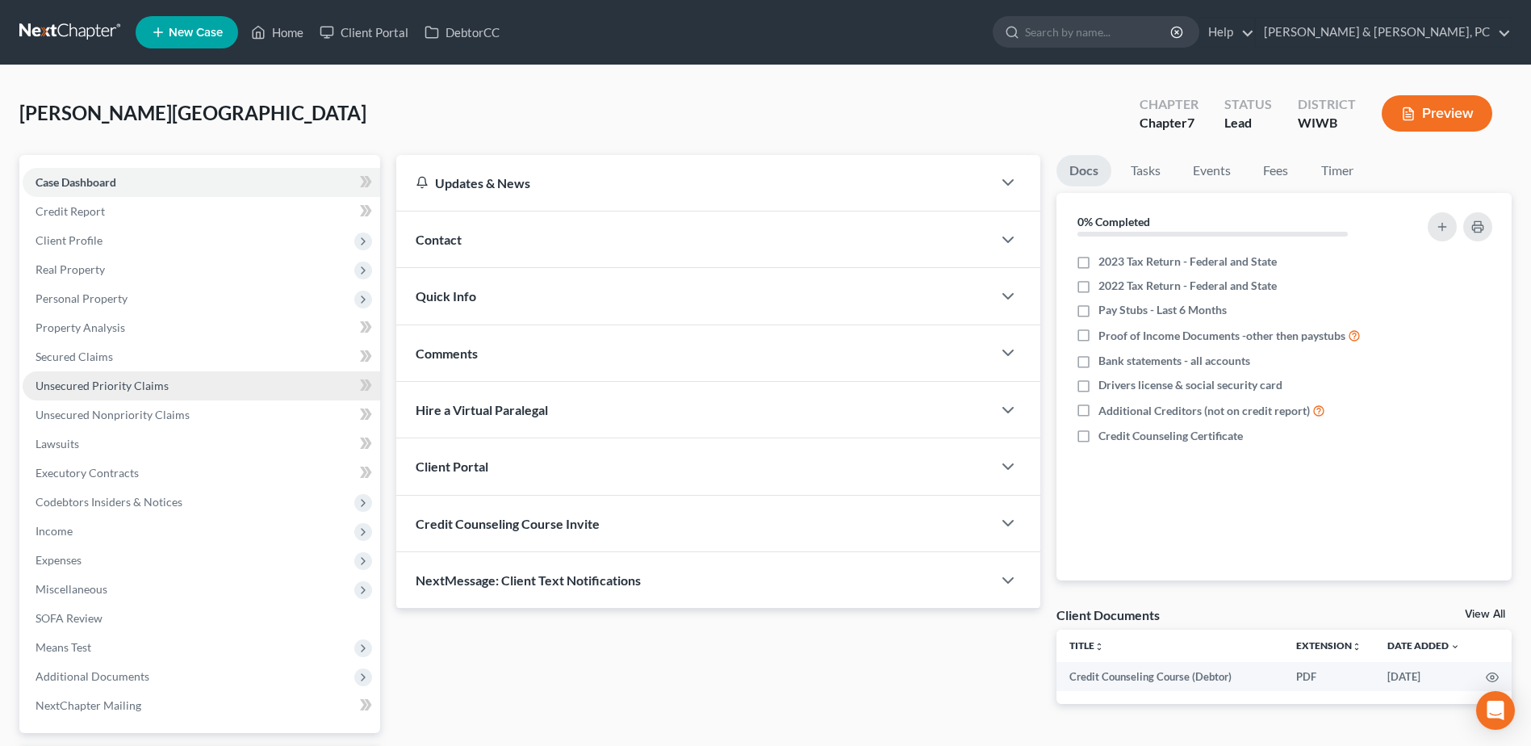
click at [86, 374] on link "Unsecured Priority Claims" at bounding box center [202, 385] width 358 height 29
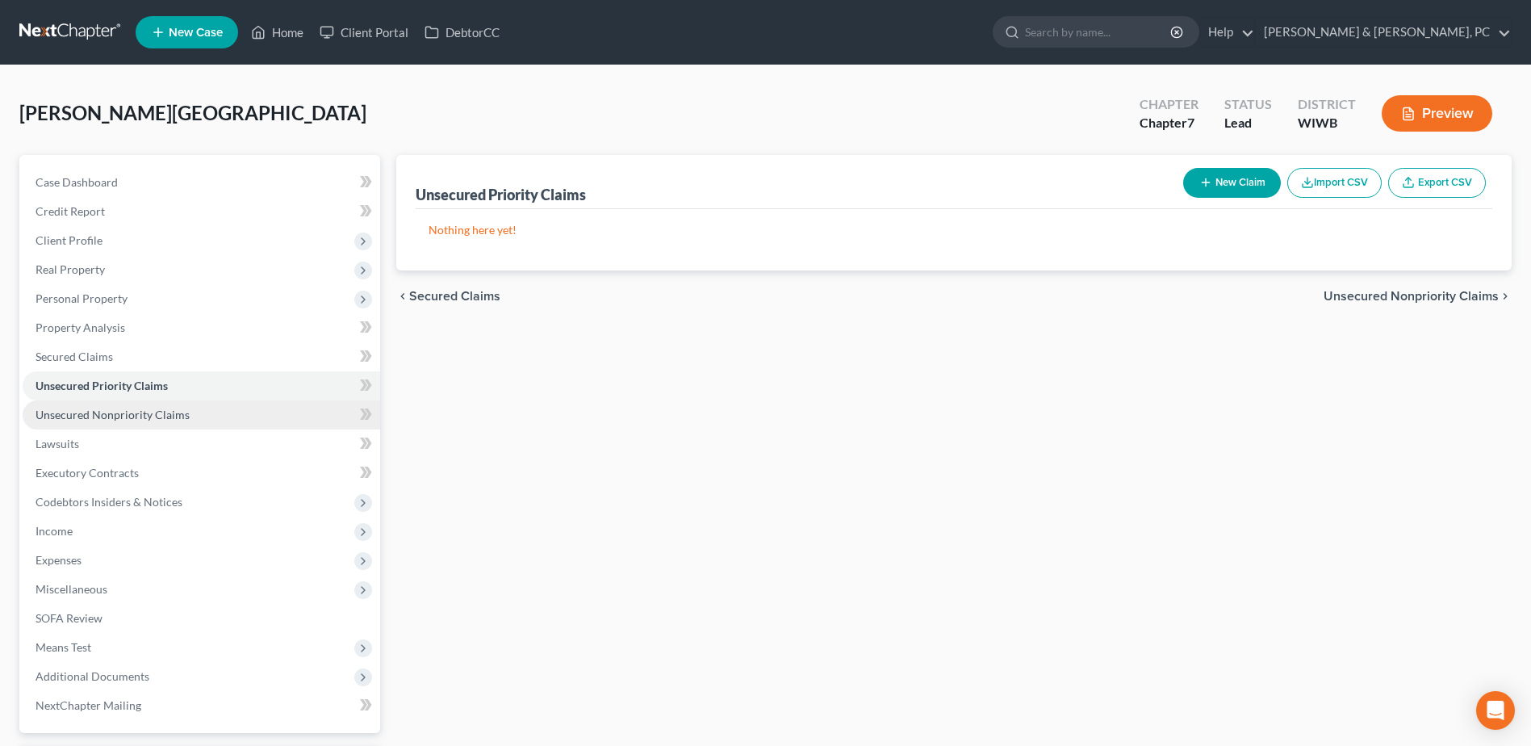
click at [90, 400] on link "Unsecured Nonpriority Claims" at bounding box center [202, 414] width 358 height 29
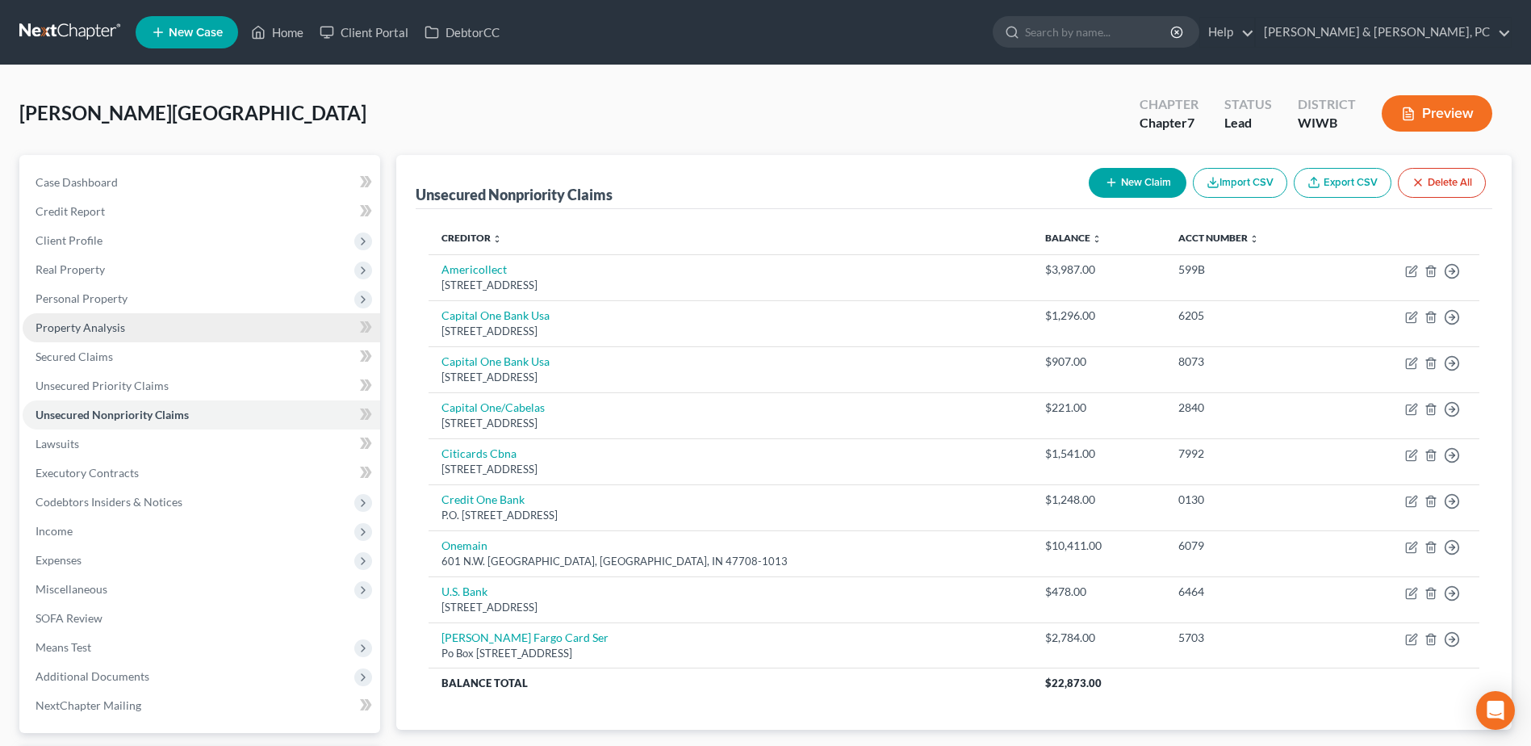
click at [93, 324] on span "Property Analysis" at bounding box center [81, 327] width 90 height 14
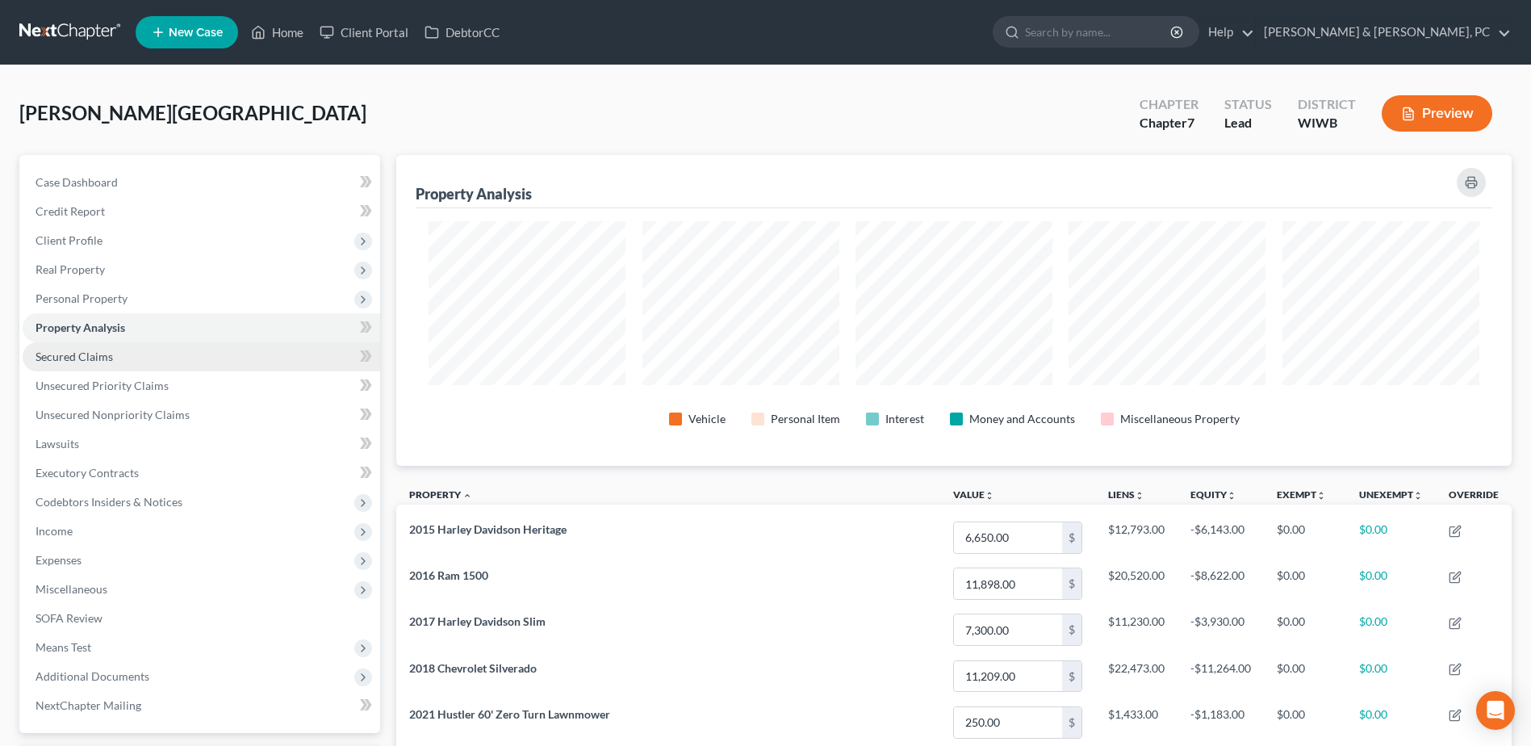
scroll to position [311, 1115]
click at [102, 307] on span "Personal Property" at bounding box center [202, 298] width 358 height 29
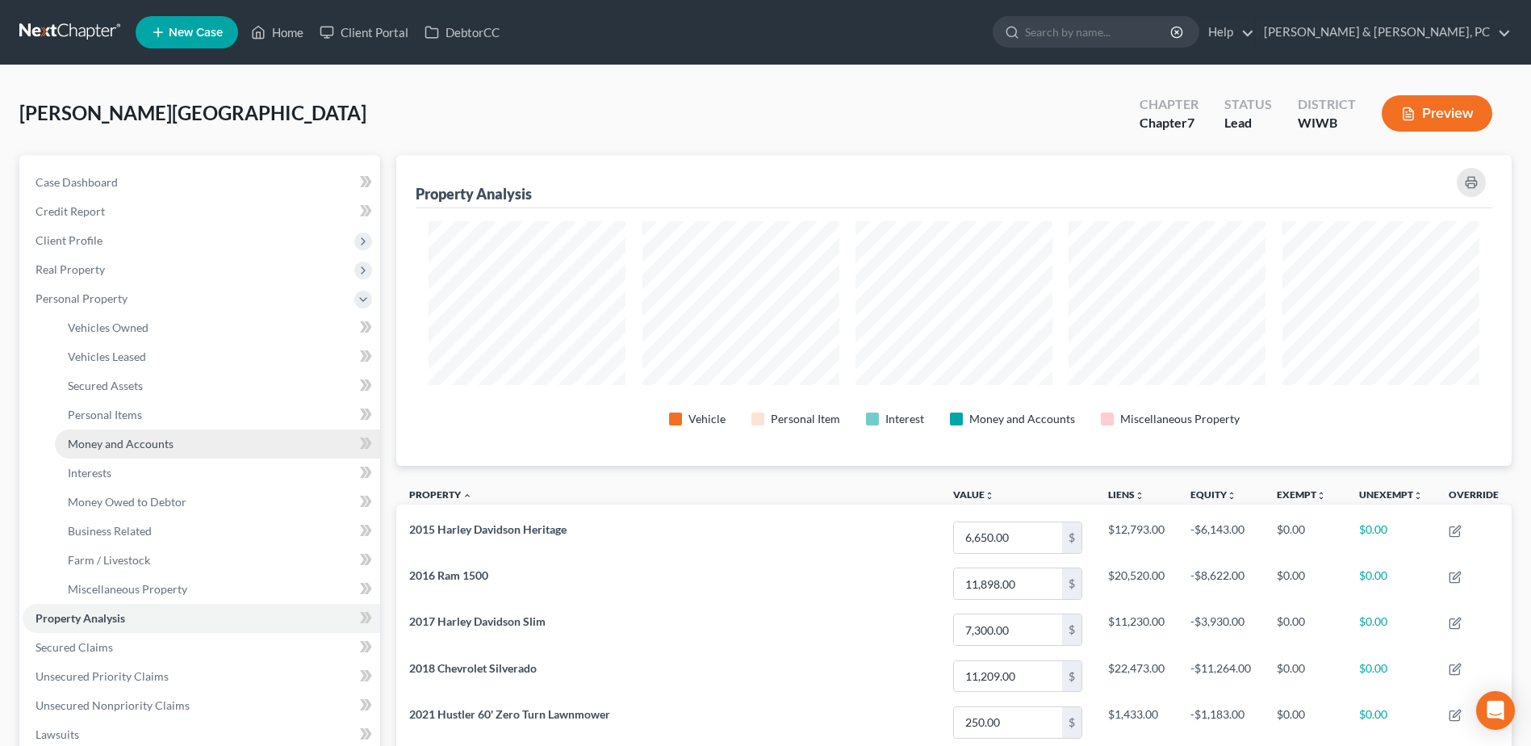
click at [113, 432] on link "Money and Accounts" at bounding box center [217, 443] width 325 height 29
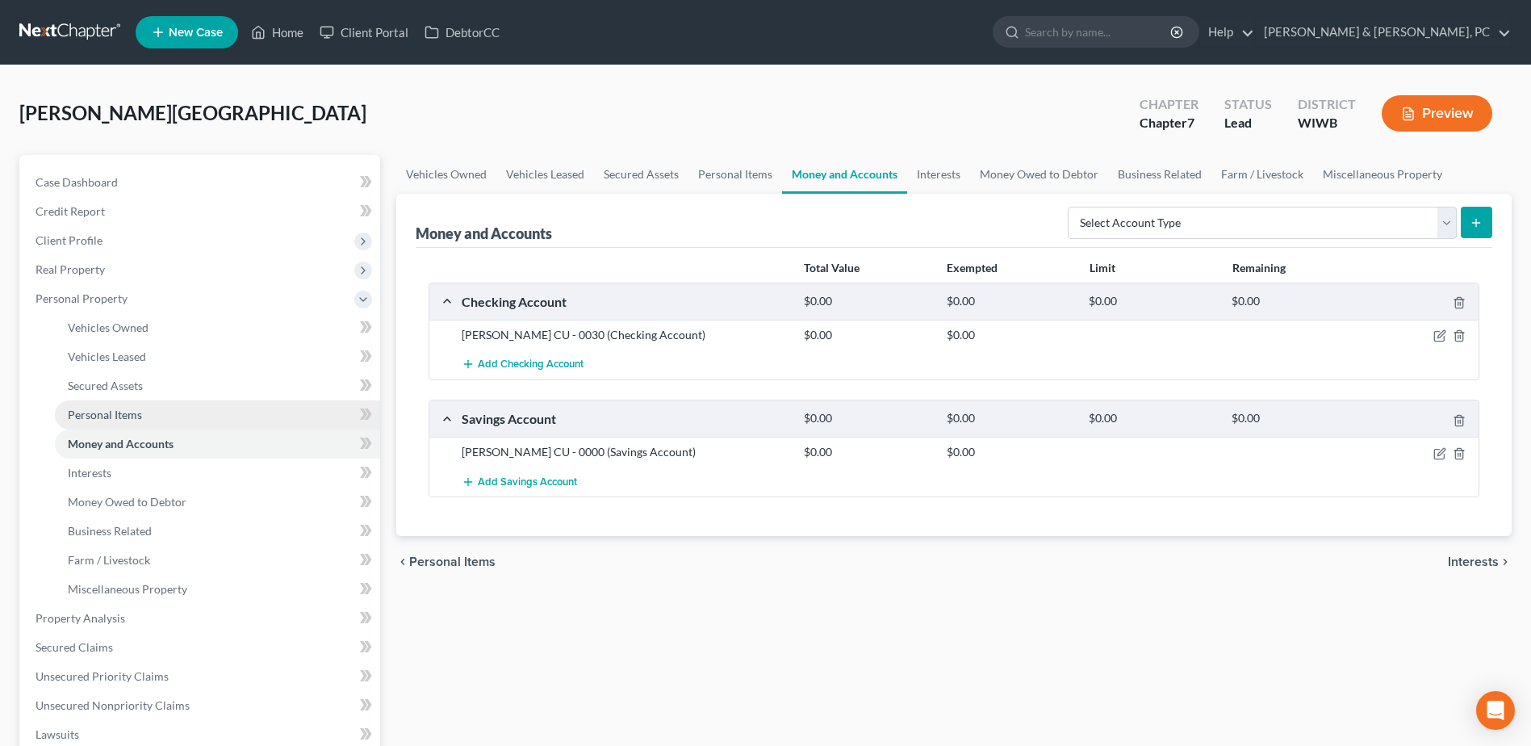
click at [118, 412] on span "Personal Items" at bounding box center [105, 415] width 74 height 14
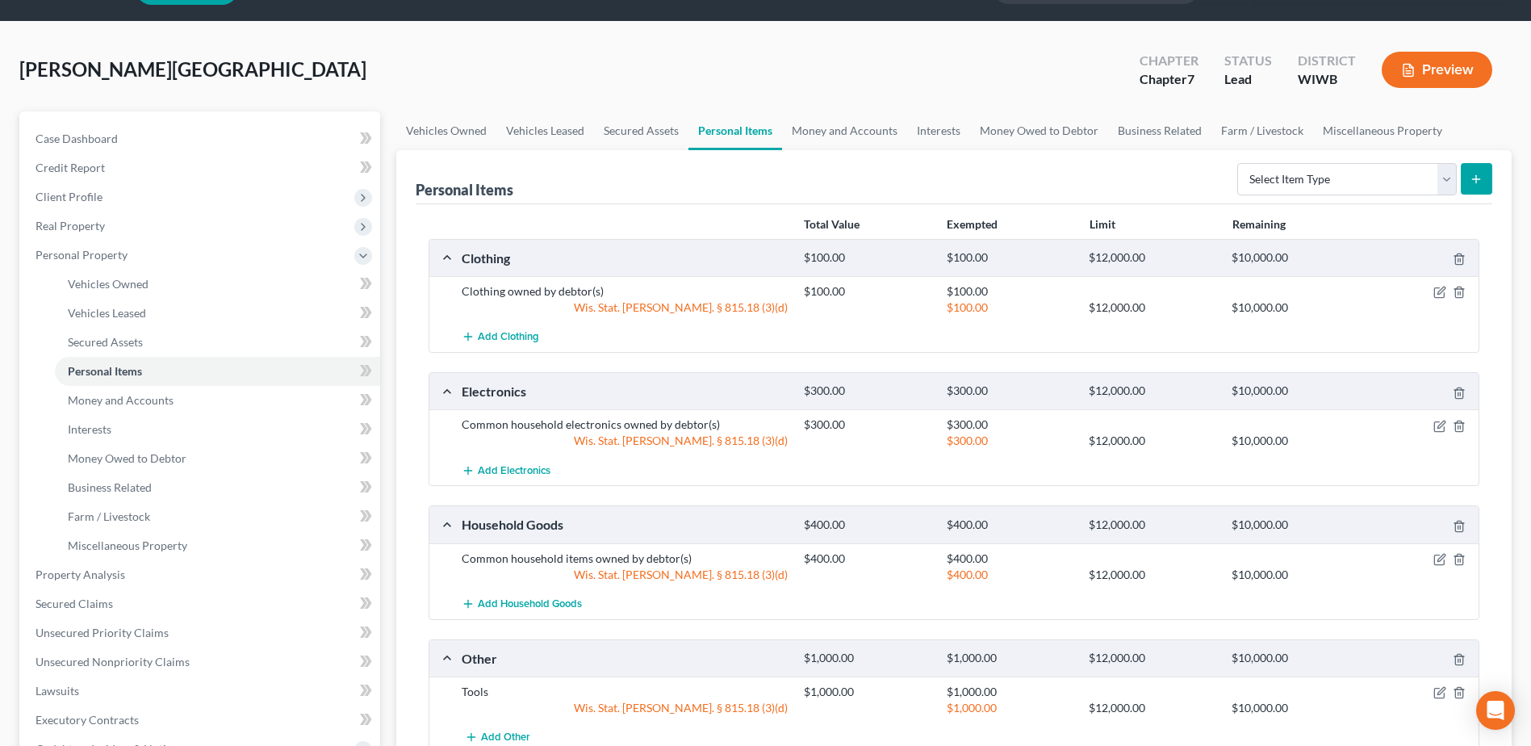
scroll to position [81, 0]
